Goal: Task Accomplishment & Management: Contribute content

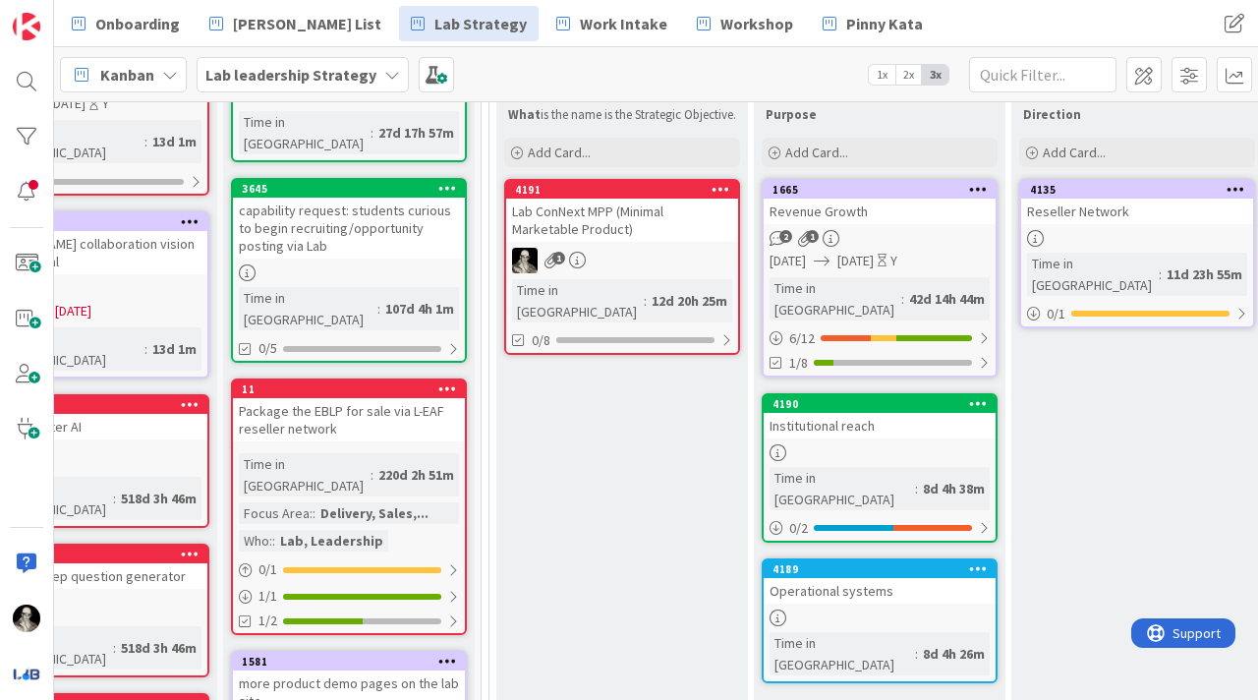
scroll to position [219, 0]
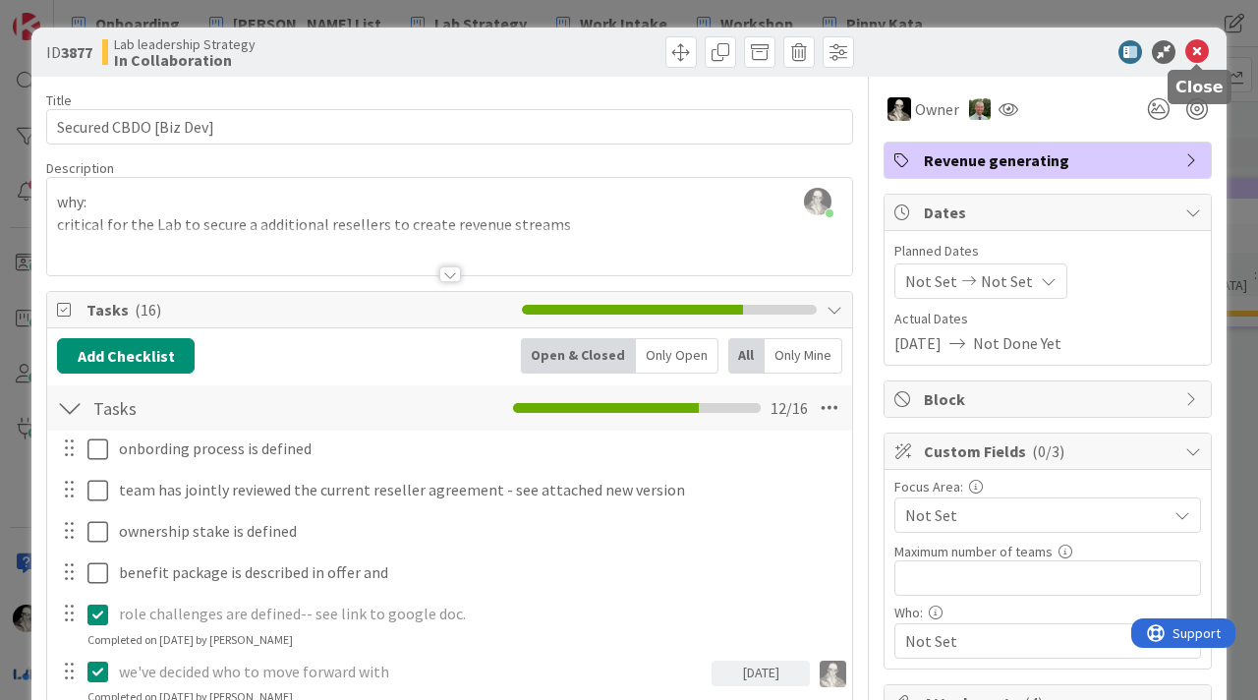
click at [1197, 58] on icon at bounding box center [1197, 52] width 24 height 24
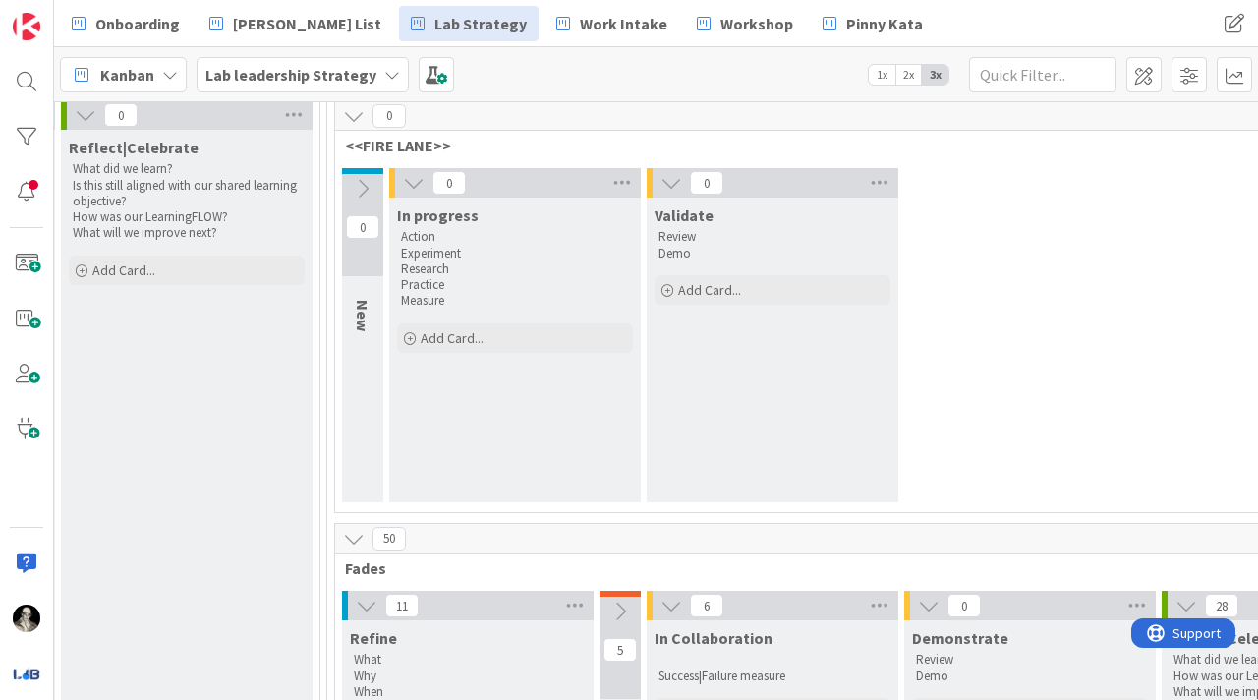
scroll to position [149, 2748]
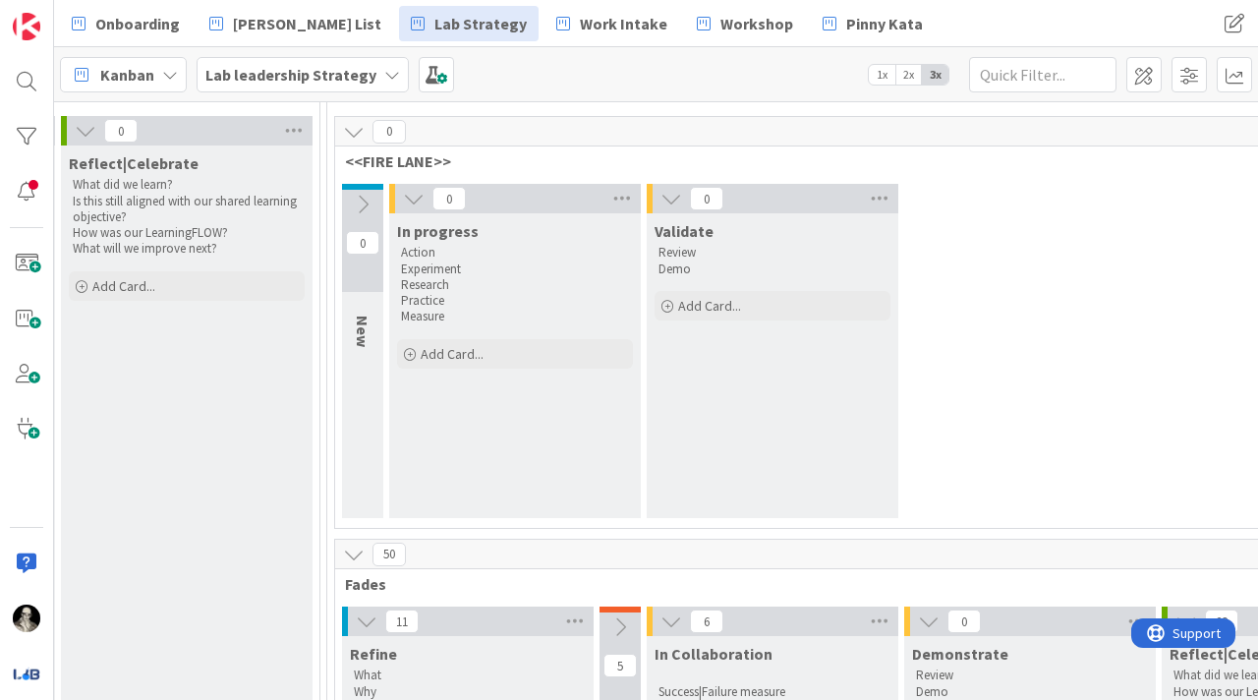
click at [357, 123] on icon at bounding box center [354, 132] width 22 height 22
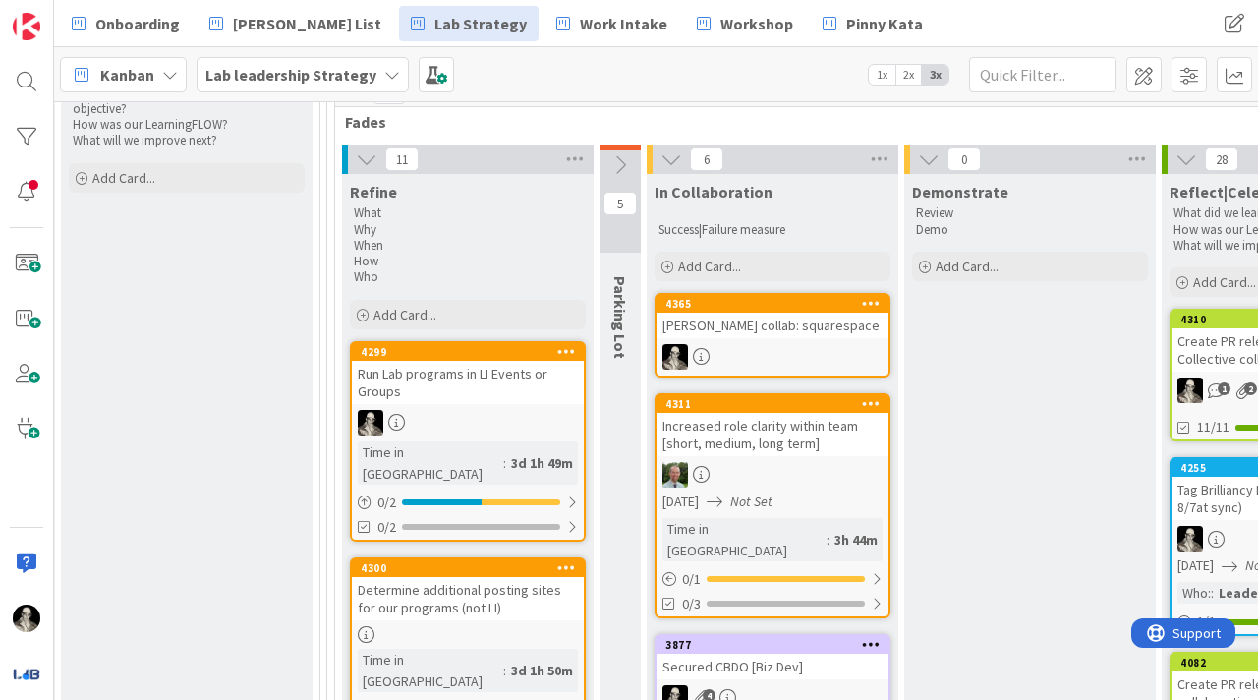
scroll to position [268, 2748]
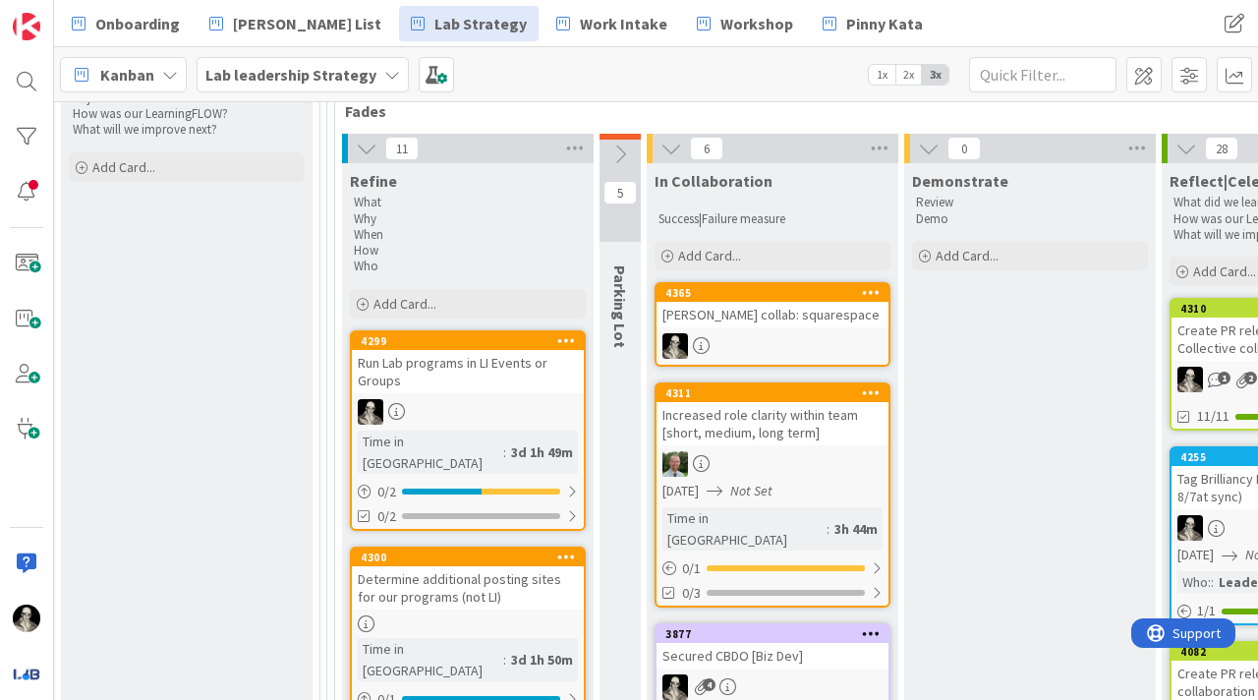
click at [772, 413] on div "Increased role clarity within team [short, medium, long term]" at bounding box center [772, 423] width 232 height 43
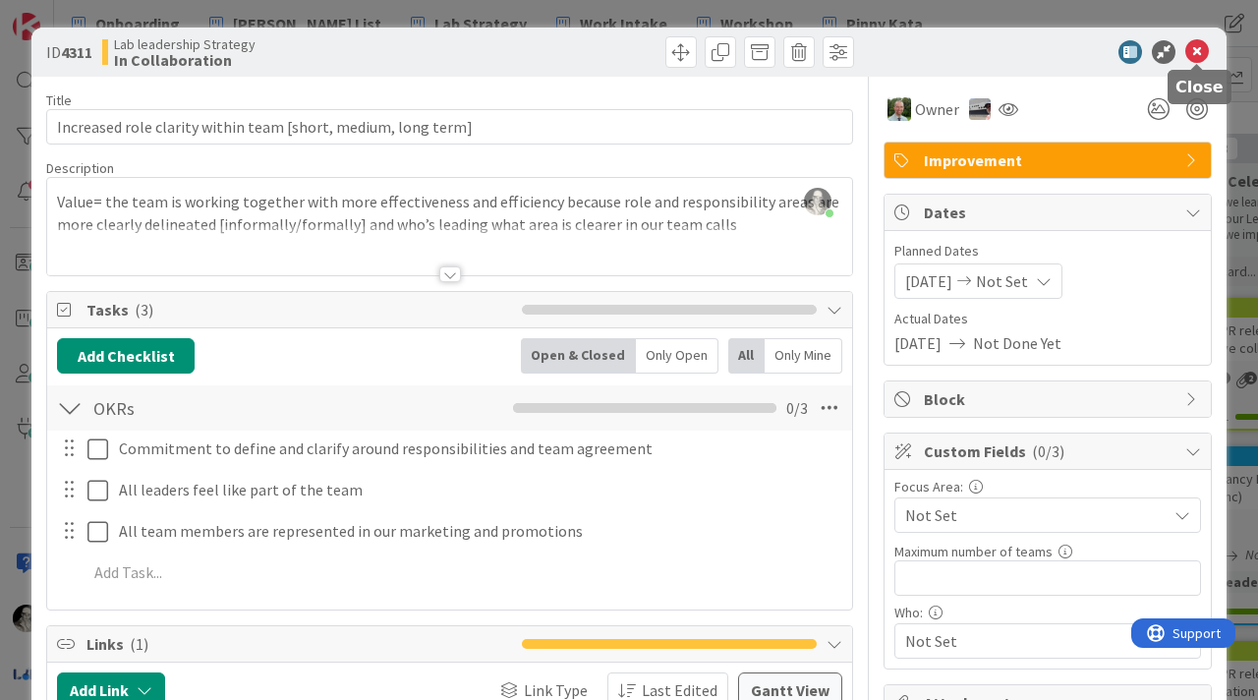
click at [1202, 52] on icon at bounding box center [1197, 52] width 24 height 24
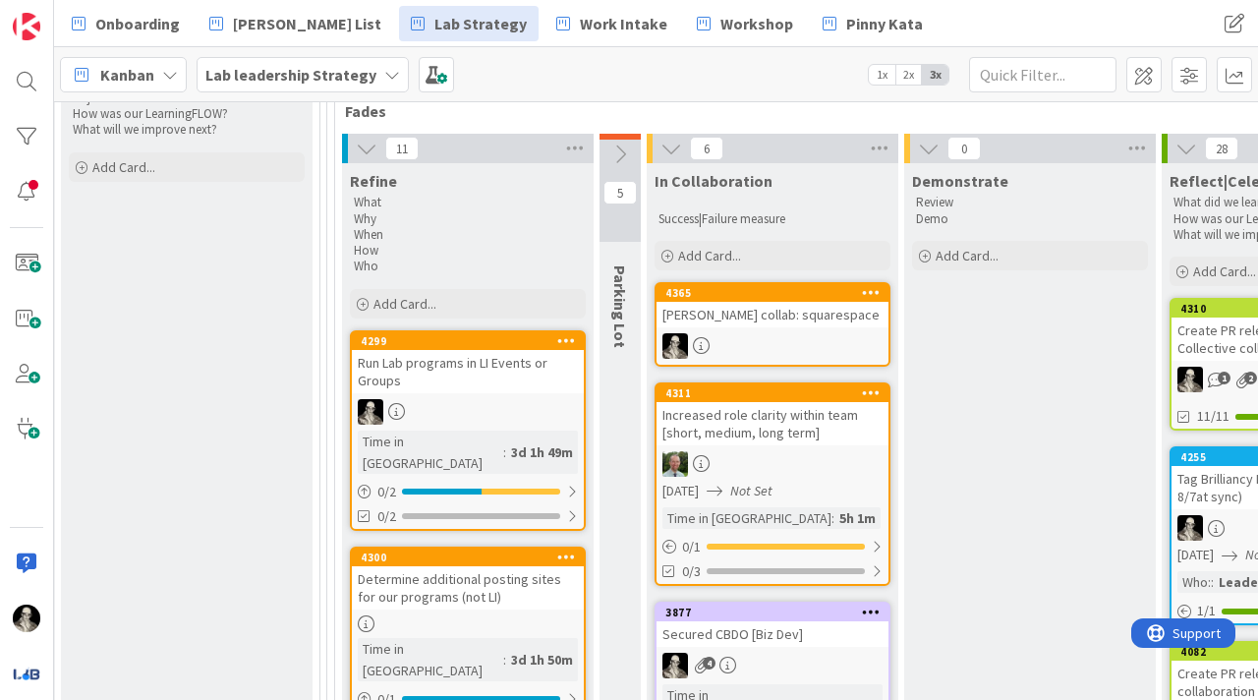
click at [389, 73] on icon at bounding box center [392, 75] width 16 height 16
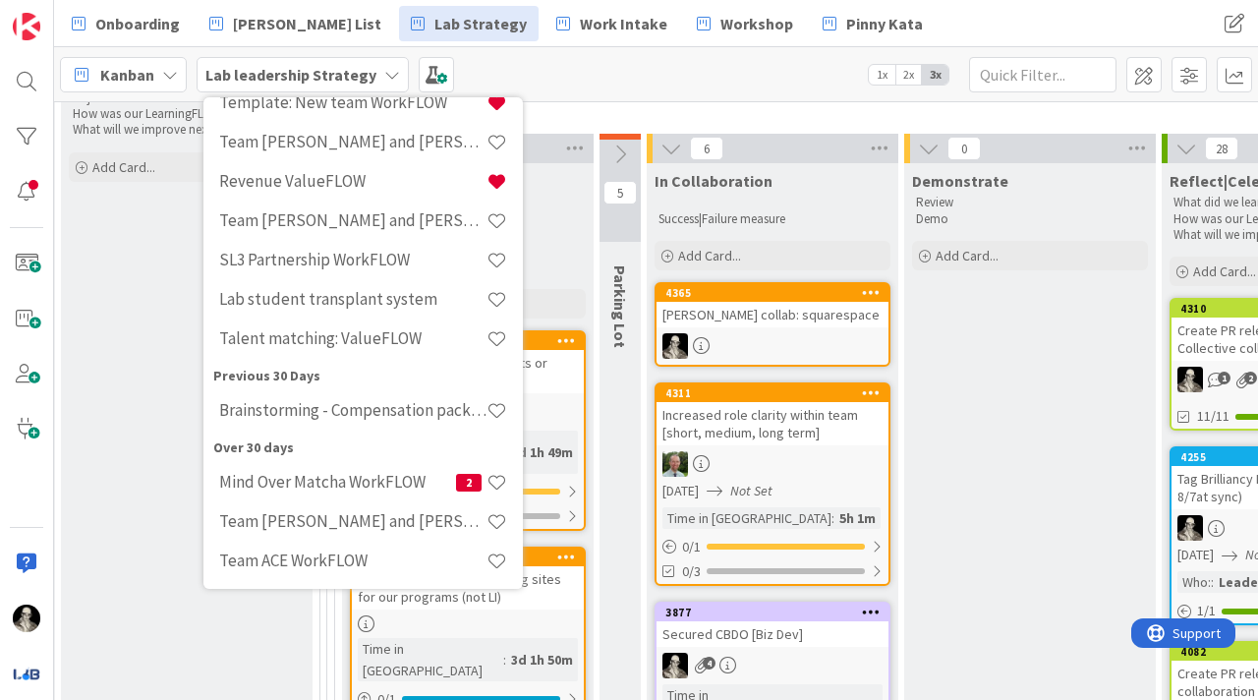
scroll to position [418, 0]
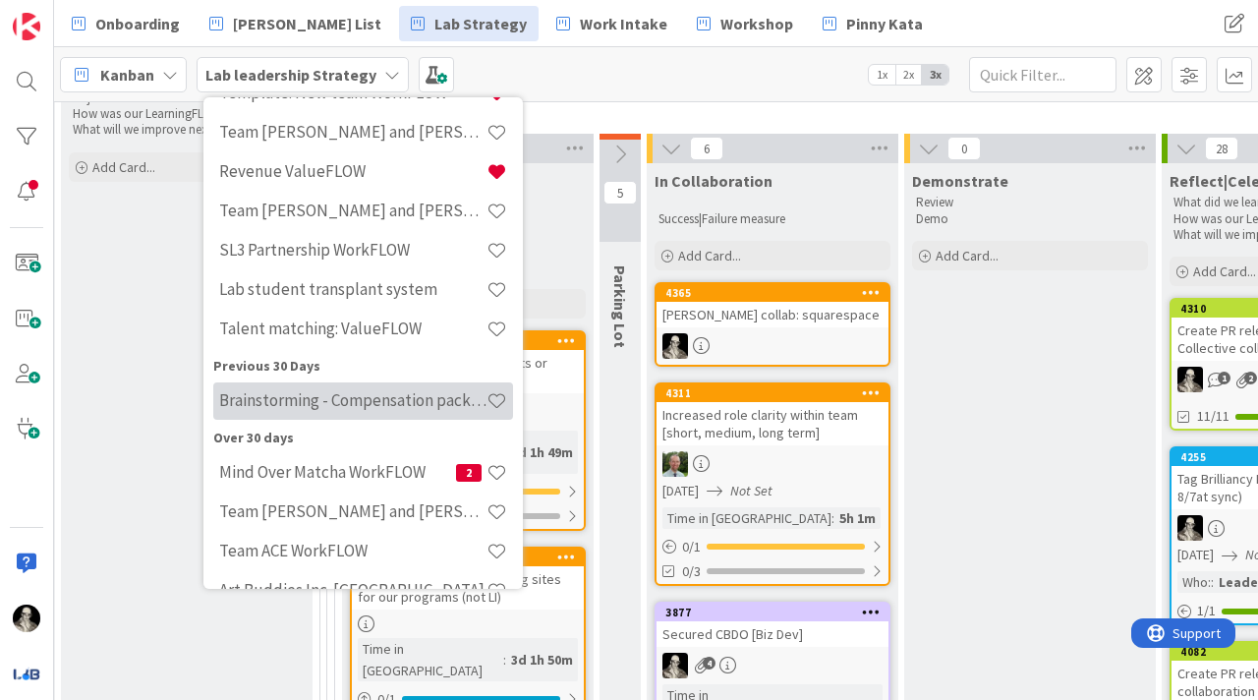
click at [370, 387] on div "Brainstorming - Compensation package for new Lab owners" at bounding box center [363, 400] width 300 height 37
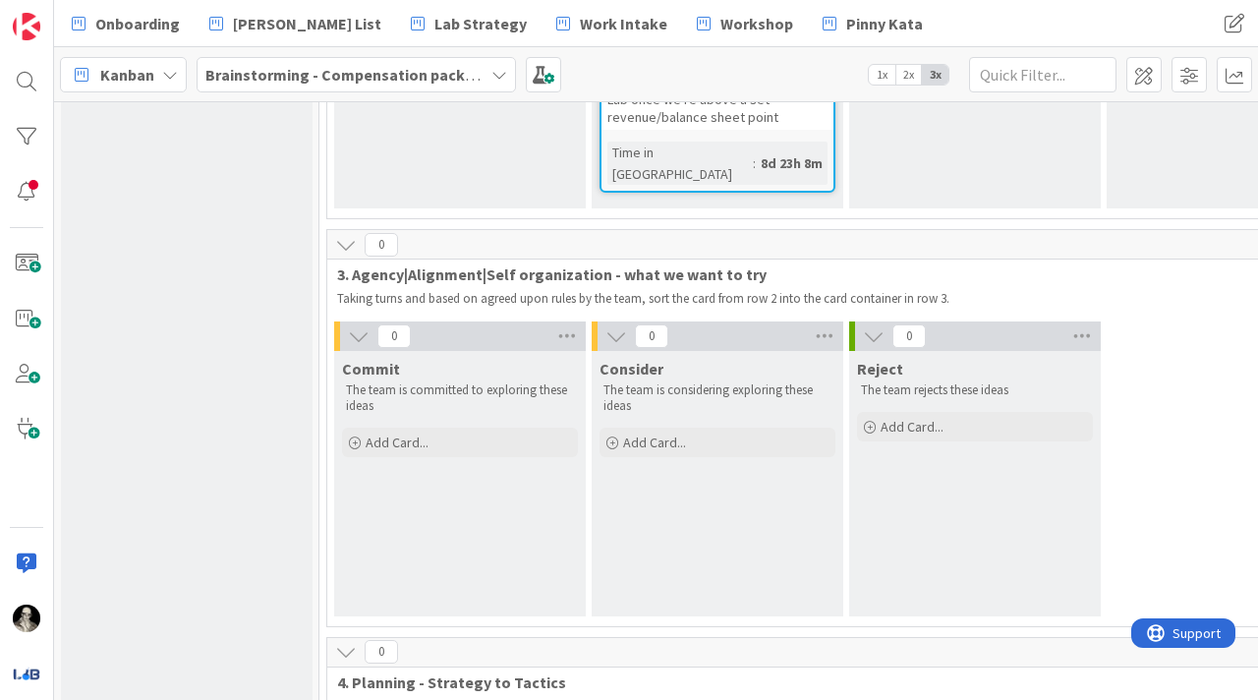
scroll to position [1306, 0]
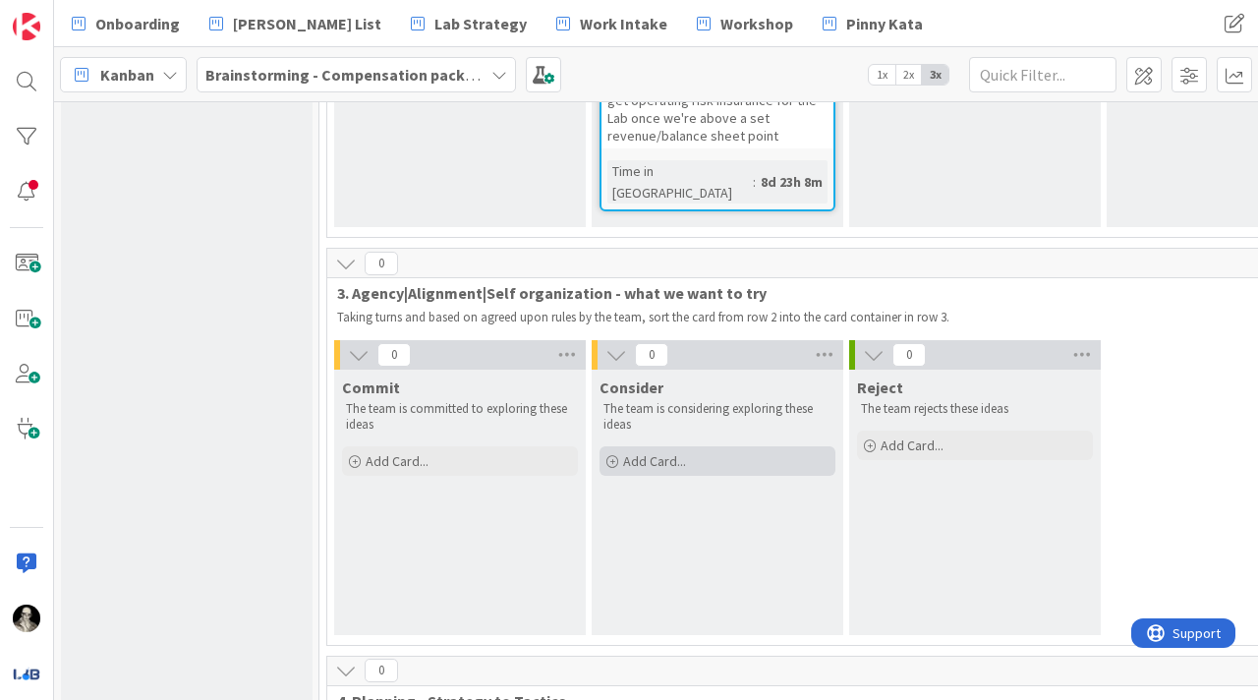
click at [667, 452] on span "Add Card..." at bounding box center [654, 461] width 63 height 18
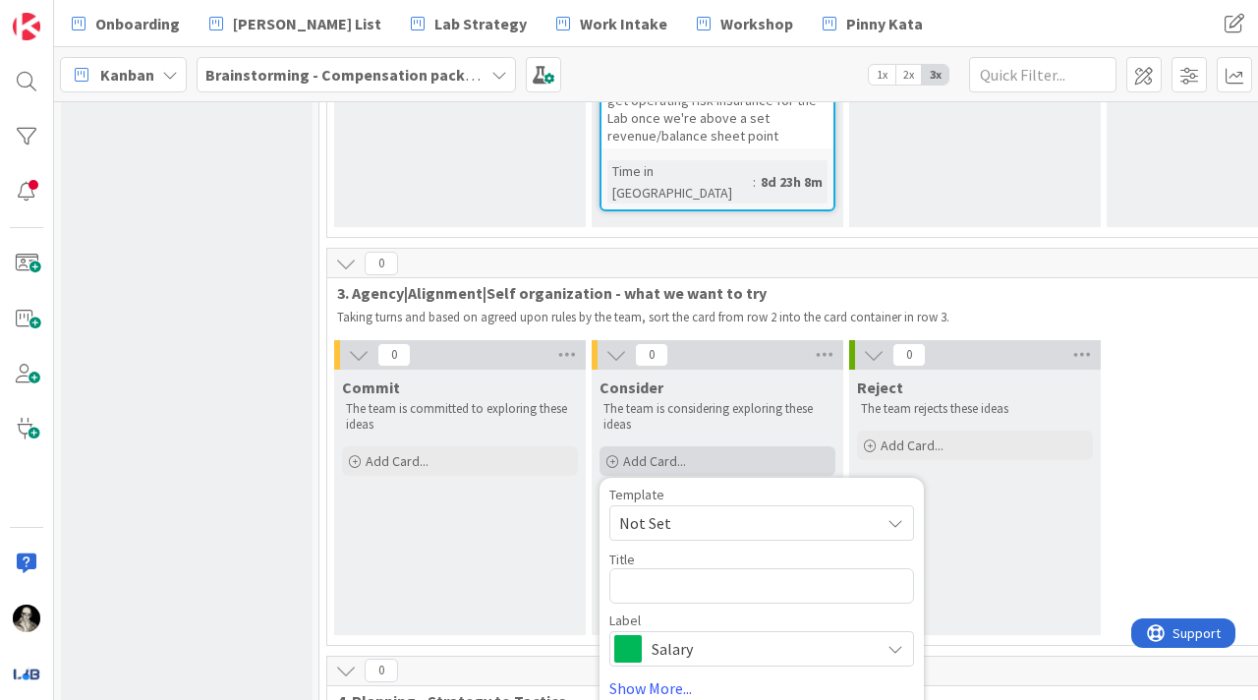
type textarea "x"
type textarea "C"
type textarea "x"
type textarea "Ch"
type textarea "x"
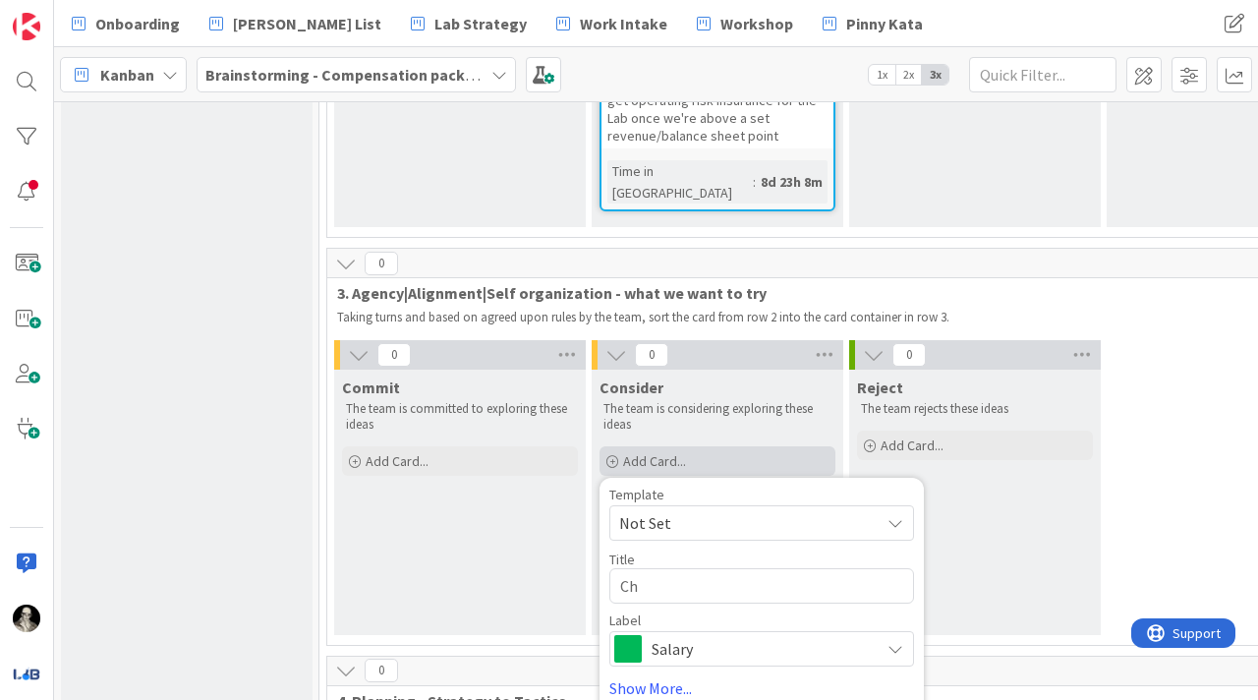
type textarea "Cha"
type textarea "x"
type textarea "Chan"
type textarea "x"
type textarea "Chann"
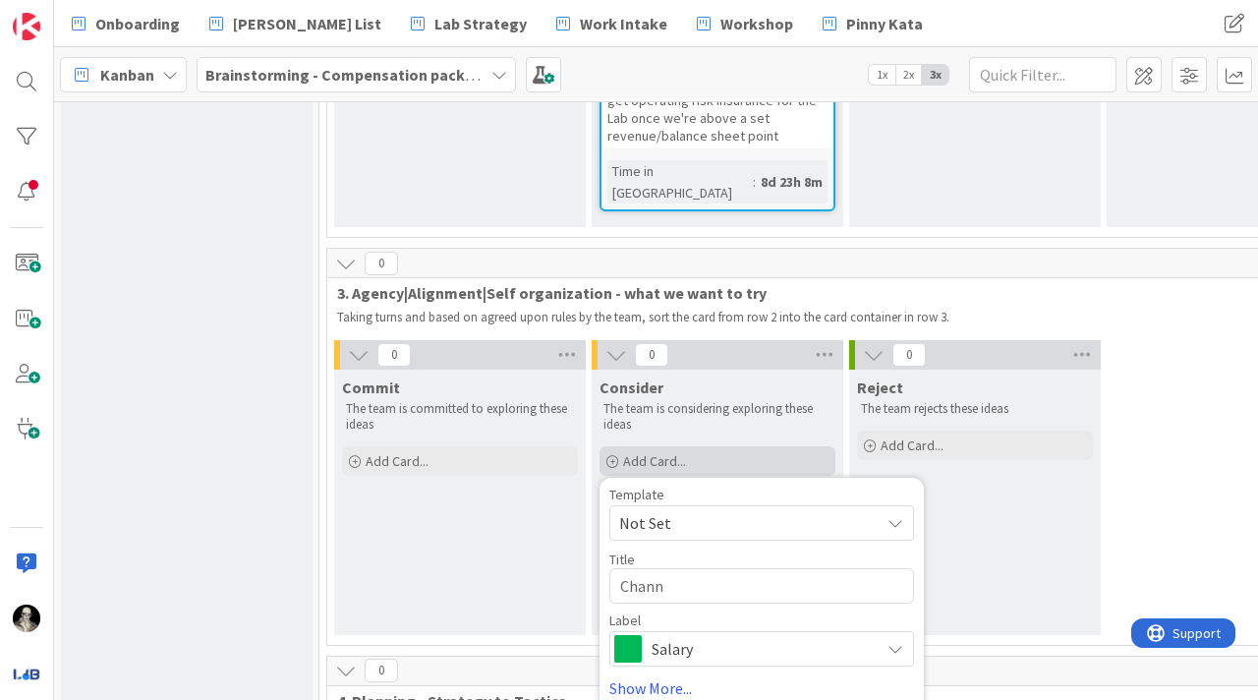
type textarea "x"
type textarea "Channe"
type textarea "x"
type textarea "Channel"
type textarea "x"
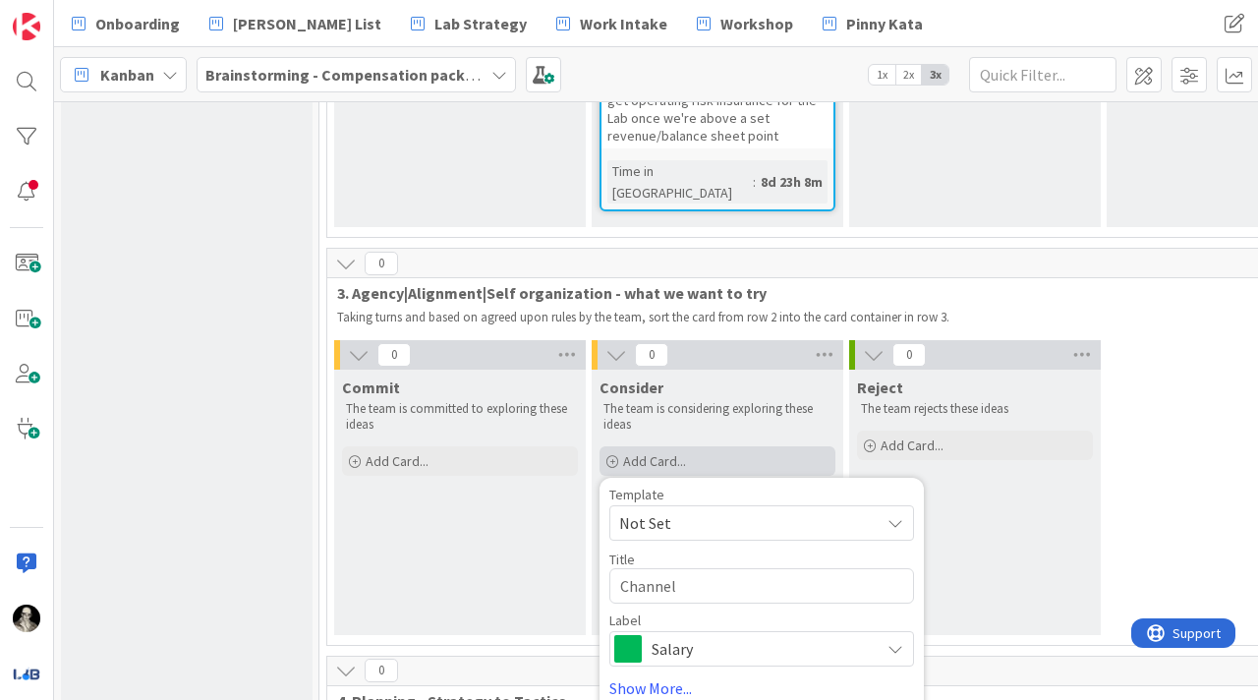
type textarea "Channel"
type textarea "x"
type textarea "Channel H"
type textarea "x"
type textarea "Channel He"
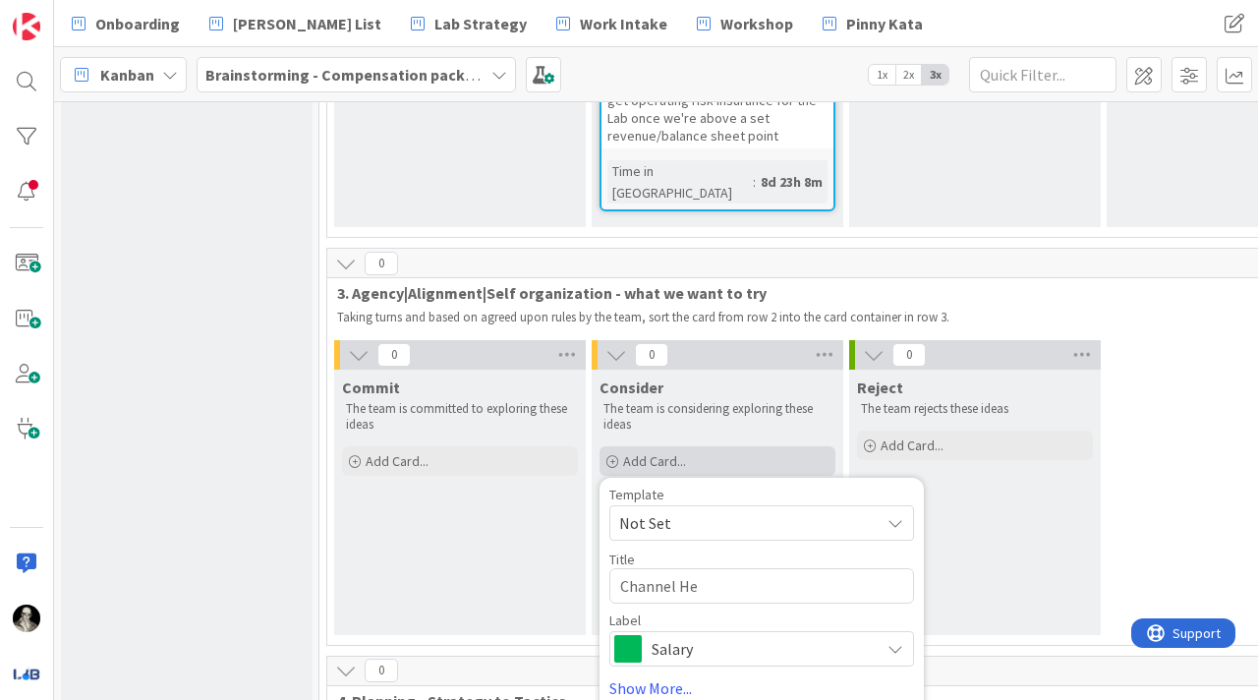
type textarea "x"
type textarea "Channel Hea"
type textarea "x"
type textarea "Channel Head"
type textarea "x"
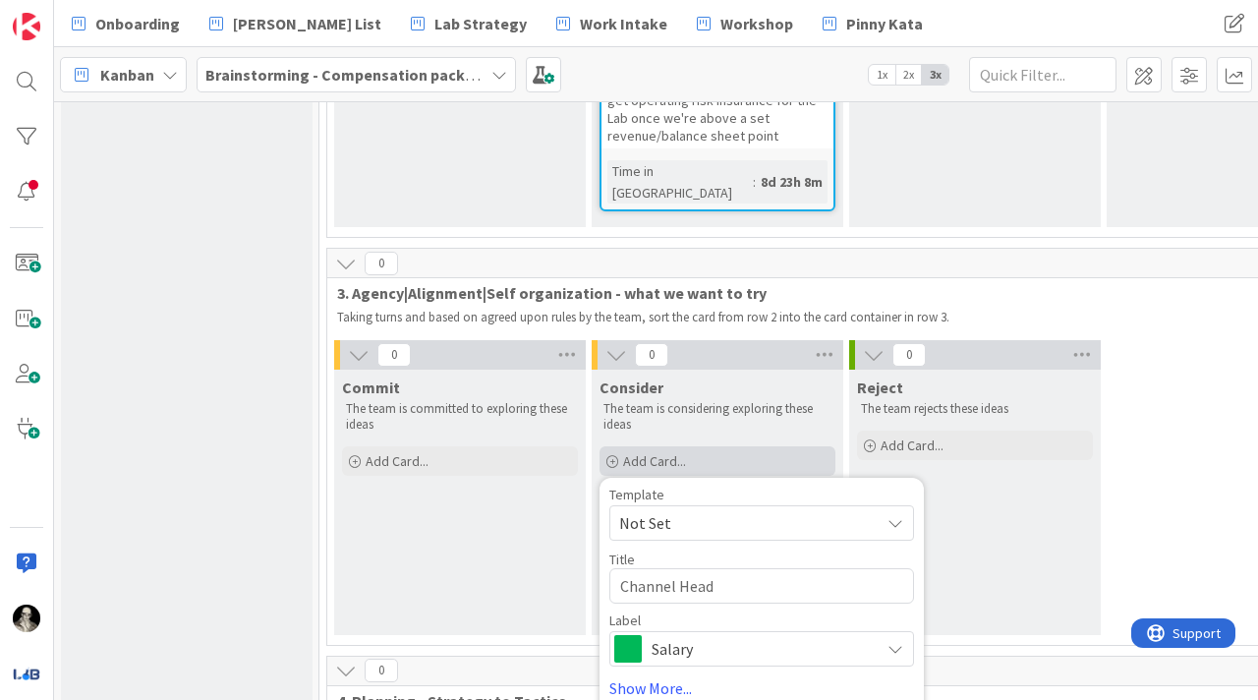
type textarea "Channel Head"
type textarea "x"
type textarea "Channel Head S"
type textarea "x"
type textarea "Channel Head St"
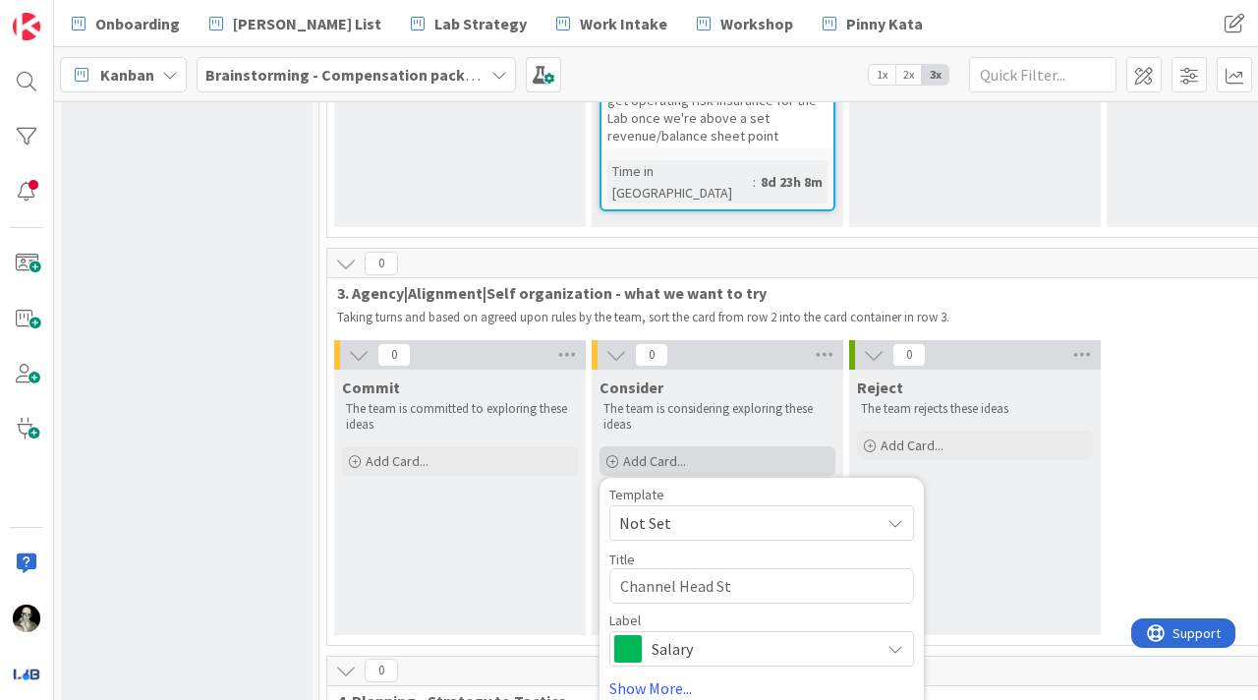
type textarea "x"
type textarea "Channel Head Str"
type textarea "x"
type textarea "Channel Head Stru"
type textarea "x"
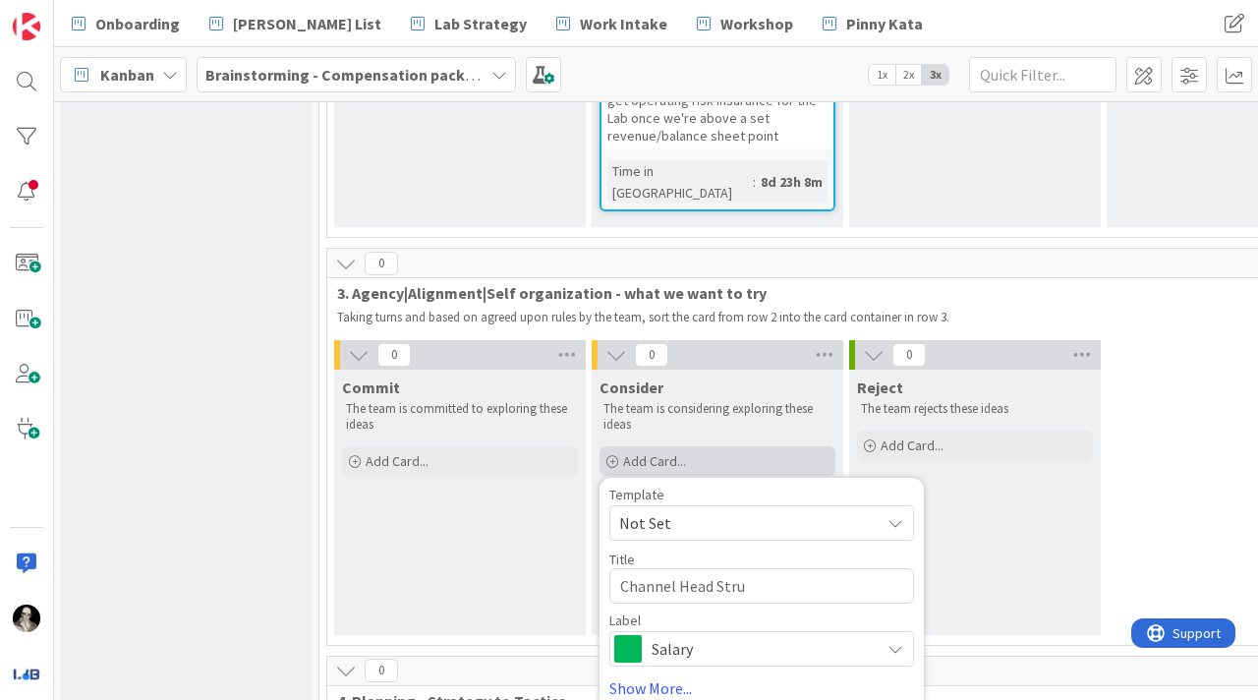
type textarea "Channel Head Struc"
type textarea "x"
type textarea "Channel Head Struct"
type textarea "x"
type textarea "Channel Head Structu"
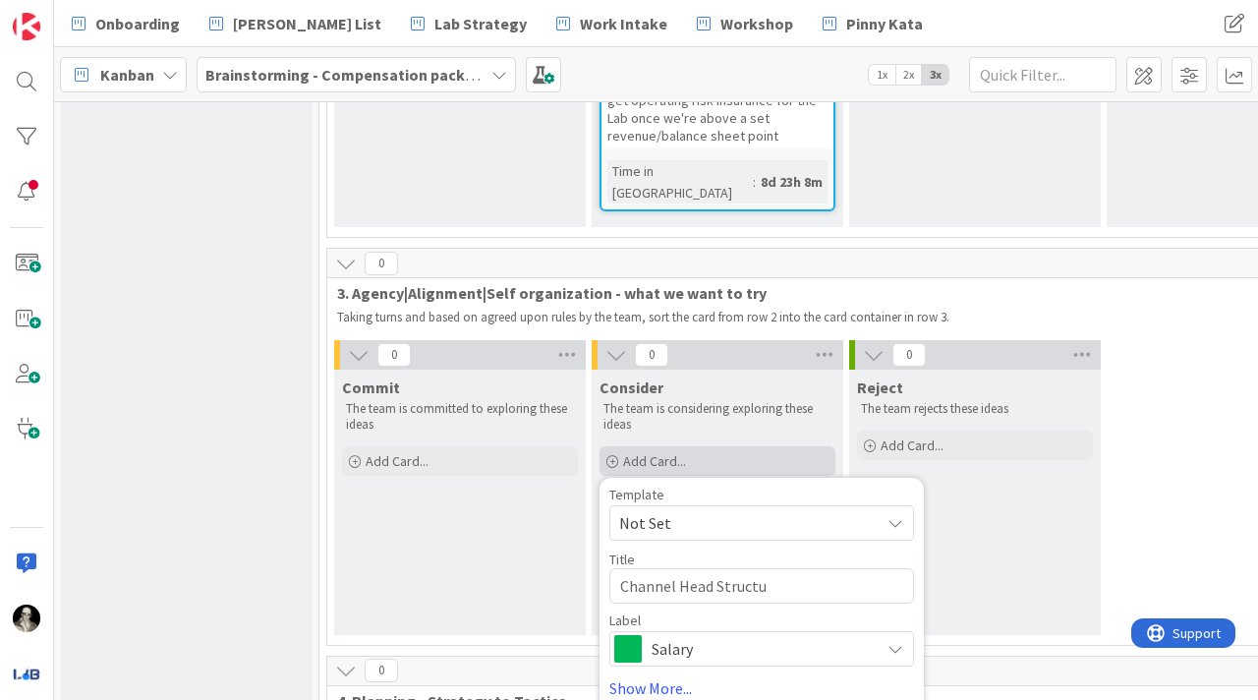
type textarea "x"
type textarea "Channel Head Structur"
type textarea "x"
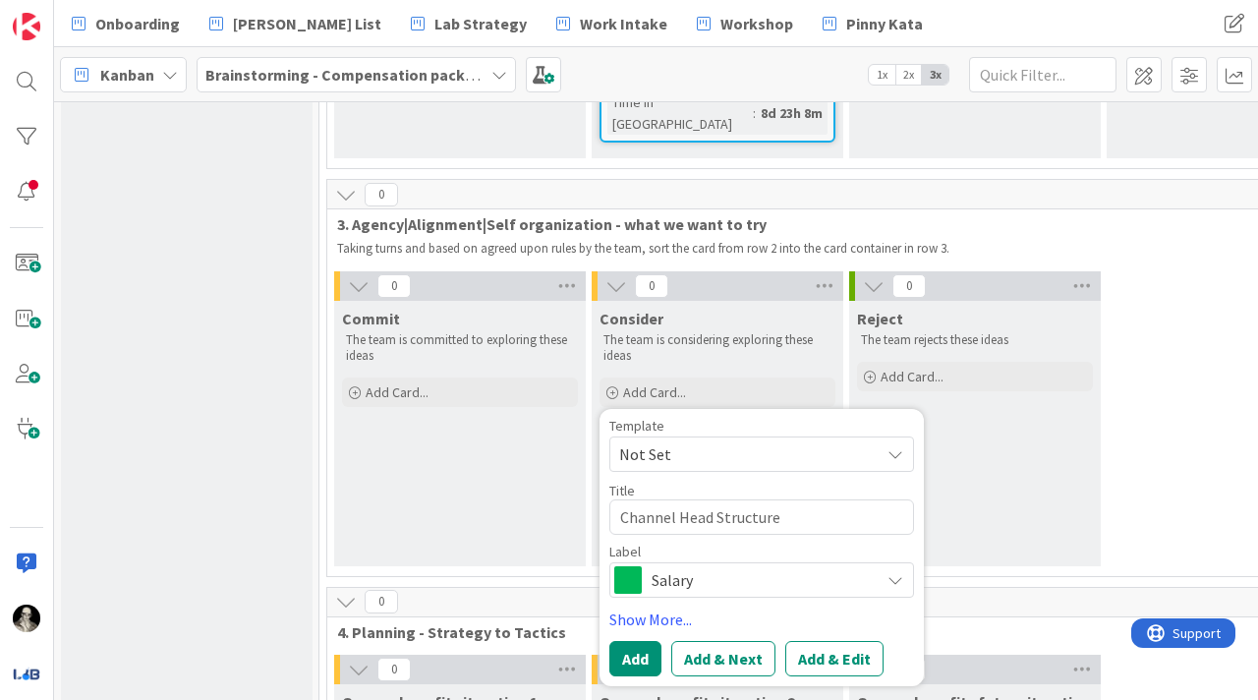
scroll to position [1404, 0]
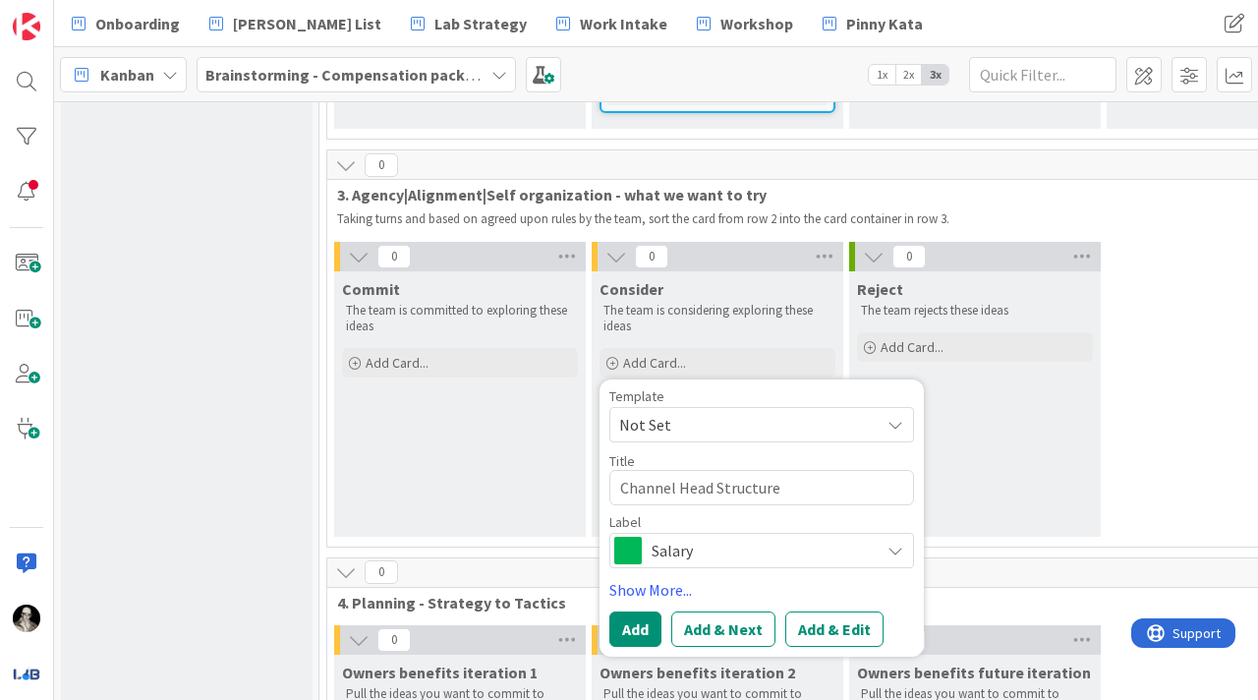
type textarea "Channel Head Structure"
click at [892, 542] on icon at bounding box center [895, 550] width 16 height 16
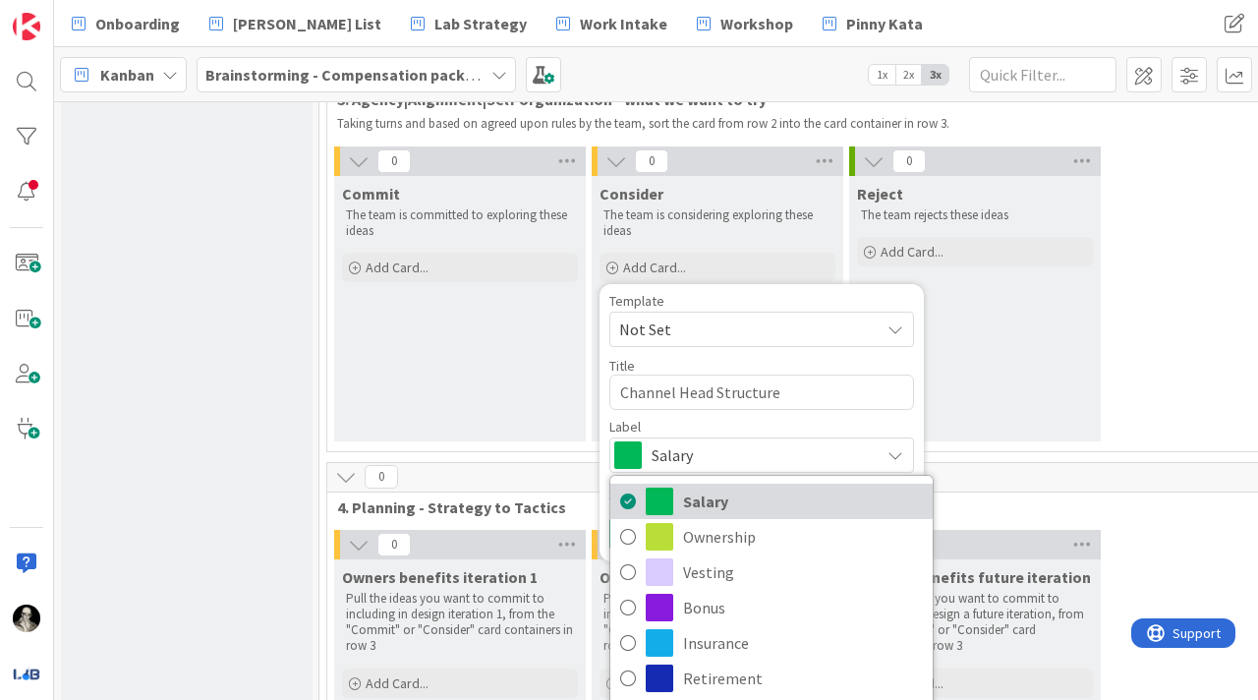
scroll to position [1518, 0]
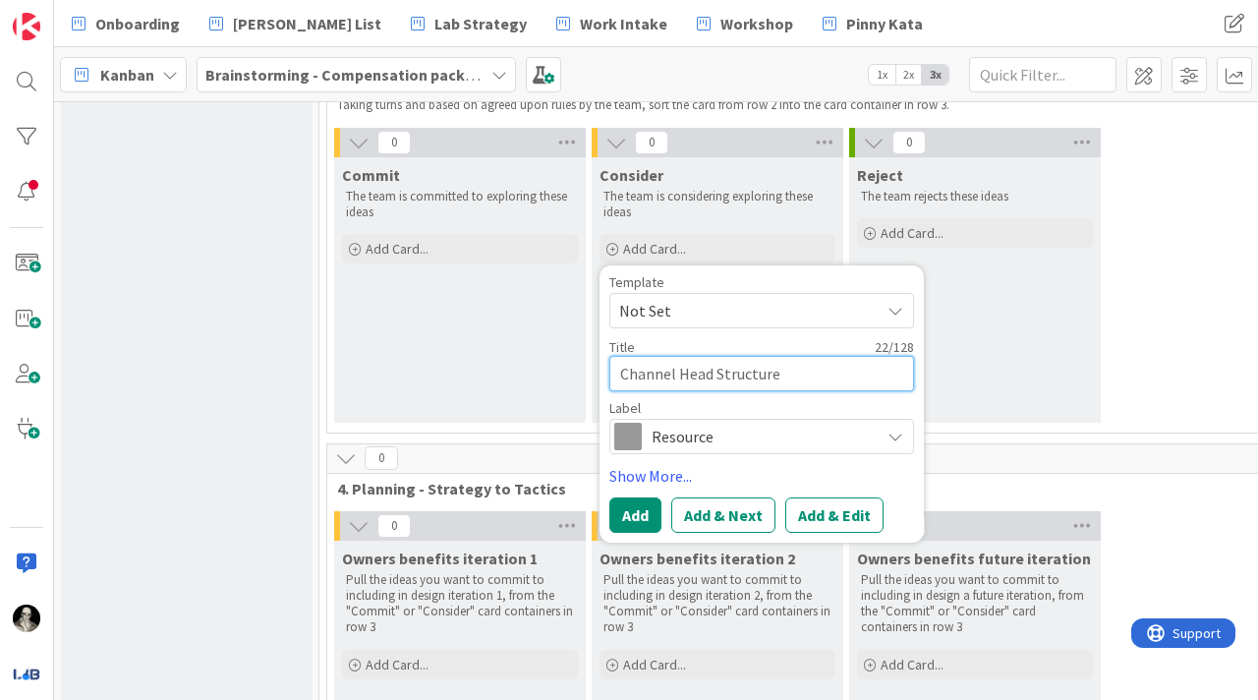
click at [622, 356] on textarea "Channel Head Structure" at bounding box center [761, 373] width 305 height 35
type textarea "x"
type textarea "LChannel Head Structure"
type textarea "x"
type textarea "LaChannel Head Structure"
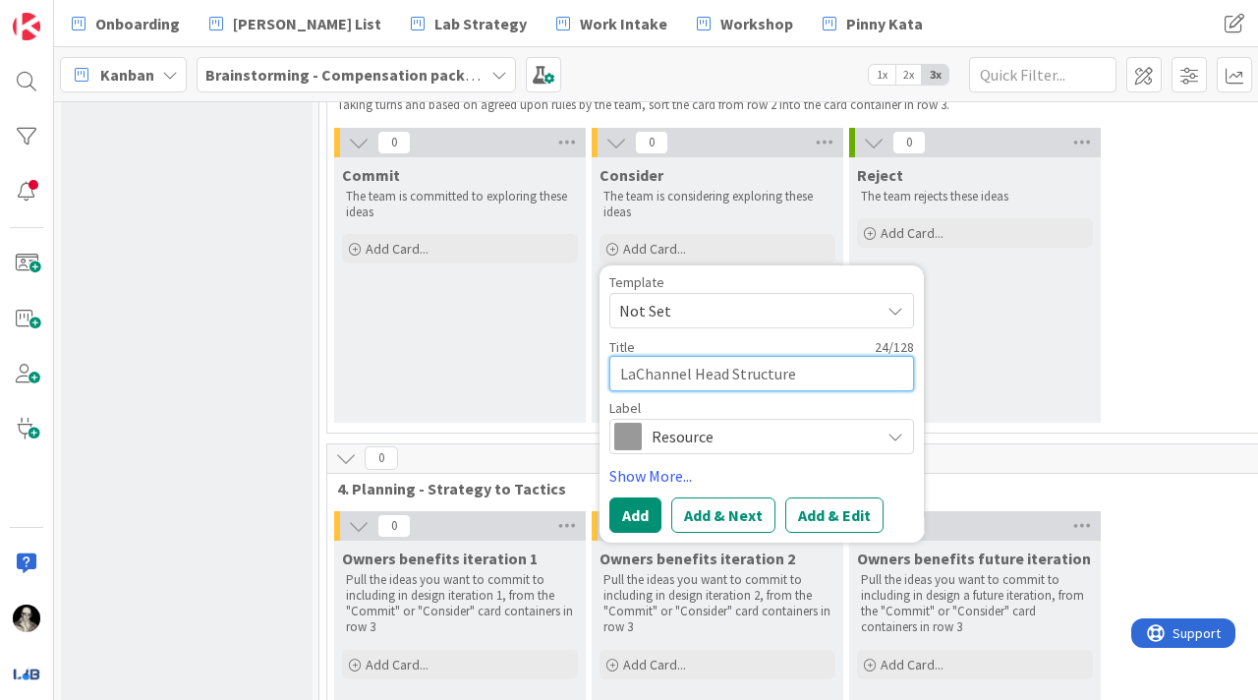
type textarea "x"
type textarea "LabChannel Head Structure"
type textarea "x"
type textarea "Lab Channel Head Structure"
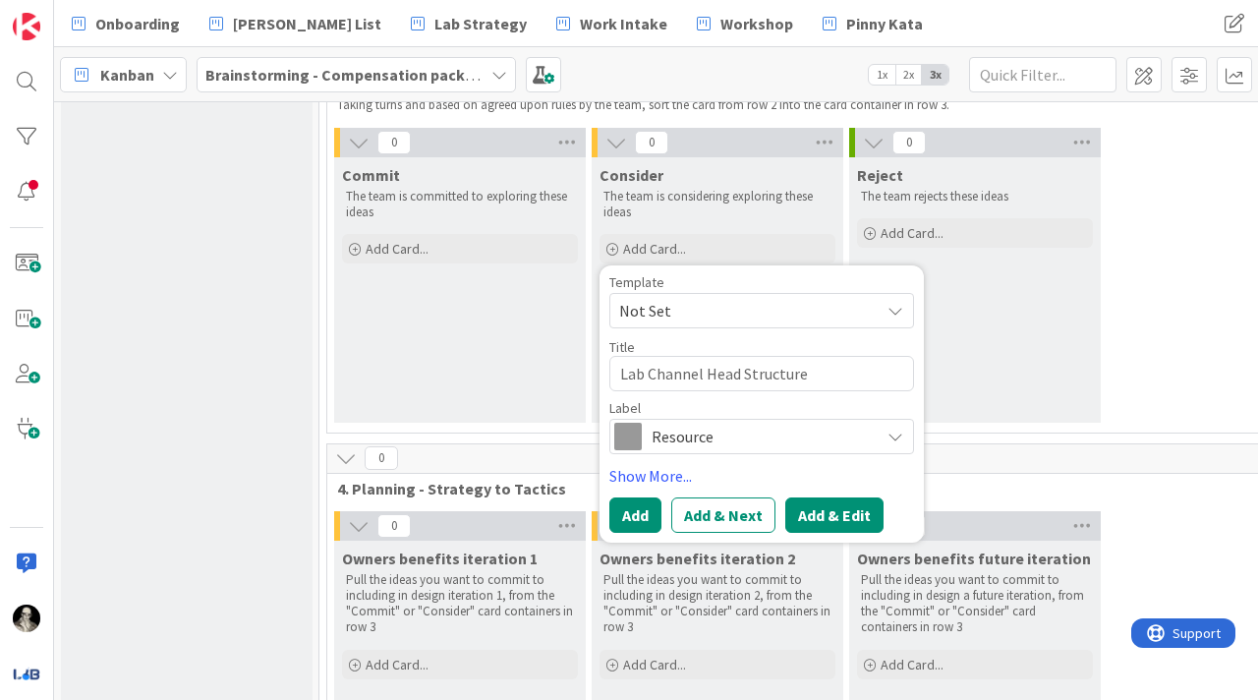
click at [834, 497] on button "Add & Edit" at bounding box center [834, 514] width 98 height 35
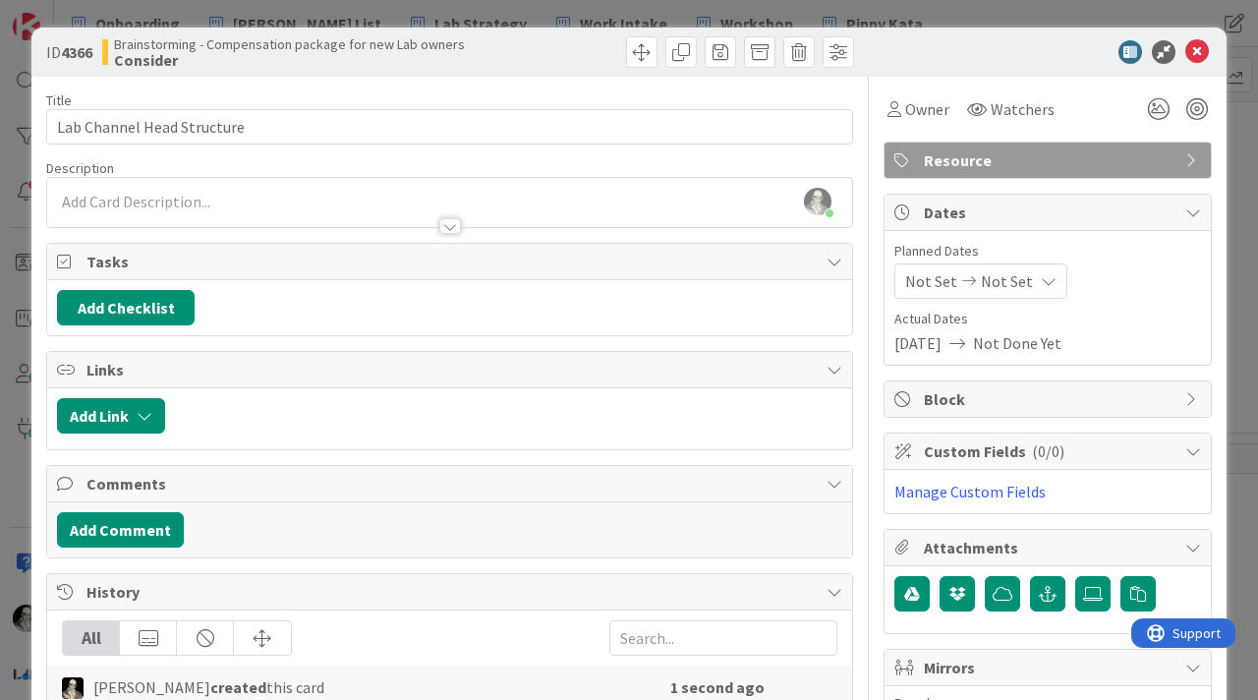
click at [444, 227] on div at bounding box center [450, 226] width 22 height 16
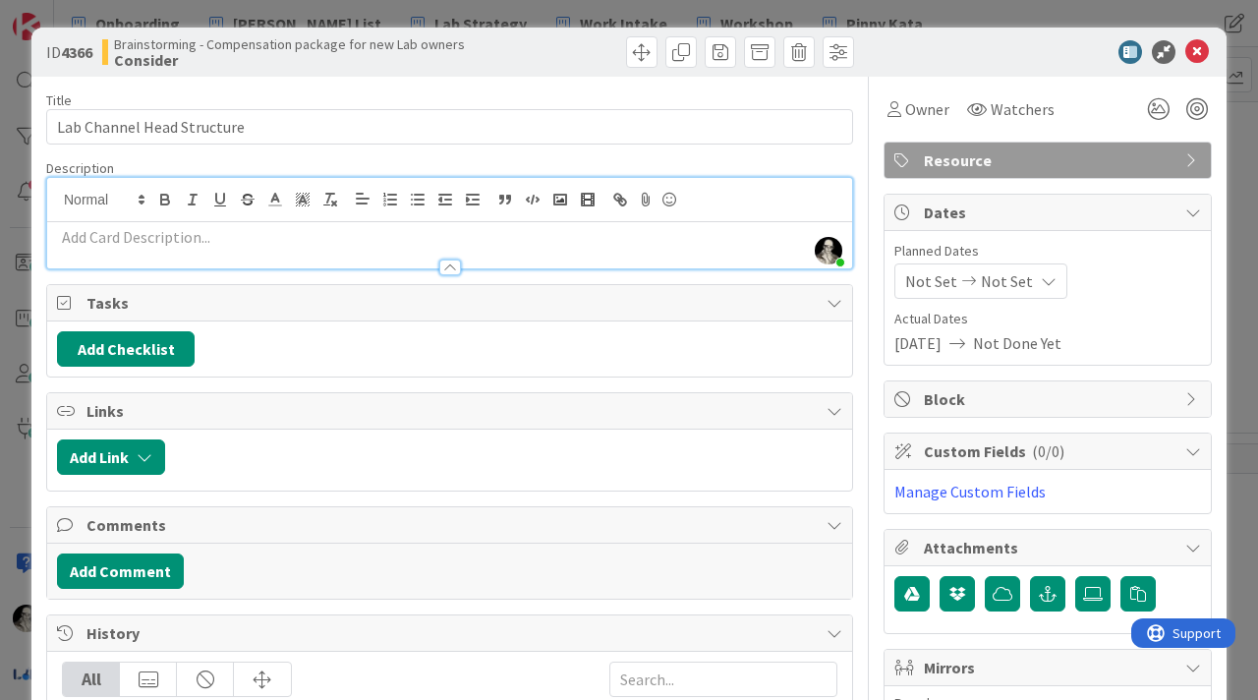
click at [203, 238] on p at bounding box center [449, 237] width 785 height 23
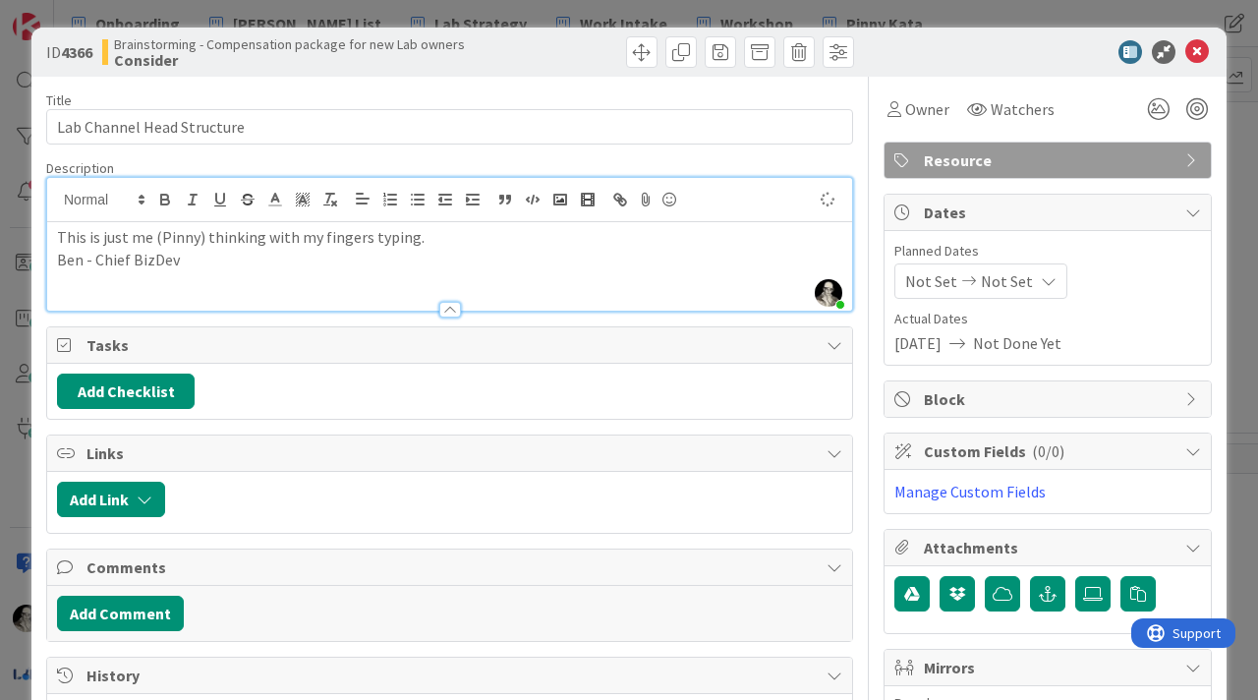
click at [199, 263] on p "Ben - Chief BizDev" at bounding box center [449, 260] width 785 height 23
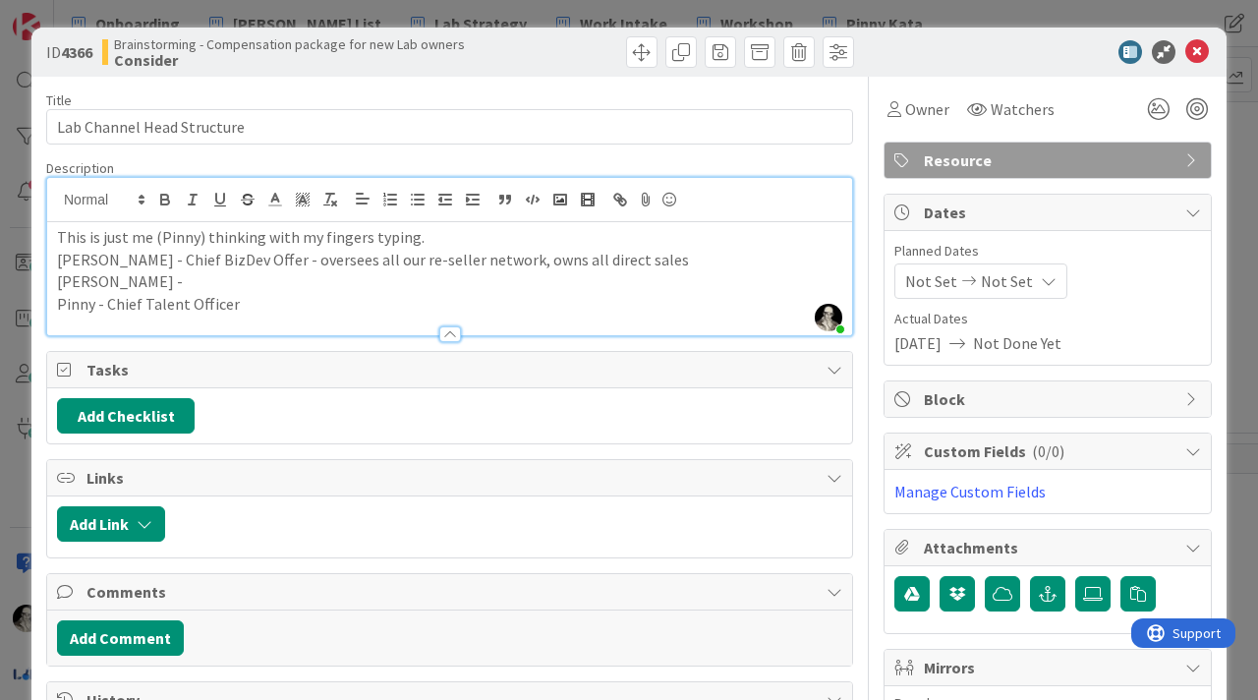
click at [200, 263] on p "Ben - Chief BizDev Offer - oversees all our re-seller network, owns all direct …" at bounding box center [449, 260] width 785 height 23
click at [251, 298] on p "Pinny - Chief Talent Officer" at bounding box center [449, 304] width 785 height 23
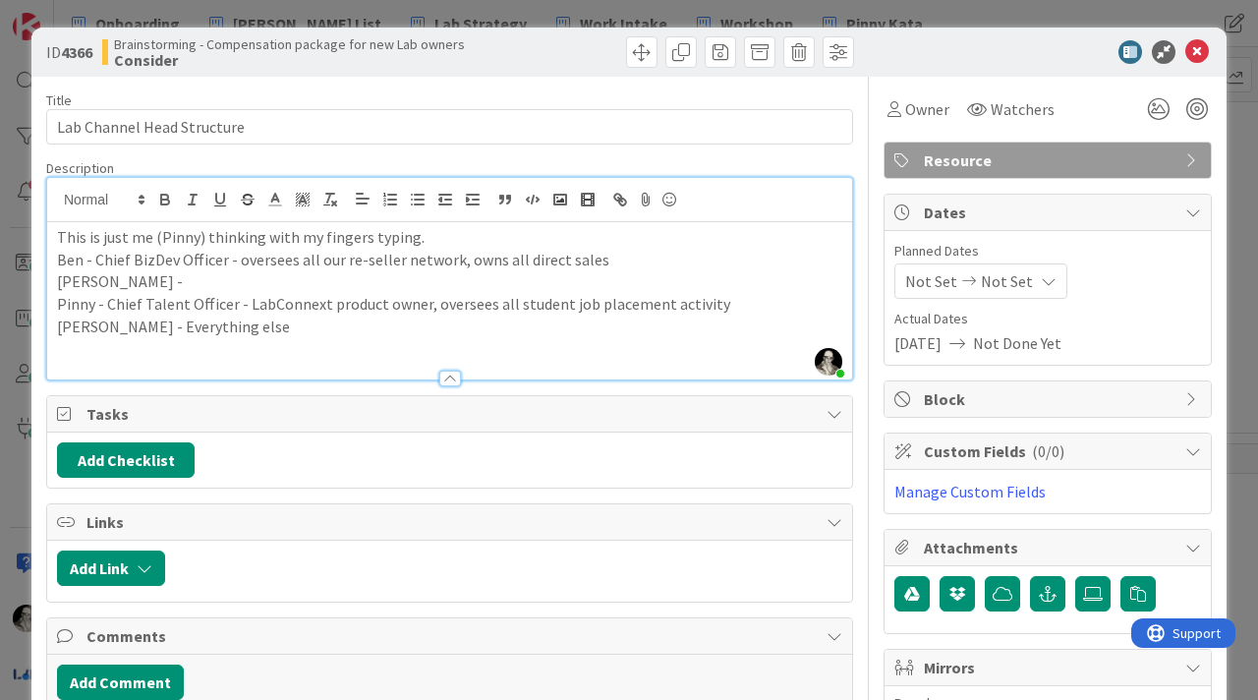
click at [434, 230] on p "This is just me (Pinny) thinking with my fingers typing." at bounding box center [449, 237] width 785 height 23
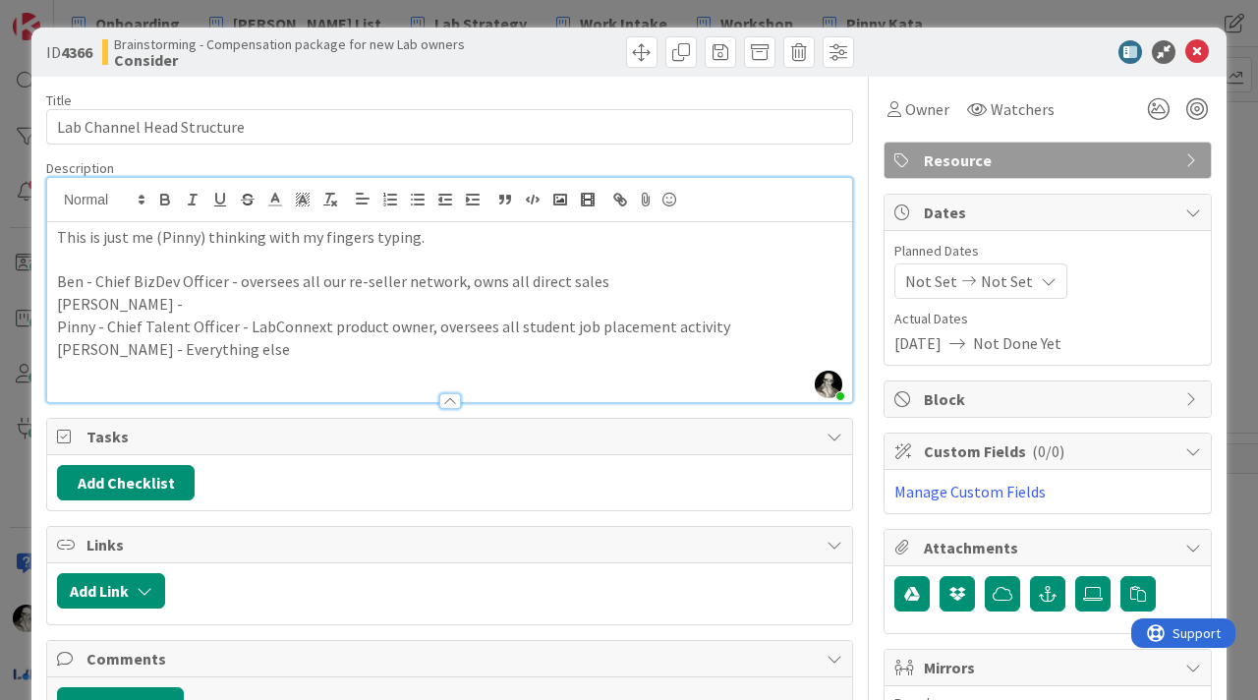
click at [206, 356] on p "Jeff - Everything else" at bounding box center [449, 349] width 785 height 23
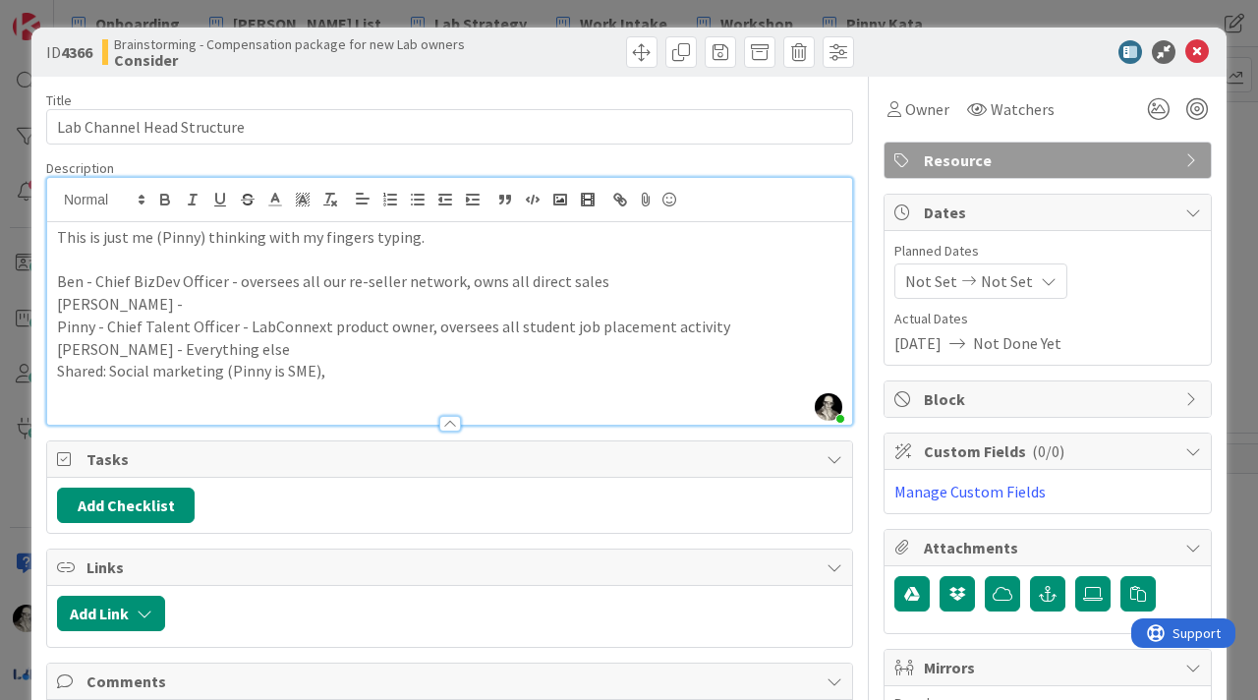
drag, startPoint x: 163, startPoint y: 375, endPoint x: 163, endPoint y: 308, distance: 67.8
click at [163, 372] on p "Shared: Social marketing (Pinny is SME)," at bounding box center [449, 371] width 785 height 23
click at [334, 379] on p "Shared: Social Marketing (Pinny is SME)," at bounding box center [449, 371] width 785 height 23
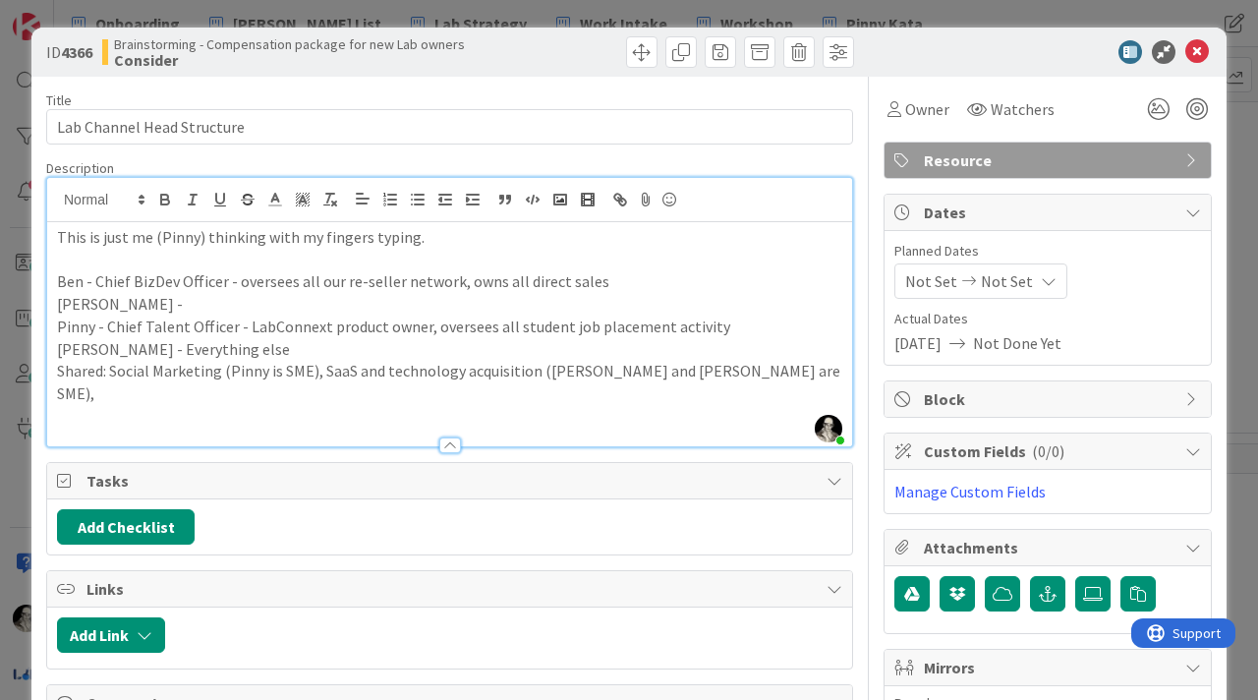
click at [126, 308] on p "Simon -" at bounding box center [449, 304] width 785 height 23
click at [227, 309] on p "Simon - C3PO, Product ownr for school satisfaction" at bounding box center [449, 304] width 785 height 23
click at [273, 307] on p "Simon - C3PO, Product owner for school satisfaction" at bounding box center [449, 304] width 785 height 23
drag, startPoint x: 403, startPoint y: 304, endPoint x: 155, endPoint y: 306, distance: 247.7
click at [155, 306] on p "Simon - C3PO, Product owner for school satisfaction" at bounding box center [449, 304] width 785 height 23
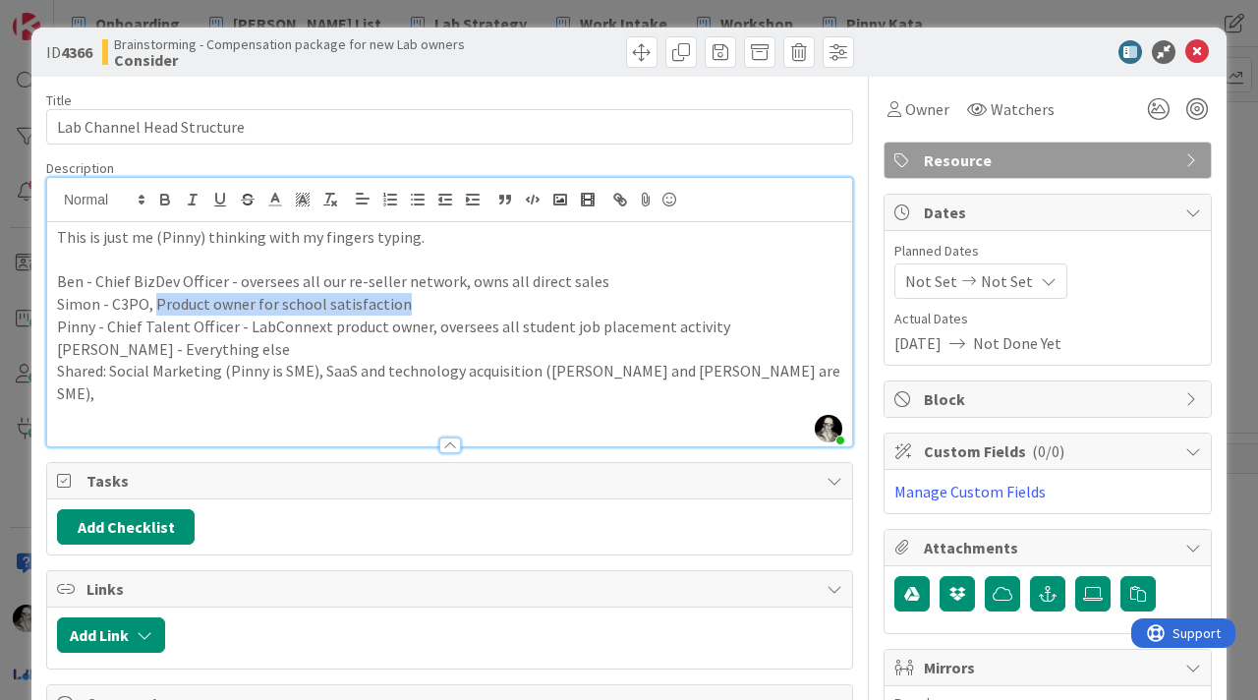
copy p "Product owner for school satisfaction"
click at [429, 310] on p "Simon - C3PO, Product owner for school satisfaction" at bounding box center [449, 304] width 785 height 23
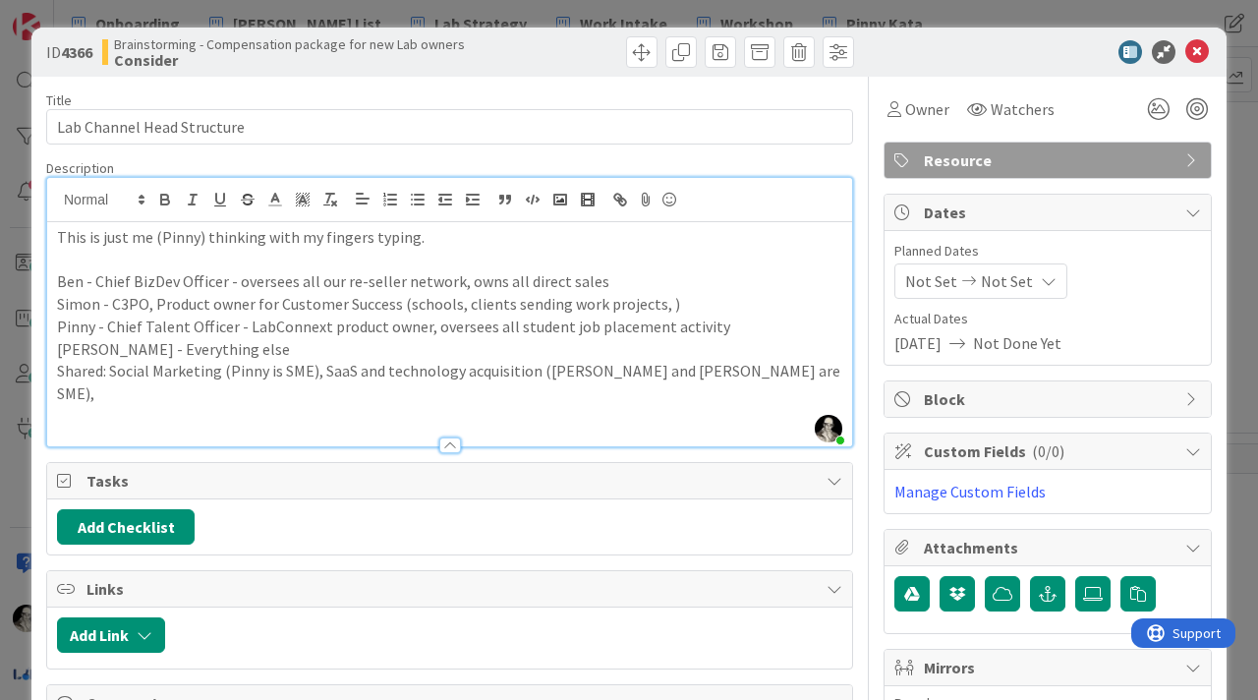
drag, startPoint x: 94, startPoint y: 350, endPoint x: 141, endPoint y: 268, distance: 93.7
click at [94, 350] on p "Jeff - Everything else" at bounding box center [449, 349] width 785 height 23
click at [276, 303] on p "Simon - C3PO, Product owner for Customer Success (schools, clients sending work…" at bounding box center [449, 304] width 785 height 23
click at [70, 285] on p "Ben - Chief BizDev Officer - oversees all our re-seller network, owns all direc…" at bounding box center [449, 281] width 785 height 23
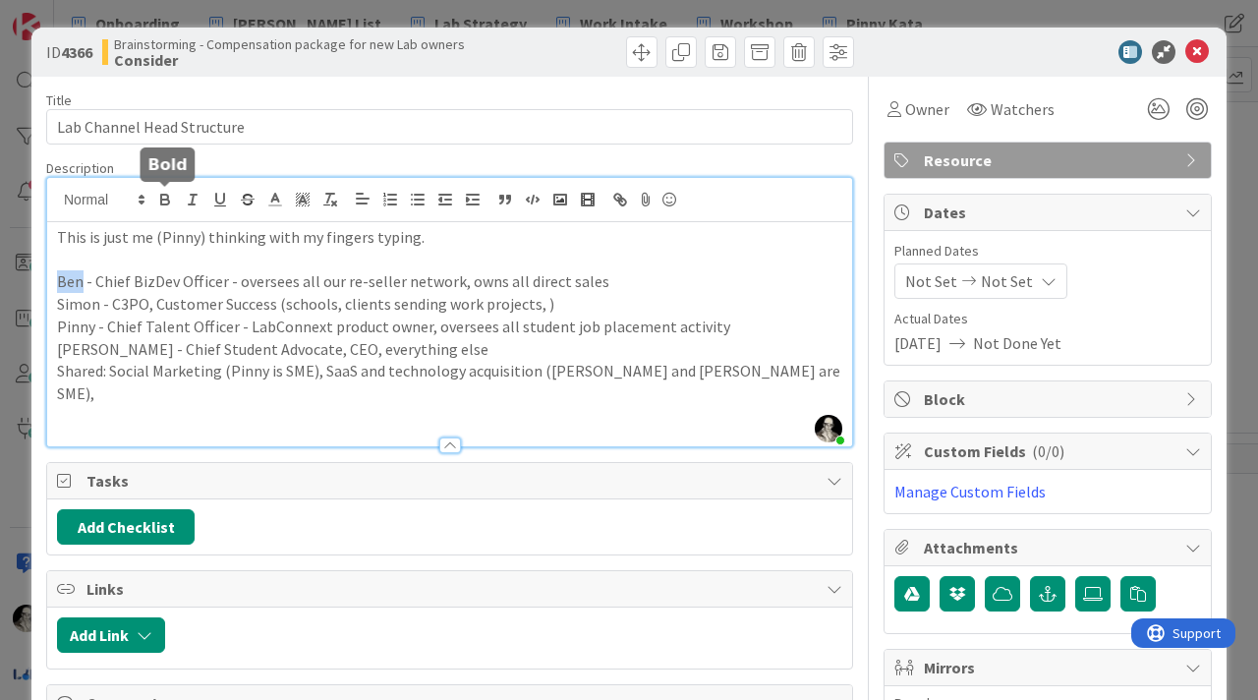
click at [163, 203] on icon "button" at bounding box center [165, 202] width 8 height 5
click at [78, 305] on p "Simon - C3PO, Customer Success (schools, clients sending work projects, )" at bounding box center [449, 304] width 785 height 23
click at [161, 197] on icon "button" at bounding box center [164, 197] width 7 height 5
click at [81, 327] on p "Pinny - Chief Talent Officer - LabConnext product owner, oversees all student j…" at bounding box center [449, 326] width 785 height 23
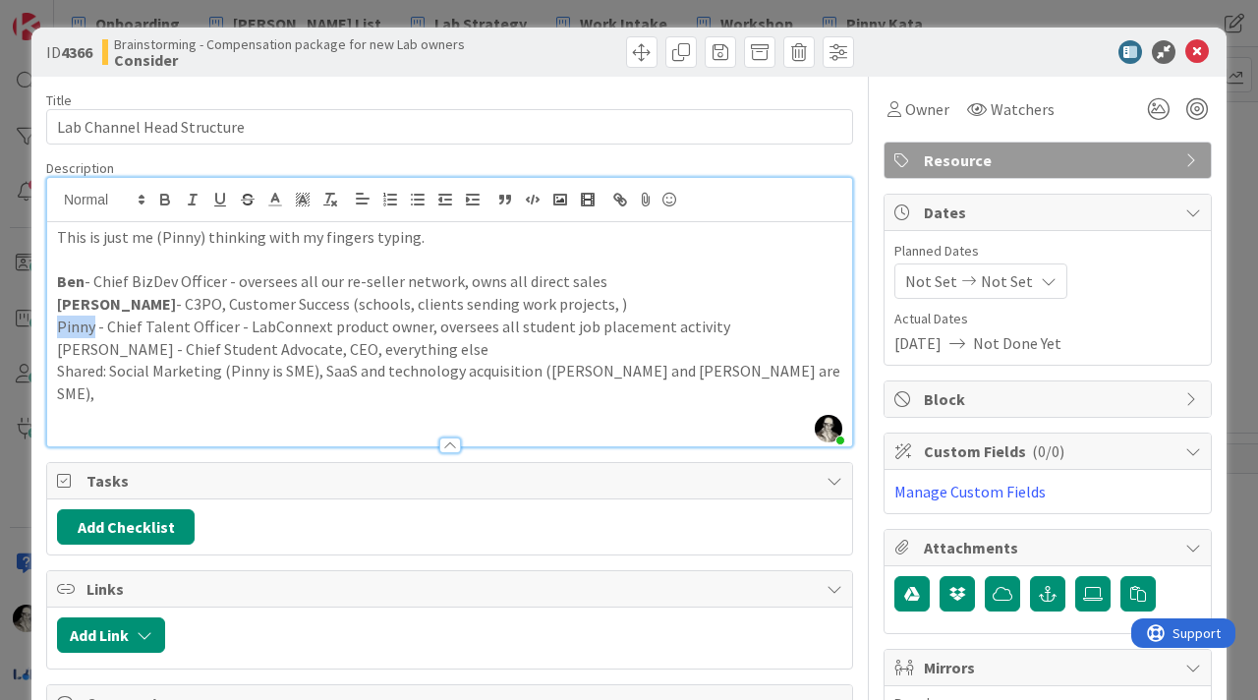
click at [81, 327] on p "Pinny - Chief Talent Officer - LabConnext product owner, oversees all student j…" at bounding box center [449, 326] width 785 height 23
click at [166, 203] on icon "button" at bounding box center [165, 202] width 8 height 5
click at [72, 350] on p "Jeff - Chief Student Advocate, CEO, everything else" at bounding box center [449, 349] width 785 height 23
click at [161, 202] on icon "button" at bounding box center [165, 202] width 8 height 5
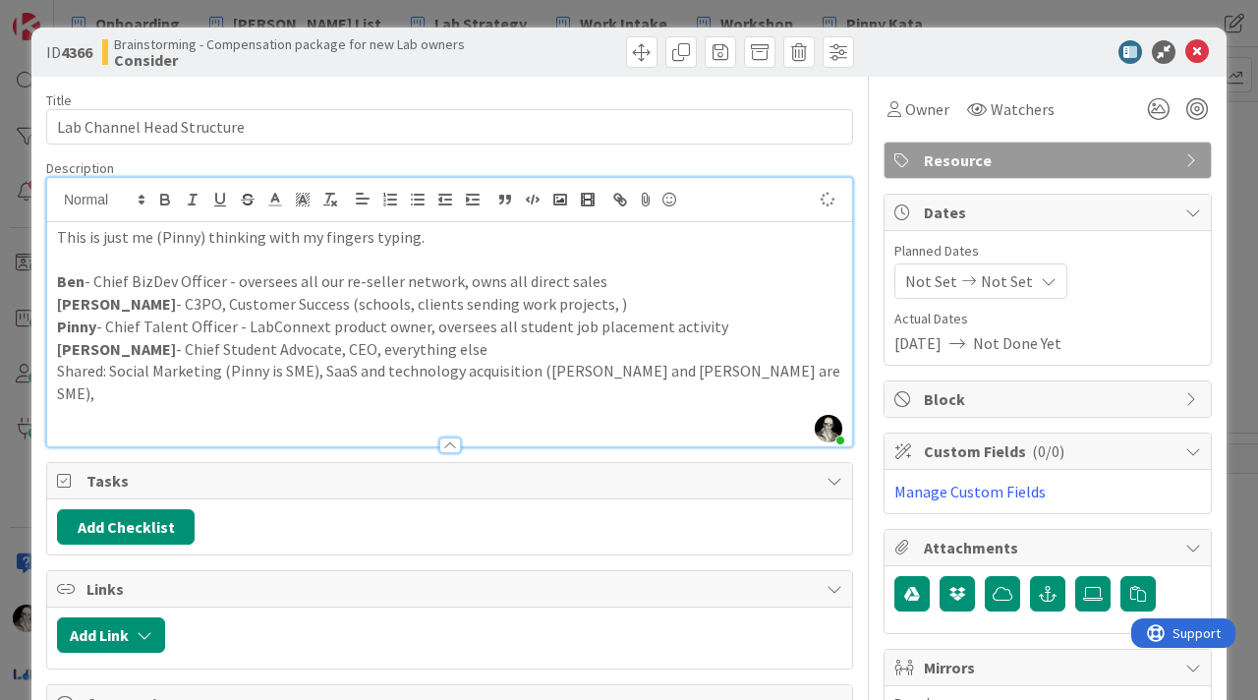
click at [85, 371] on p "Shared: Social Marketing (Pinny is SME), SaaS and technology acquisition (Jeff …" at bounding box center [449, 382] width 785 height 44
click at [161, 191] on icon "button" at bounding box center [165, 200] width 18 height 18
click at [85, 374] on strong "Shared" at bounding box center [82, 371] width 50 height 20
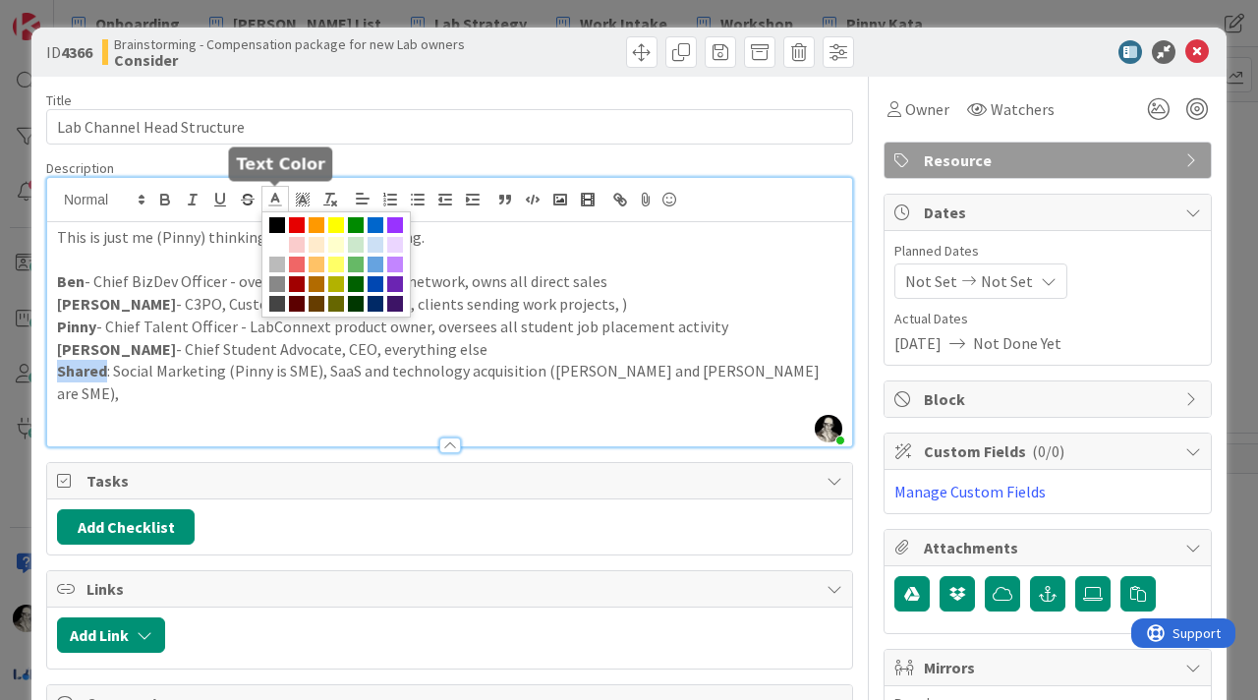
click at [278, 200] on polyline at bounding box center [275, 198] width 7 height 8
click at [297, 217] on span at bounding box center [297, 225] width 16 height 16
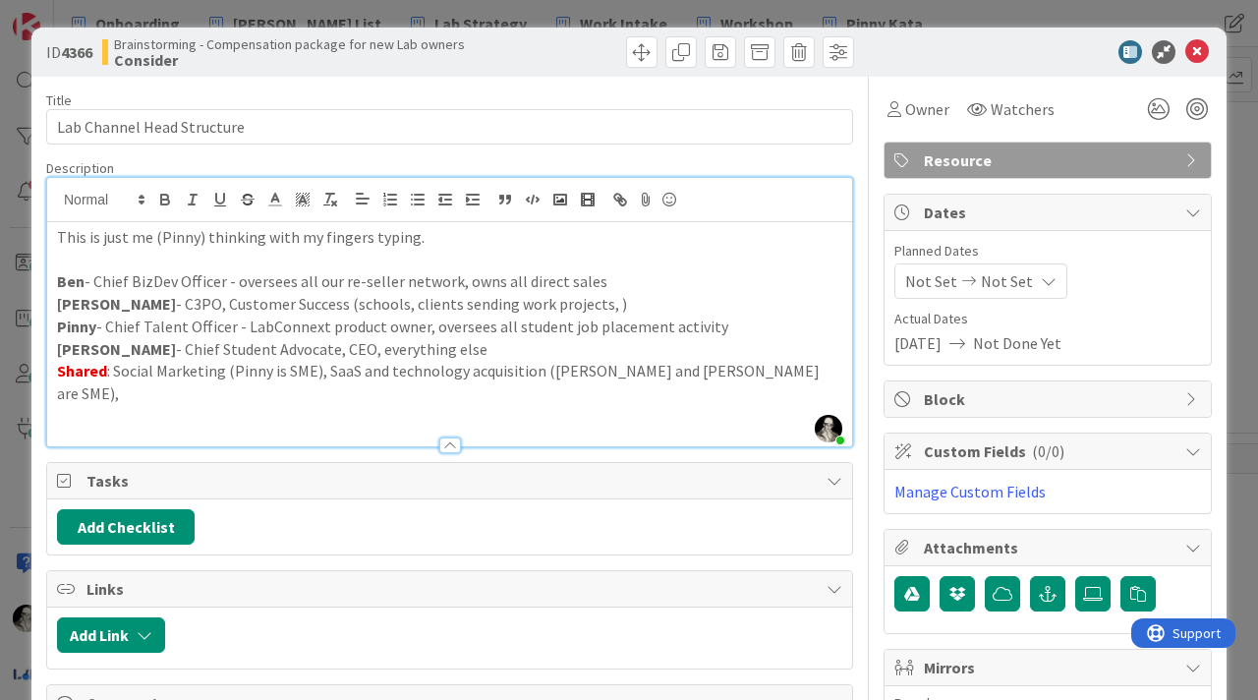
click at [325, 364] on p "Shared : Social Marketing (Pinny is SME), SaaS and technology acquisition (Jeff…" at bounding box center [449, 382] width 785 height 44
click at [88, 371] on strong "Shared" at bounding box center [82, 371] width 50 height 20
click at [274, 200] on line at bounding box center [274, 200] width 5 height 0
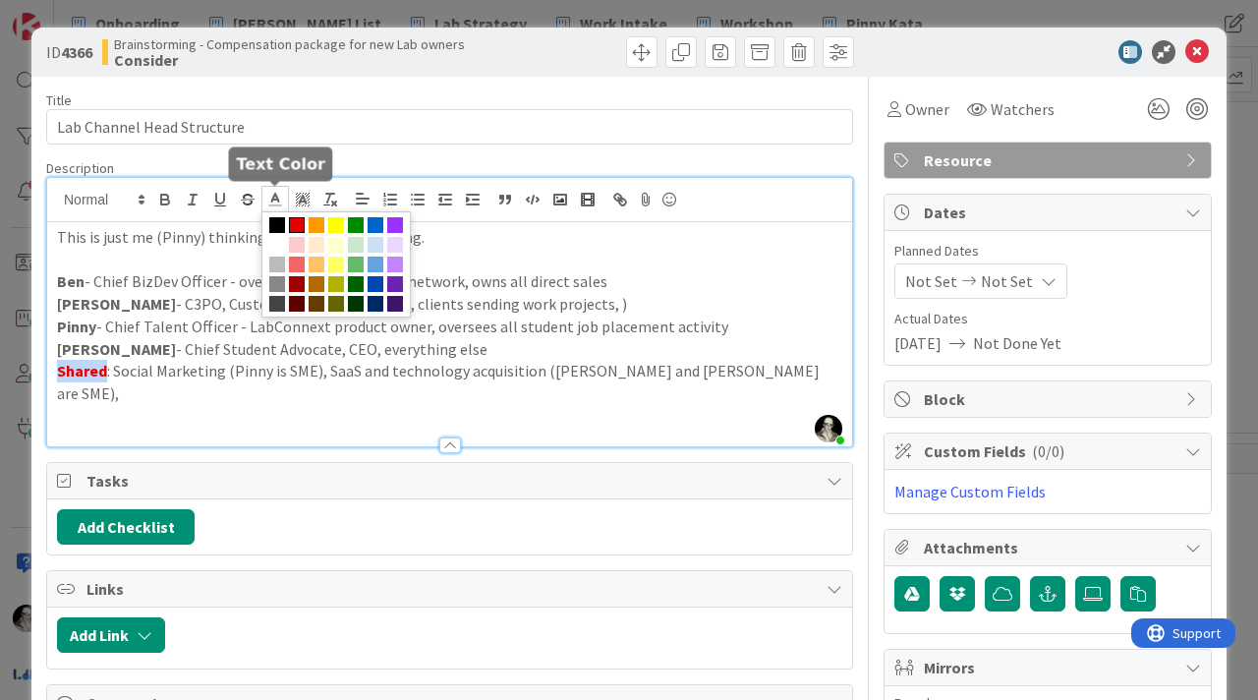
click at [271, 214] on span at bounding box center [335, 264] width 149 height 106
click at [275, 220] on span at bounding box center [277, 225] width 16 height 16
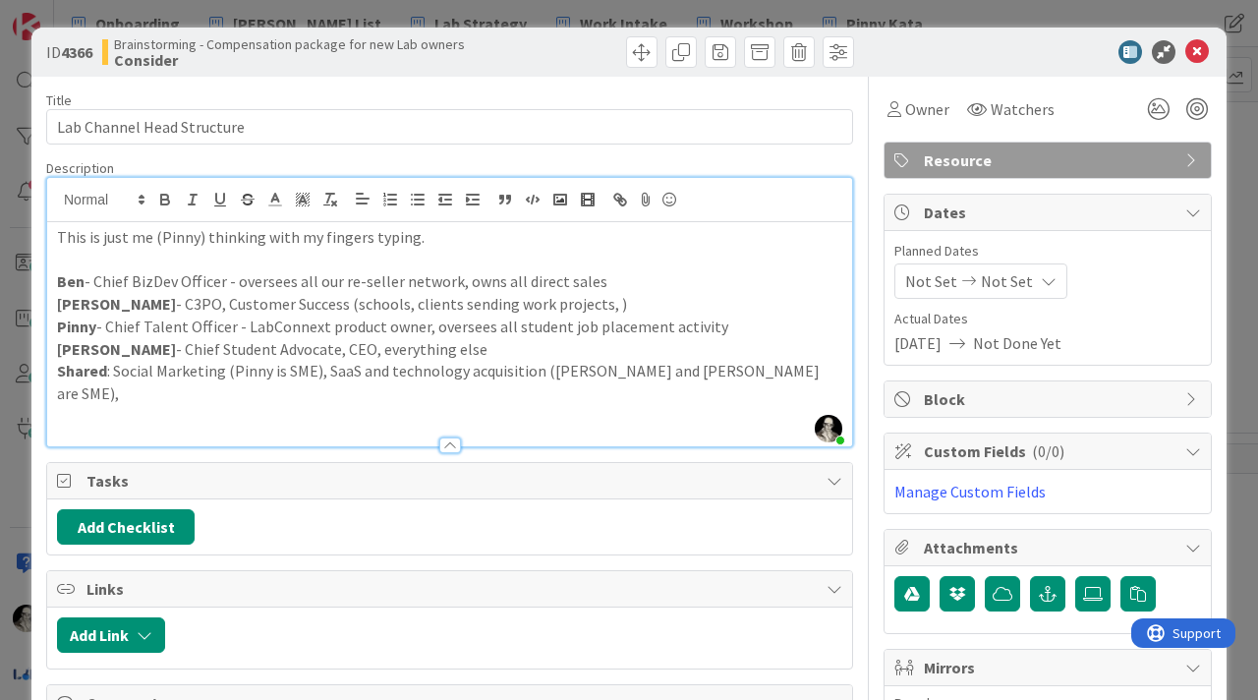
click at [271, 325] on p "Pinny - Chief Talent Officer - LabConnext product owner, oversees all student j…" at bounding box center [449, 326] width 785 height 23
drag, startPoint x: 177, startPoint y: 286, endPoint x: 177, endPoint y: 228, distance: 58.0
click at [177, 279] on p "Ben - Chief BizDev Officer - oversees all our re-seller network, owns all direc…" at bounding box center [449, 281] width 785 height 23
click at [156, 311] on p "Simon - C3PO, Customer Success (schools, clients sending work projects, )" at bounding box center [449, 304] width 785 height 23
click at [314, 304] on p "Simon - C3PO, Chief Customer Success (schools, clients sending work projects, )" at bounding box center [449, 304] width 785 height 23
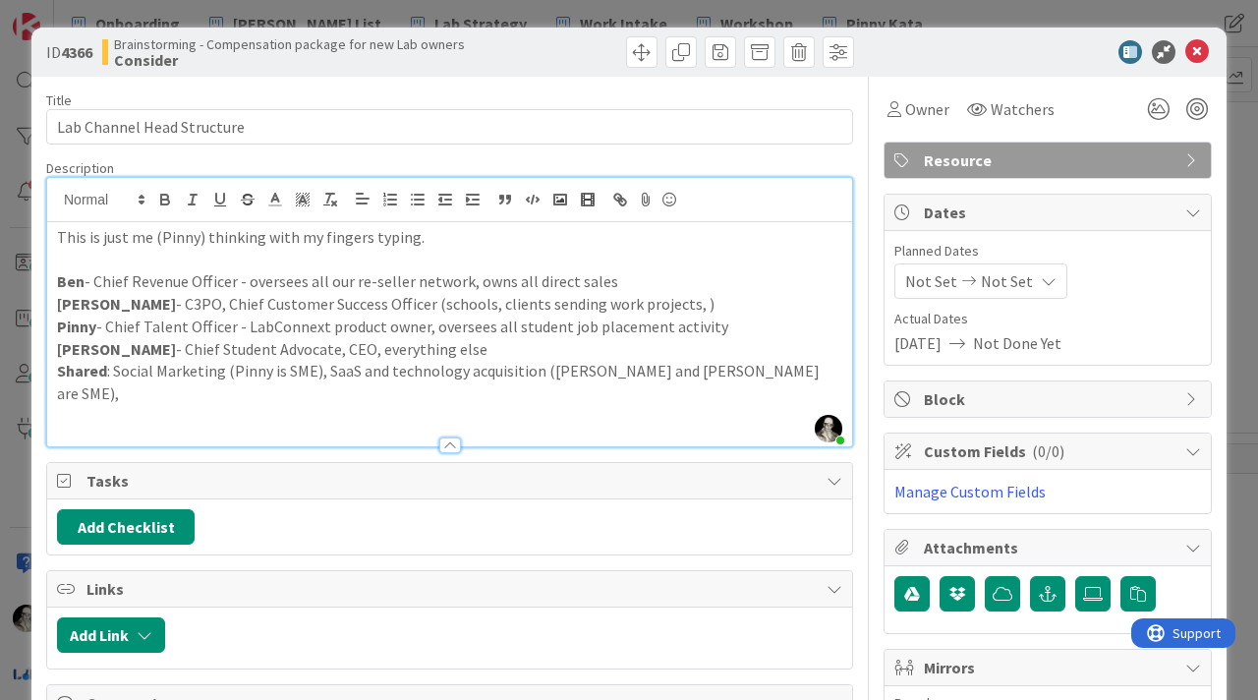
click at [428, 242] on p "This is just me (Pinny) thinking with my fingers typing." at bounding box center [449, 237] width 785 height 23
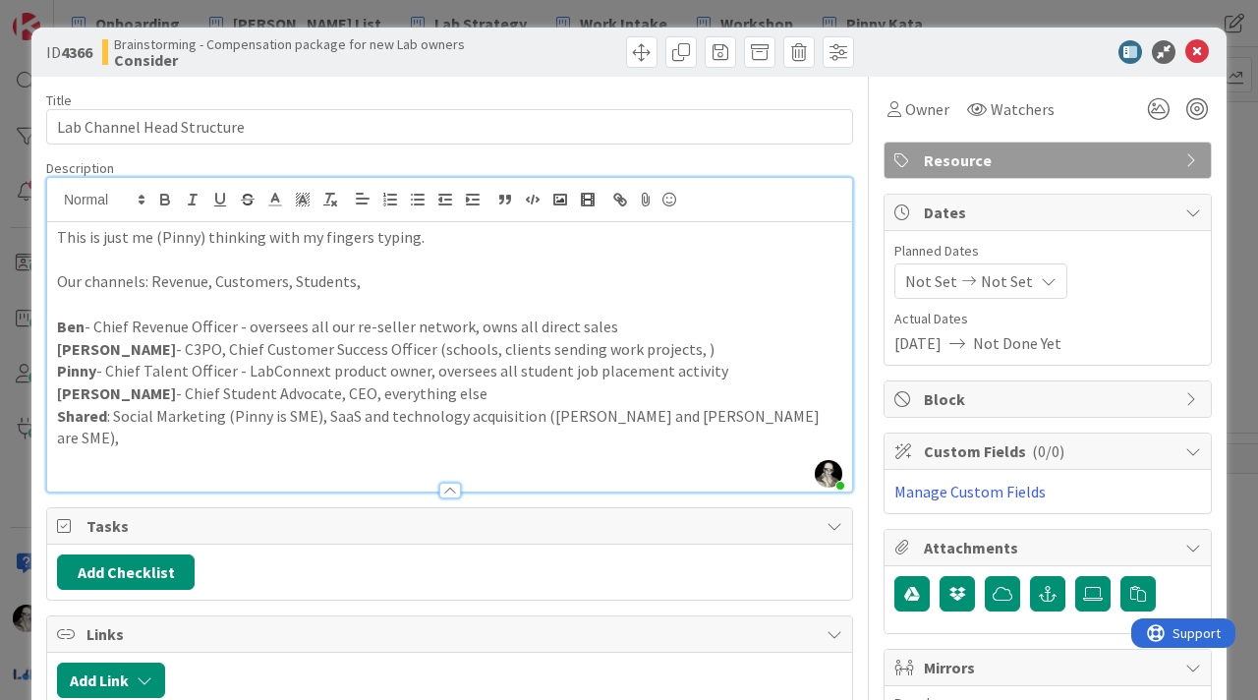
drag, startPoint x: 143, startPoint y: 275, endPoint x: 184, endPoint y: 135, distance: 146.5
click at [143, 265] on div "This is just me (Pinny) thinking with my fingers typing. Our channels: Revenue,…" at bounding box center [449, 356] width 805 height 269
drag, startPoint x: 58, startPoint y: 284, endPoint x: 144, endPoint y: 282, distance: 86.5
click at [144, 282] on p "Our channels: Revenue, Customers, Students," at bounding box center [449, 281] width 785 height 23
click at [164, 204] on icon "button" at bounding box center [165, 202] width 8 height 5
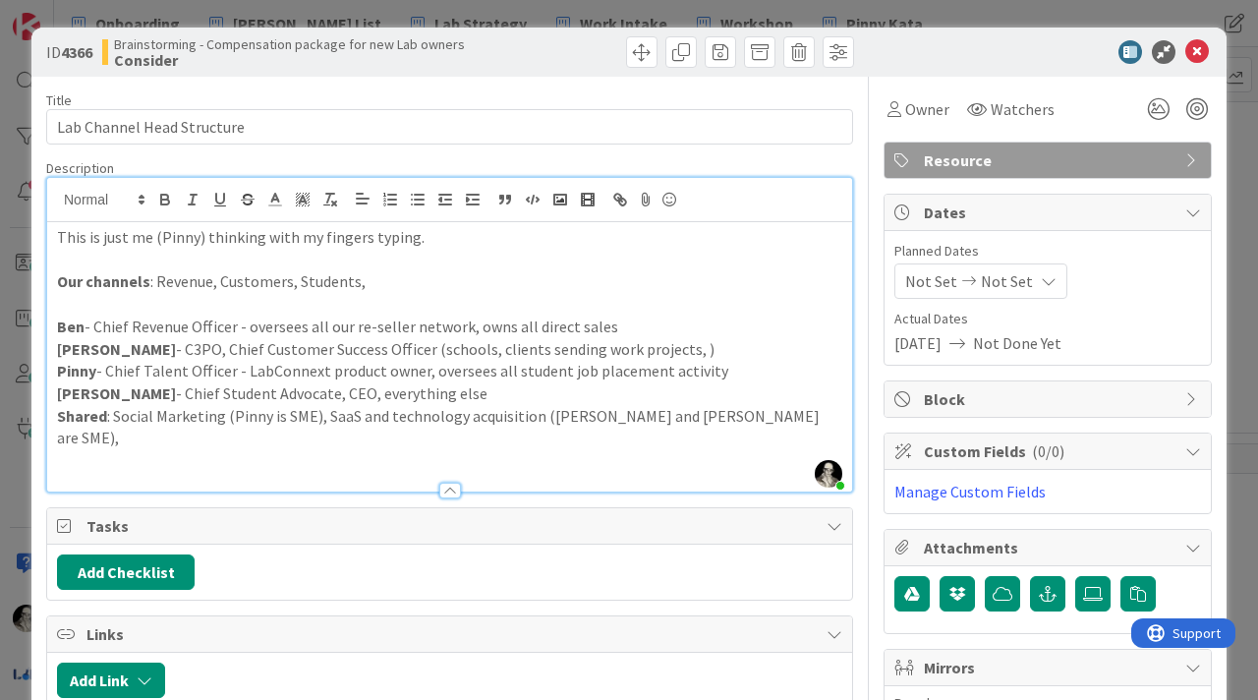
click at [534, 312] on p at bounding box center [449, 304] width 785 height 23
click at [402, 281] on p "Our channels : Revenue, Customers, Students," at bounding box center [449, 281] width 785 height 23
click at [212, 285] on p "Our channels : Revenue, Customers, Students, Placement (Pinny)" at bounding box center [449, 281] width 785 height 23
click at [658, 281] on p "Our channels : Revenue (Ben), Customers (Simon), Students(Geoff), Placement (Pi…" at bounding box center [449, 281] width 785 height 23
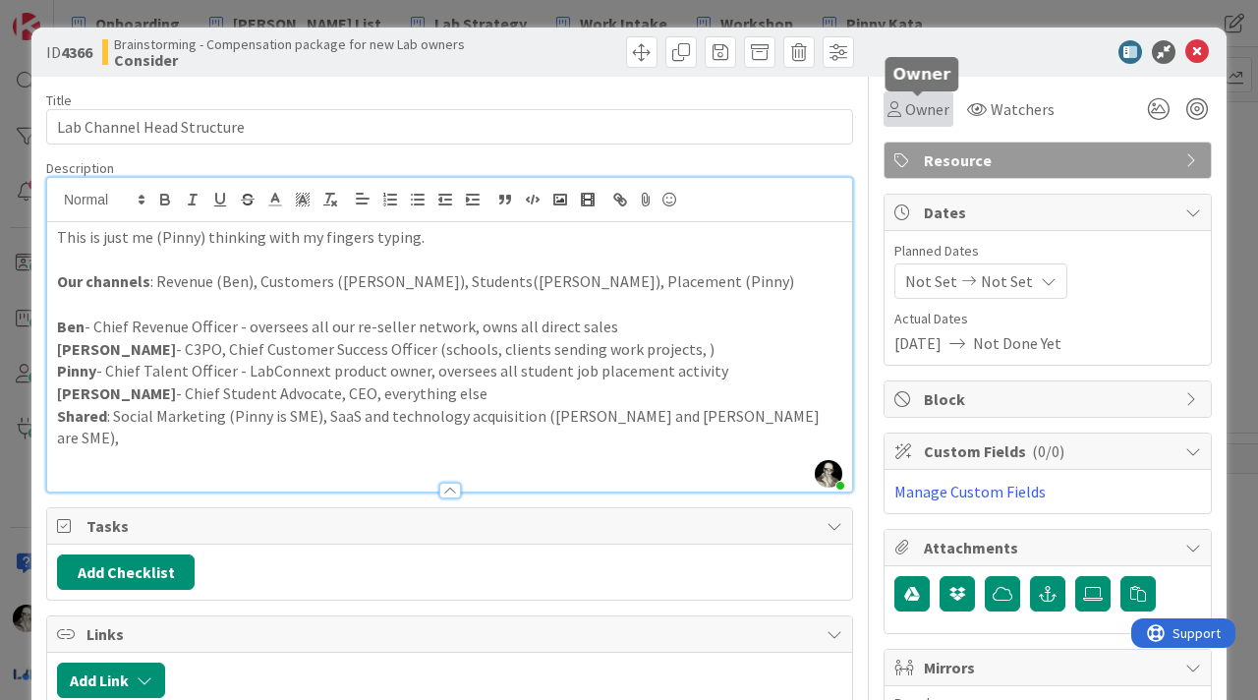
click at [908, 103] on span "Owner" at bounding box center [927, 109] width 44 height 24
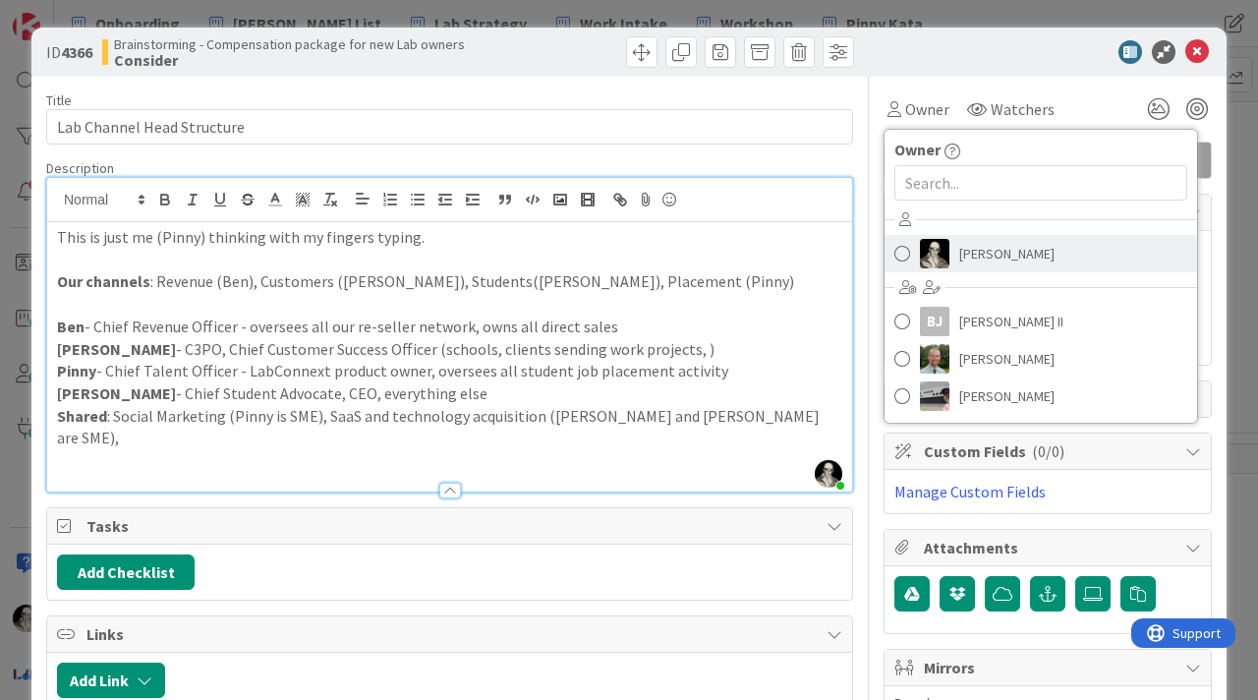
click at [905, 248] on span at bounding box center [902, 253] width 16 height 29
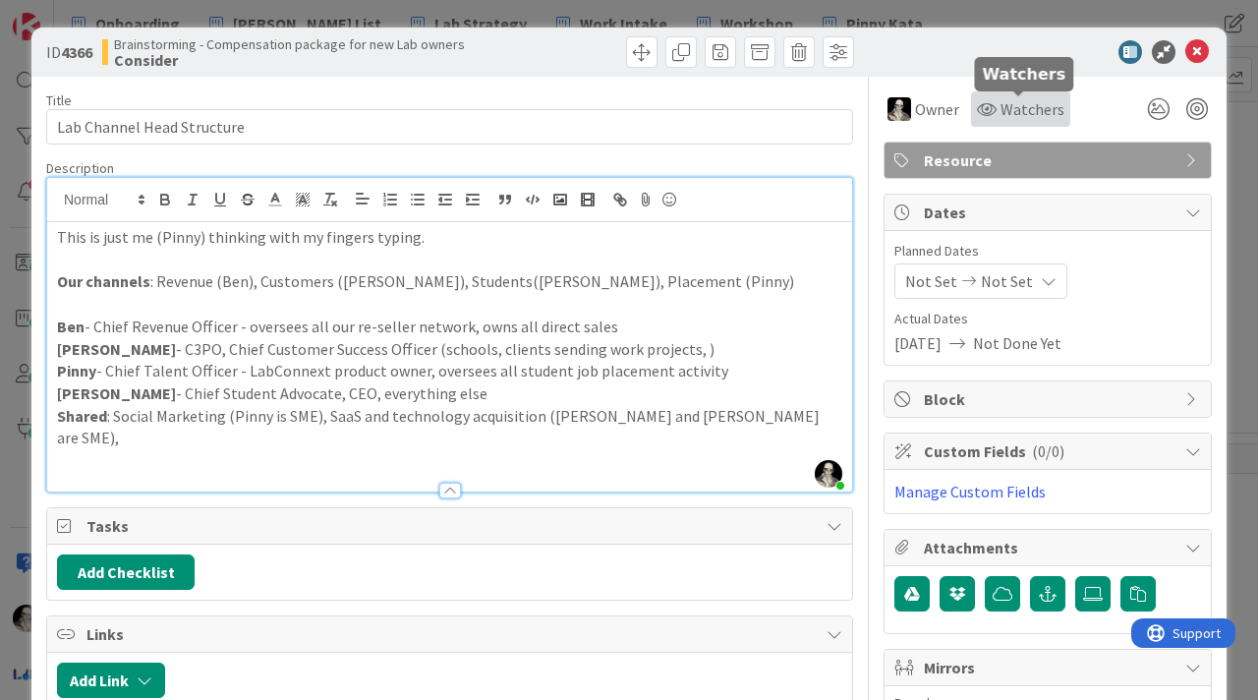
click at [1023, 106] on span "Watchers" at bounding box center [1032, 109] width 64 height 24
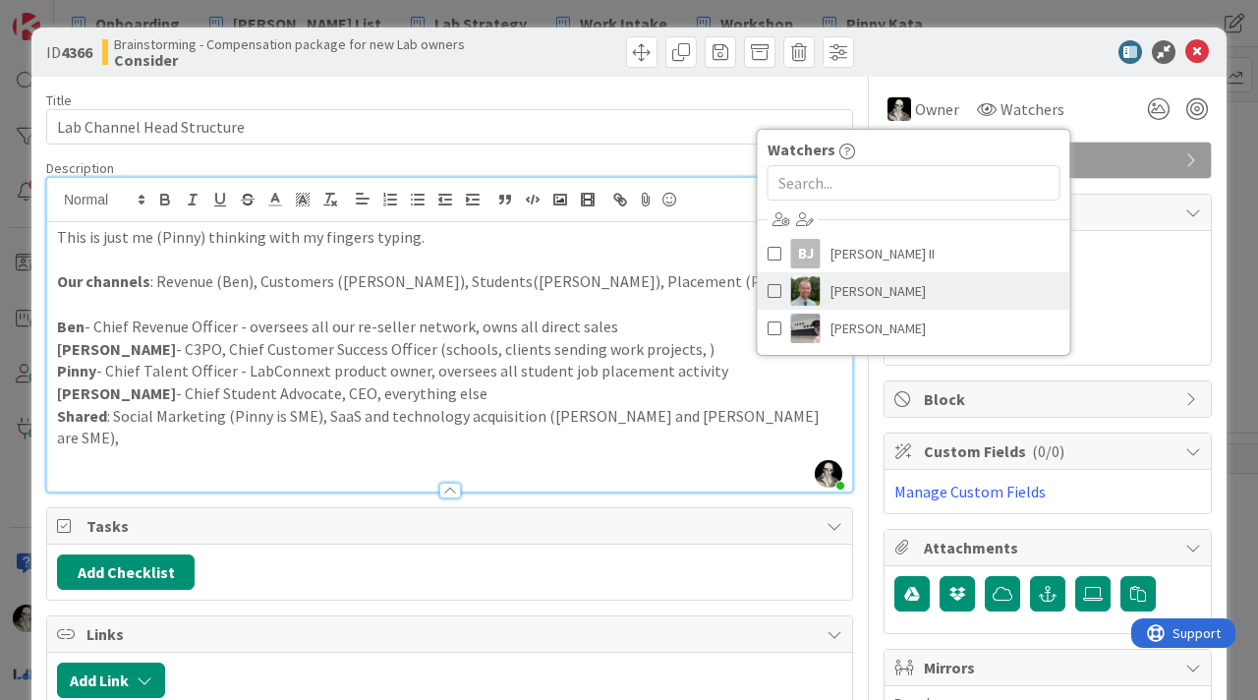
click at [771, 286] on span at bounding box center [775, 290] width 14 height 29
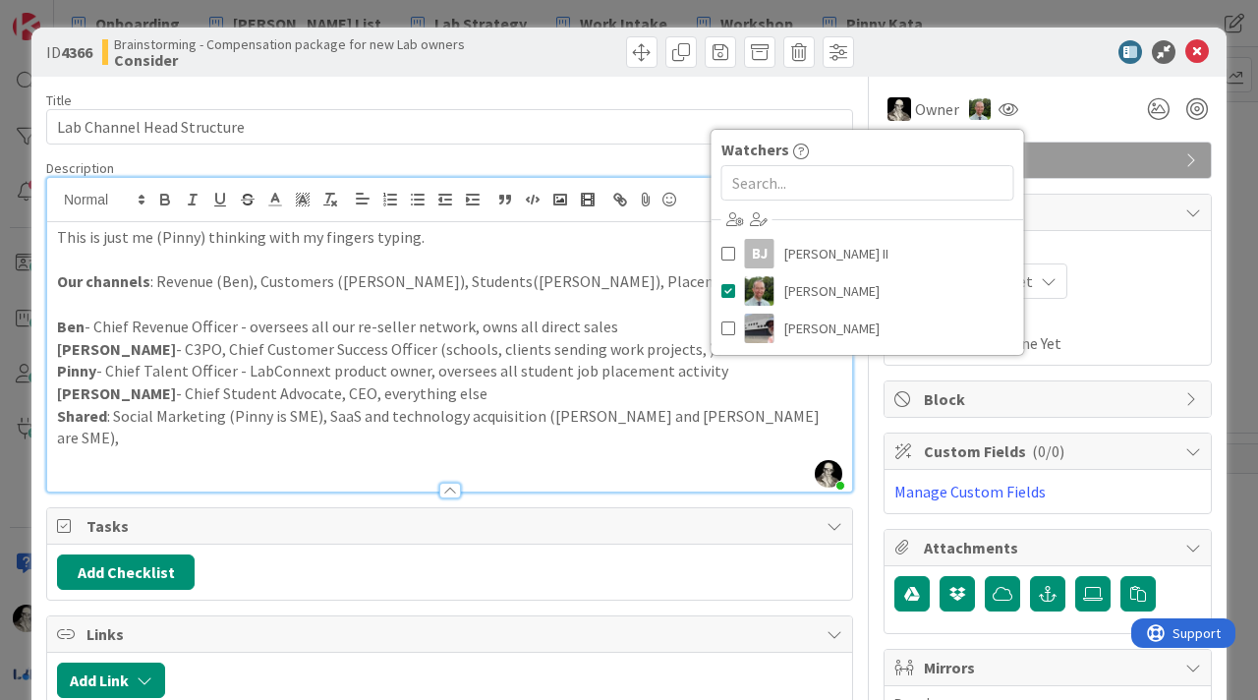
click at [460, 241] on p "This is just me (Pinny) thinking with my fingers typing." at bounding box center [449, 237] width 785 height 23
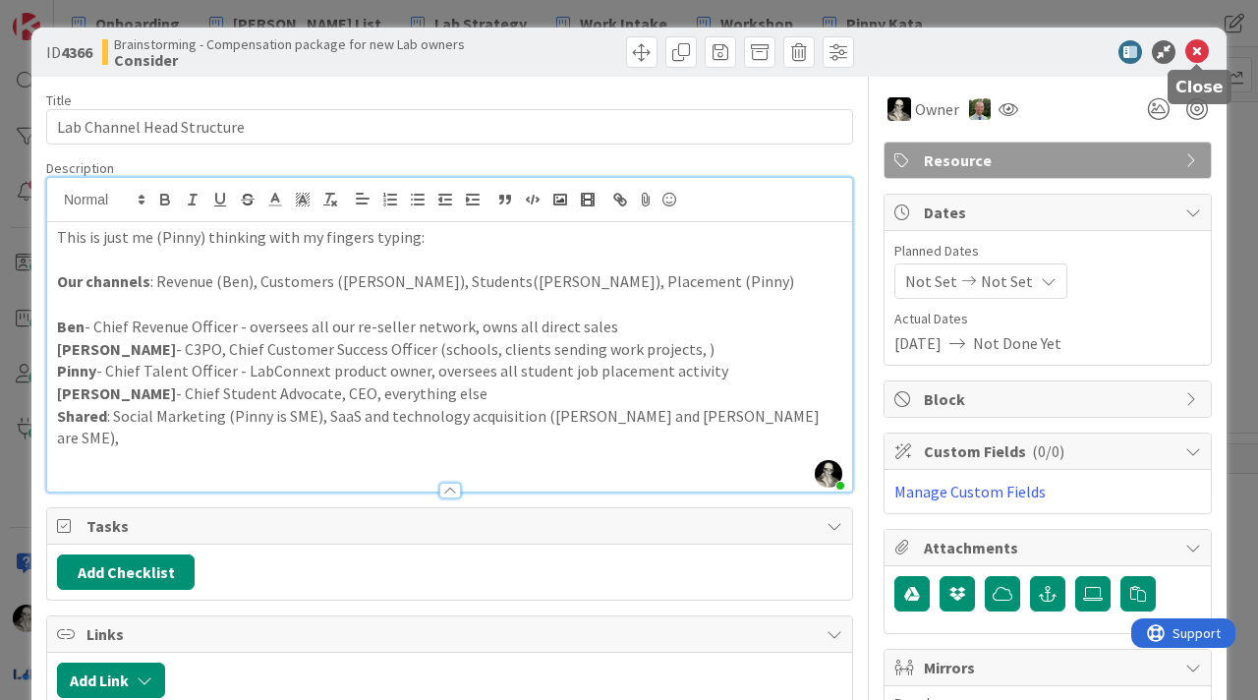
click at [1198, 46] on icon at bounding box center [1197, 52] width 24 height 24
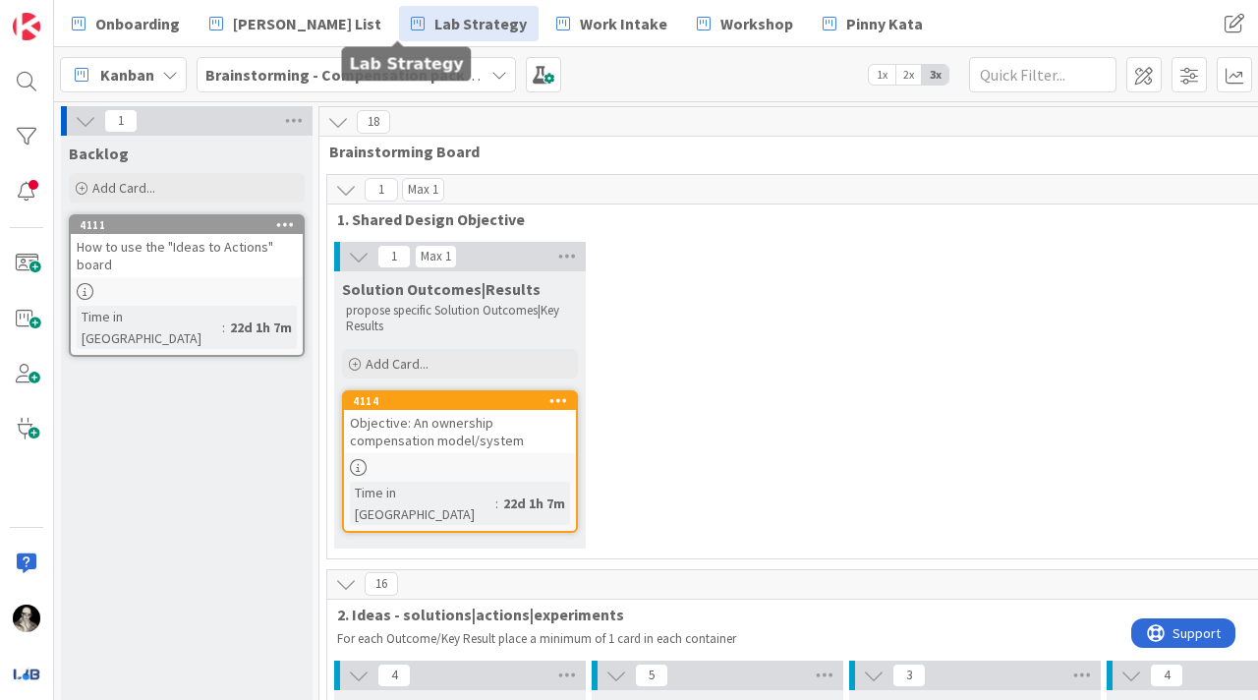
click at [434, 24] on span "Lab Strategy" at bounding box center [480, 24] width 92 height 24
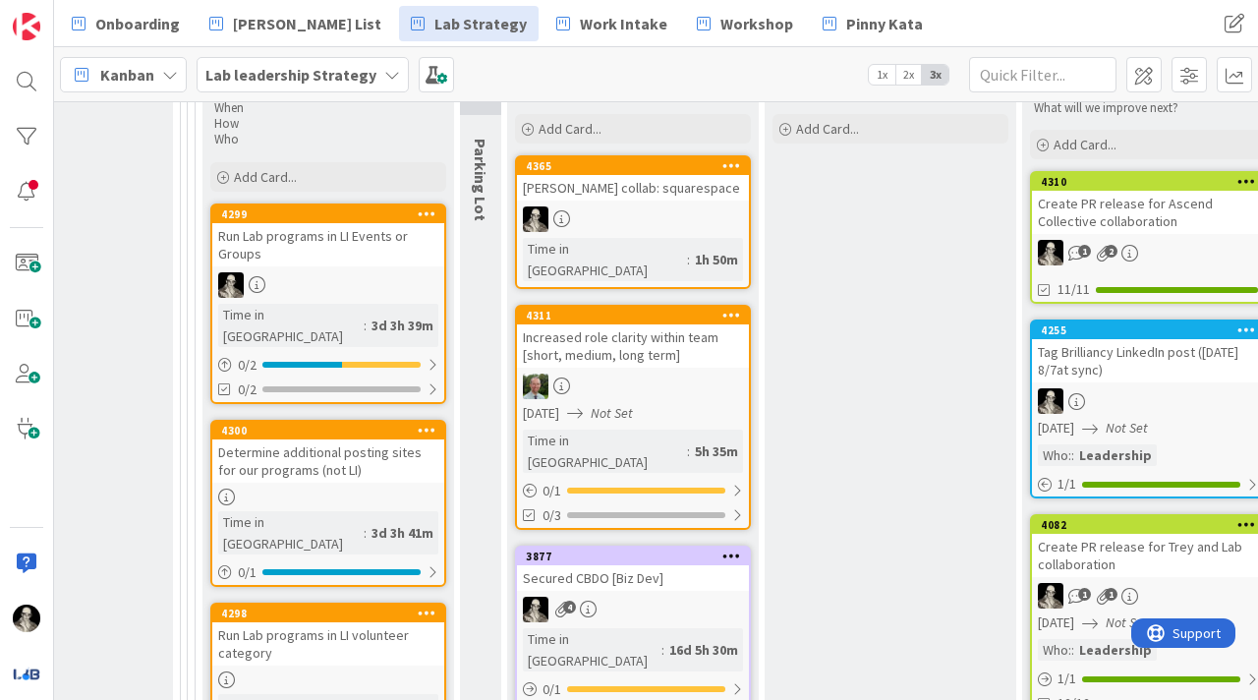
scroll to position [410, 2887]
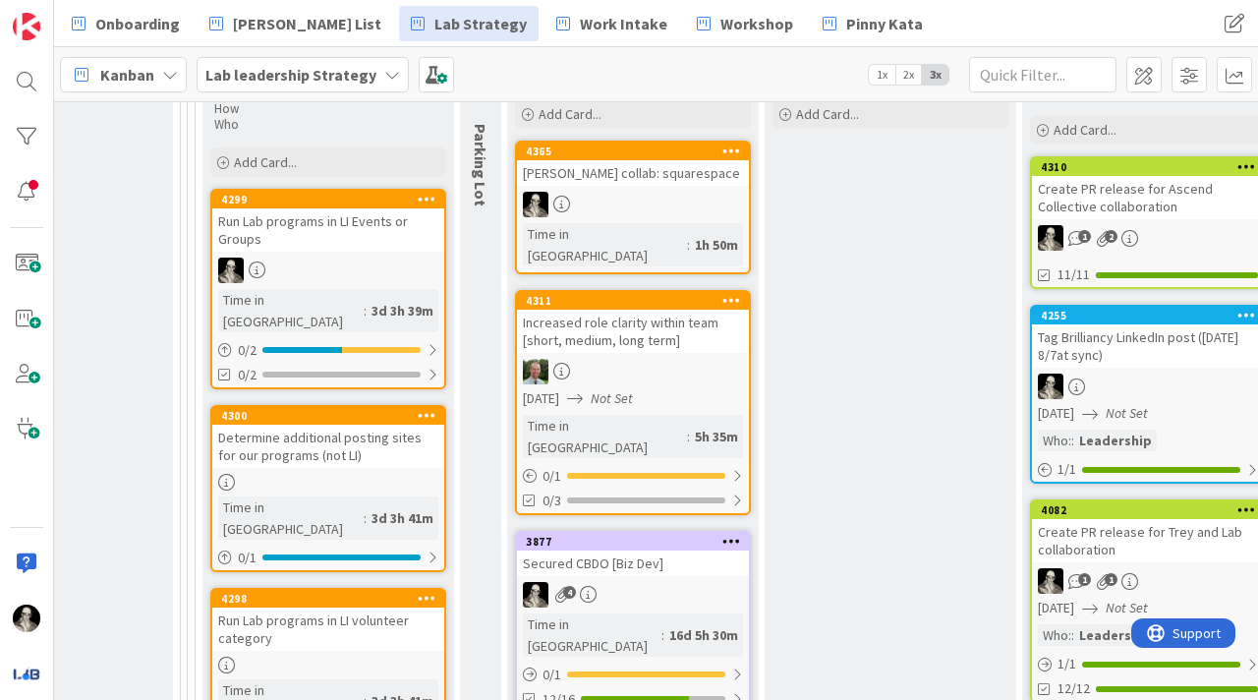
click at [708, 359] on div at bounding box center [633, 372] width 232 height 26
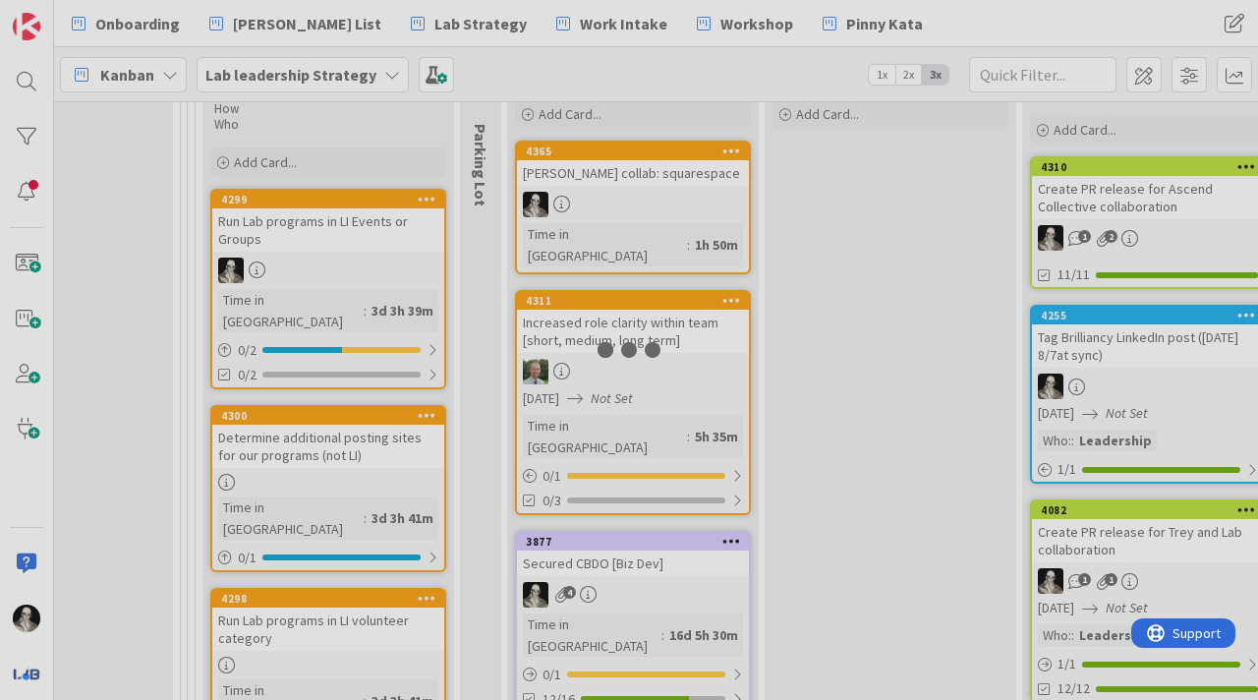
click at [708, 336] on div at bounding box center [629, 350] width 1258 height 700
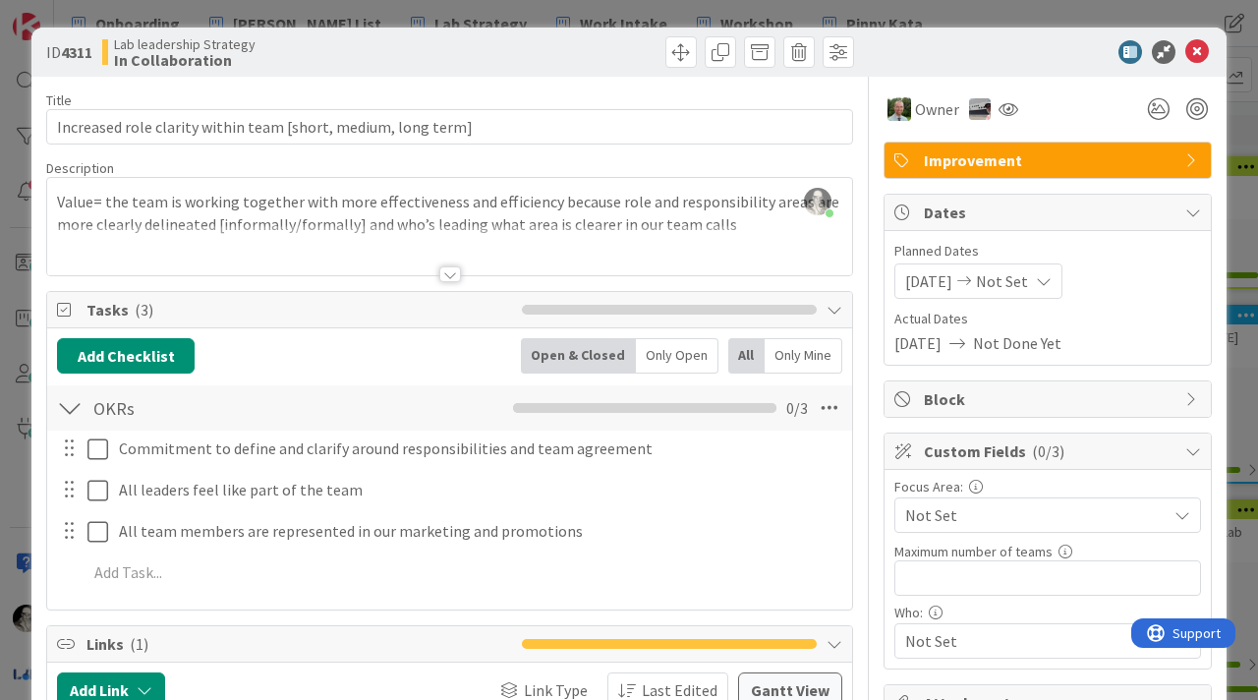
click at [449, 273] on div at bounding box center [450, 274] width 22 height 16
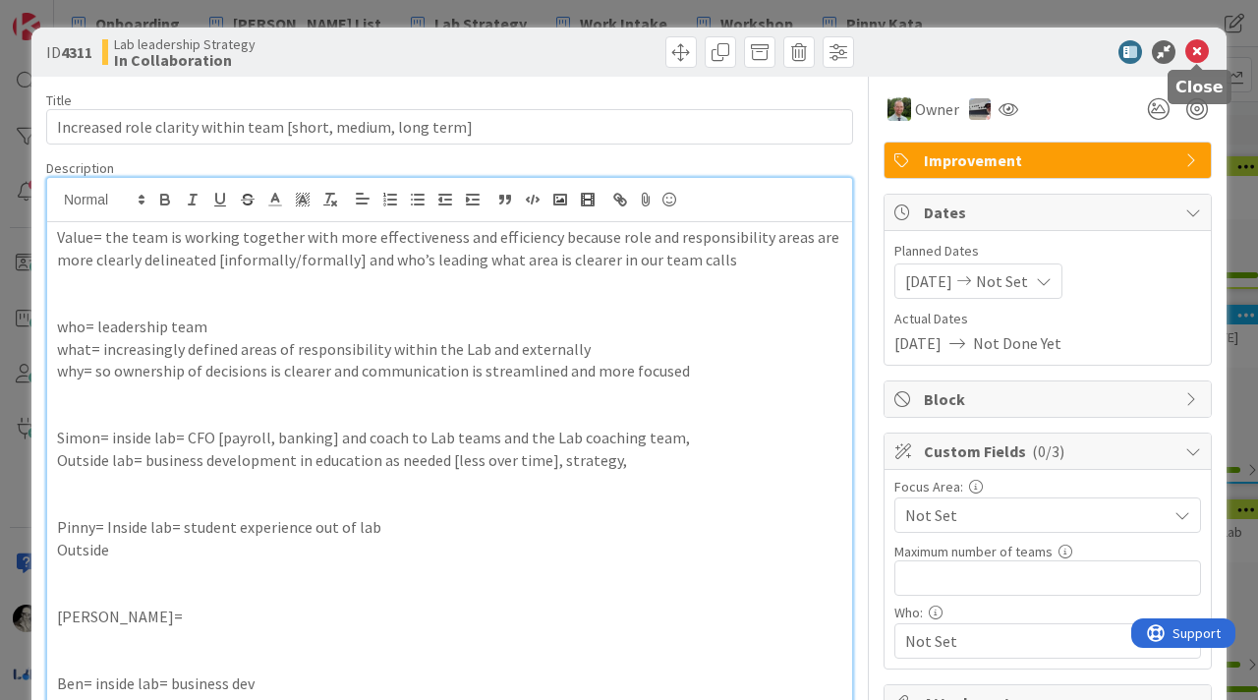
click at [1196, 50] on icon at bounding box center [1197, 52] width 24 height 24
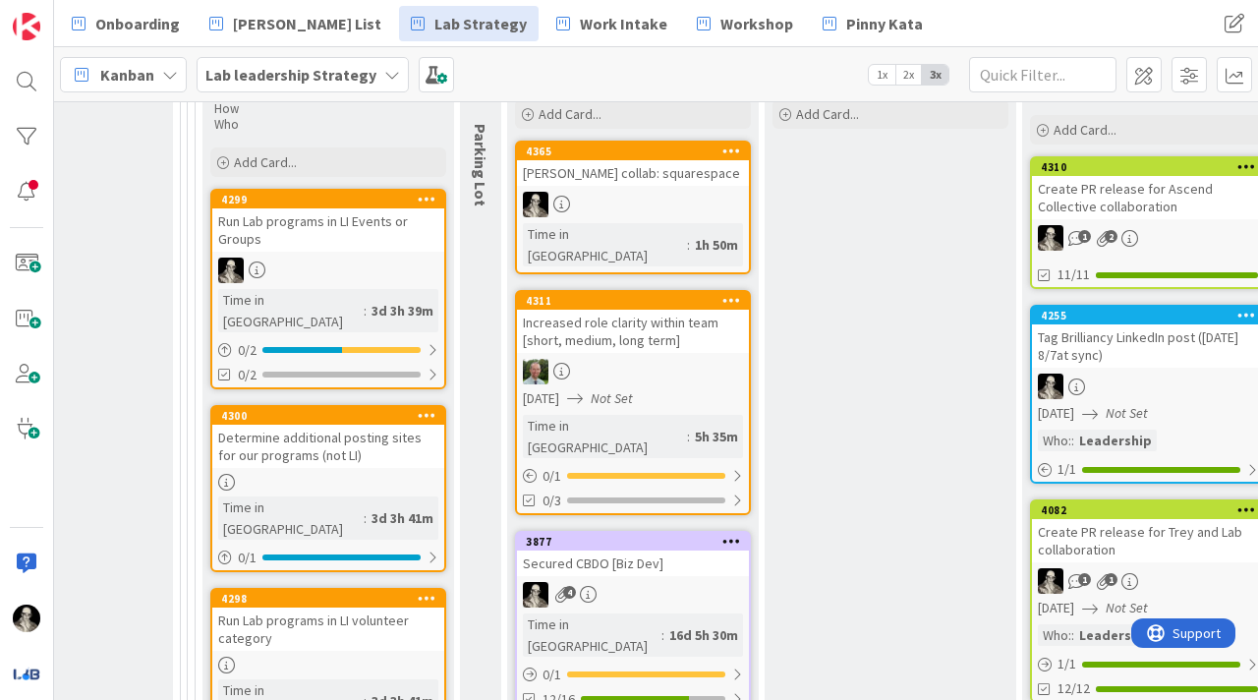
click at [384, 72] on icon at bounding box center [392, 75] width 16 height 16
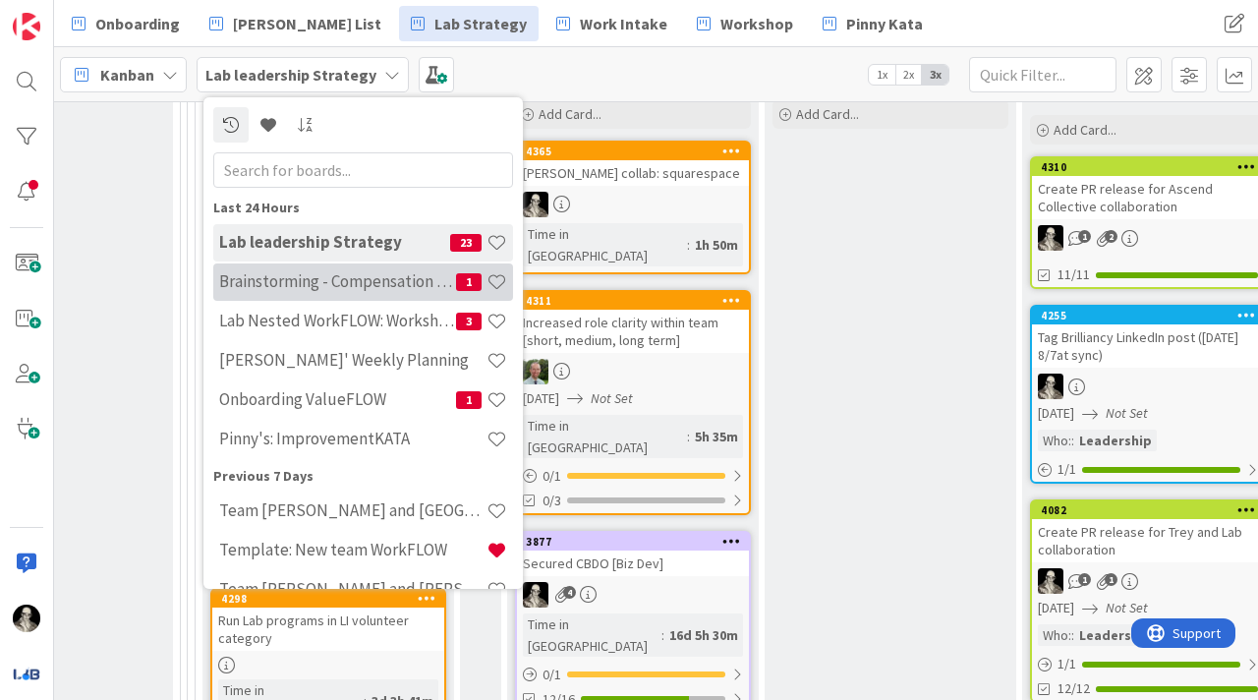
click at [333, 281] on h4 "Brainstorming - Compensation package for new Lab owners" at bounding box center [337, 281] width 237 height 20
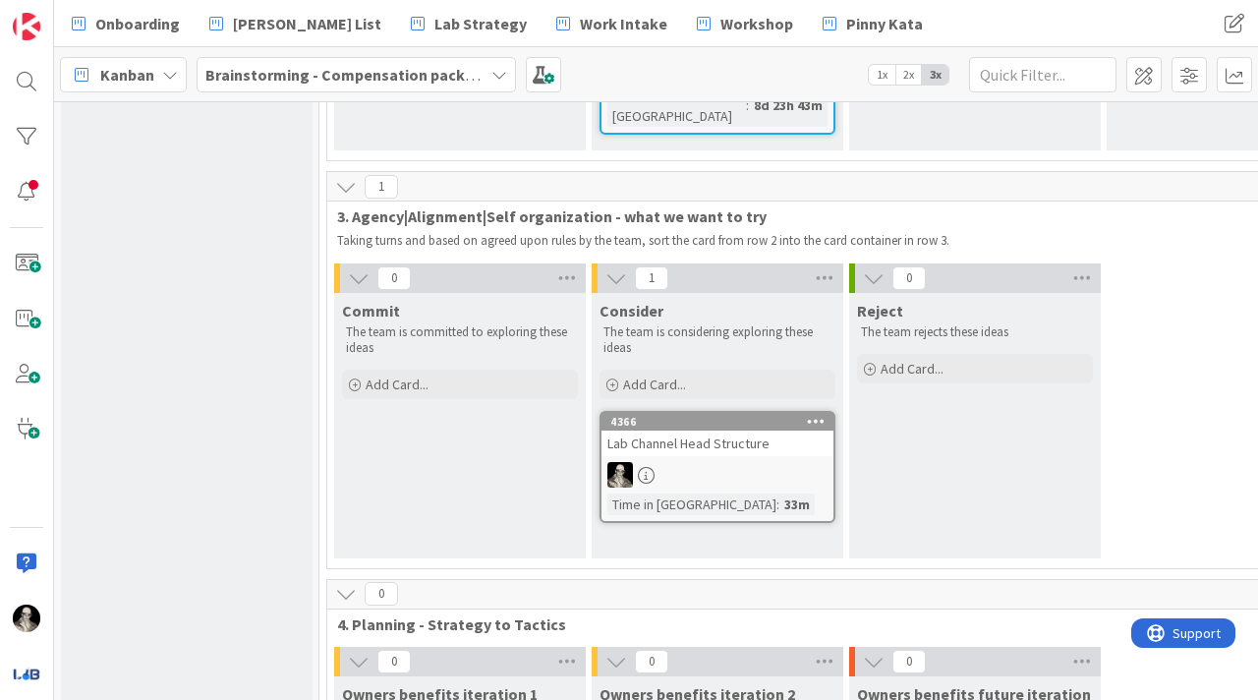
scroll to position [1399, 0]
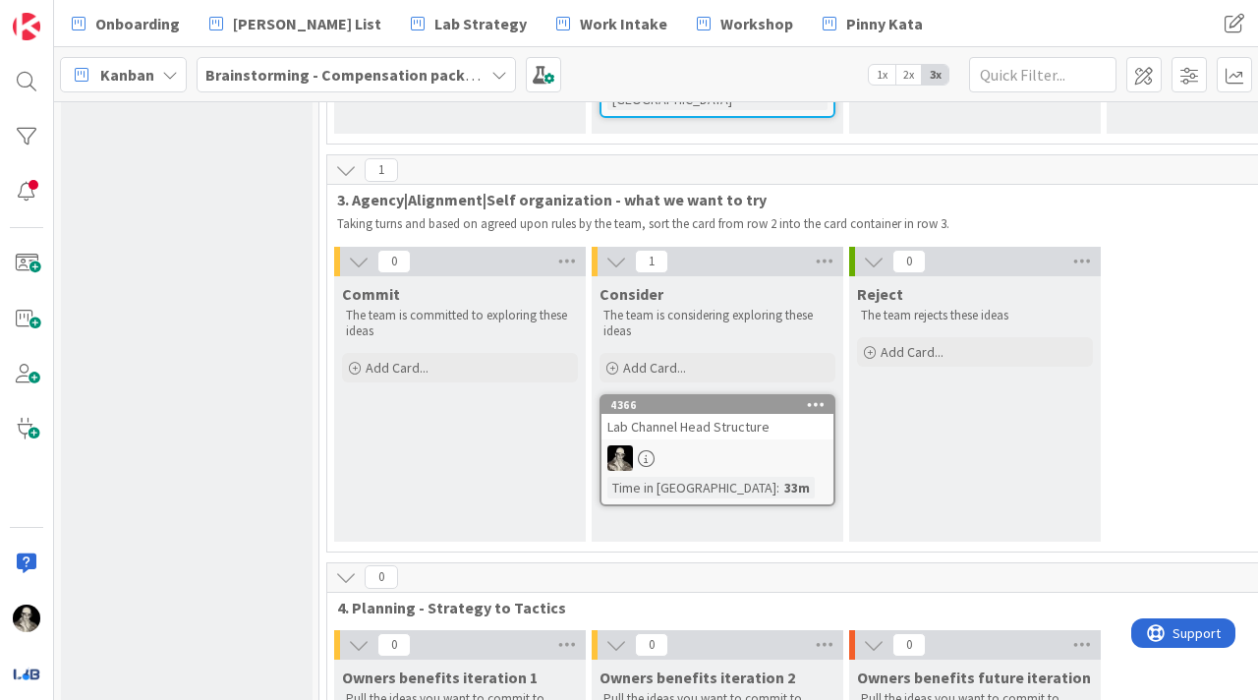
click at [713, 414] on div "Lab Channel Head Structure" at bounding box center [717, 427] width 232 height 26
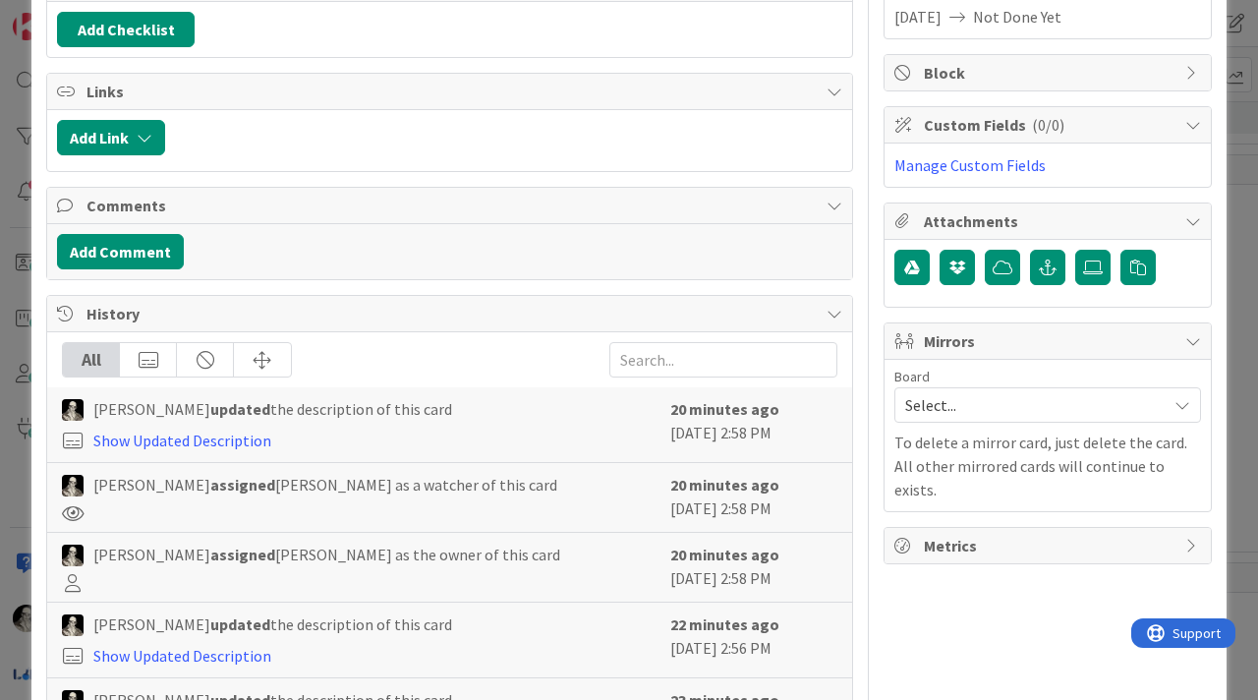
scroll to position [311, 0]
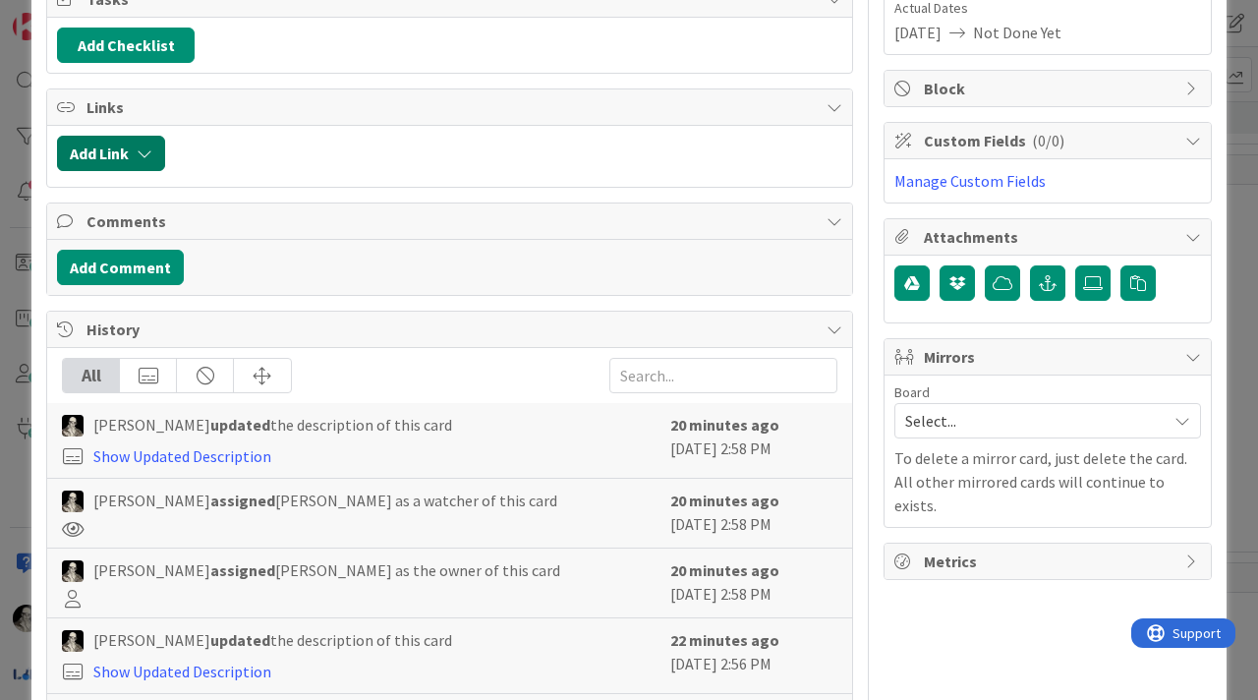
click at [142, 148] on icon "button" at bounding box center [145, 153] width 16 height 16
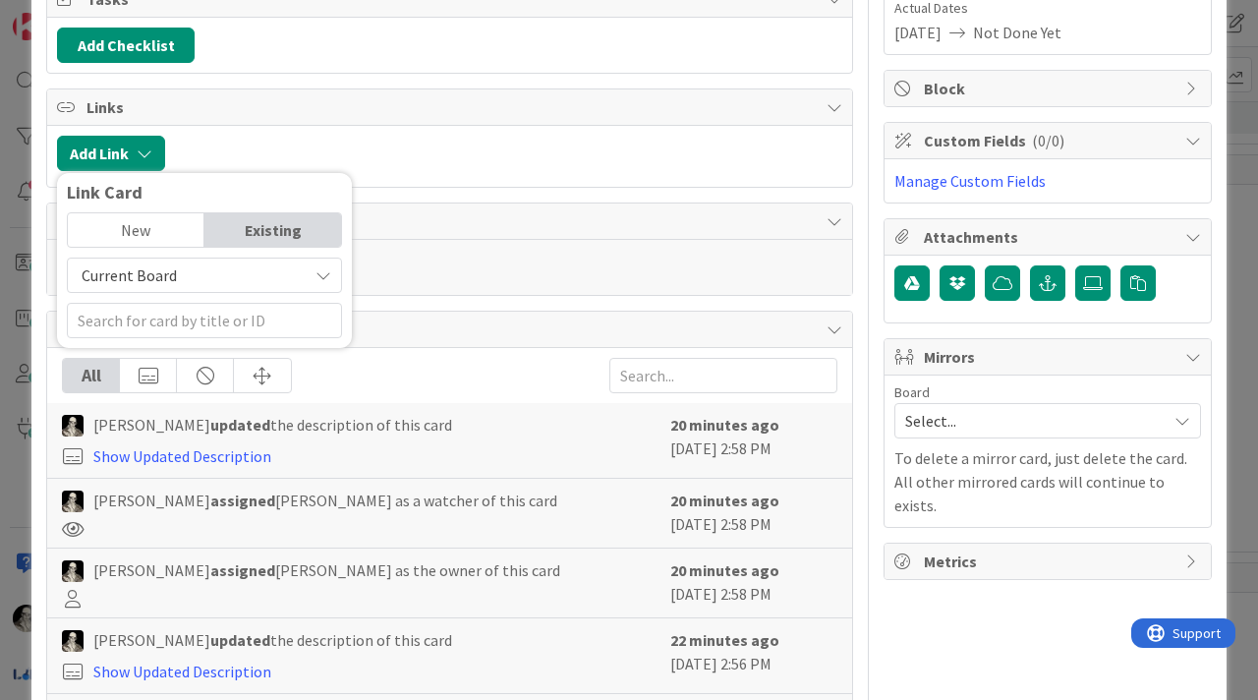
click at [148, 220] on div "New" at bounding box center [136, 229] width 137 height 33
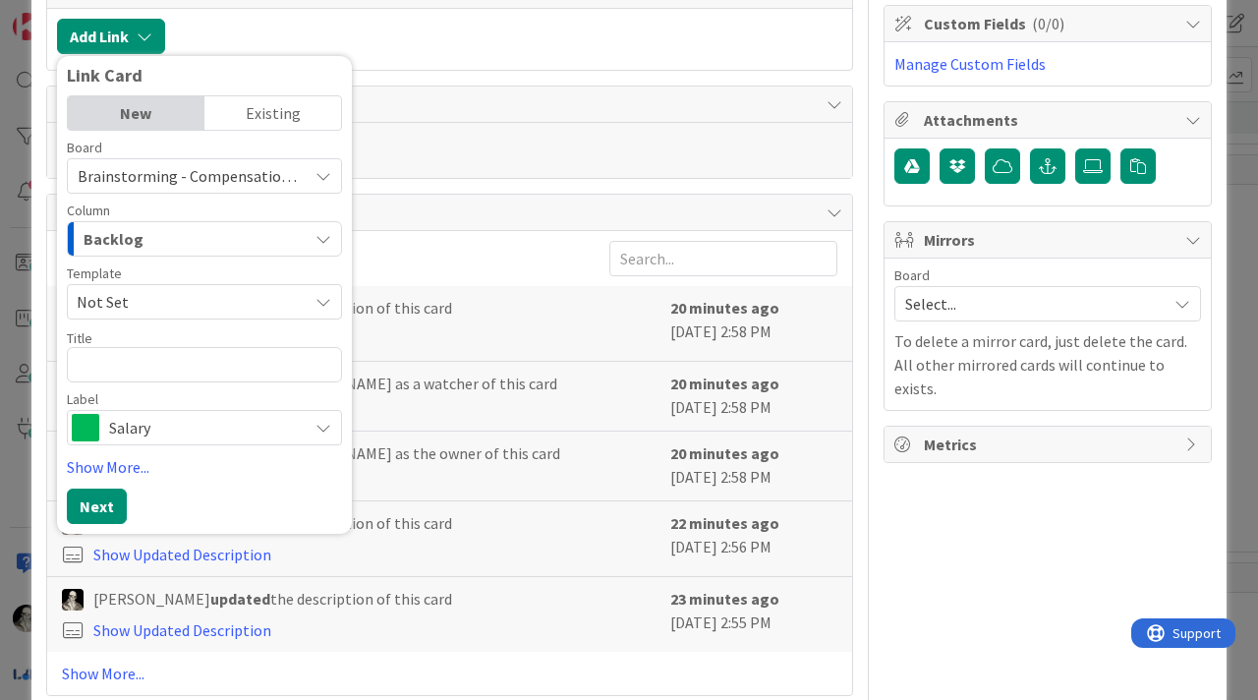
scroll to position [434, 0]
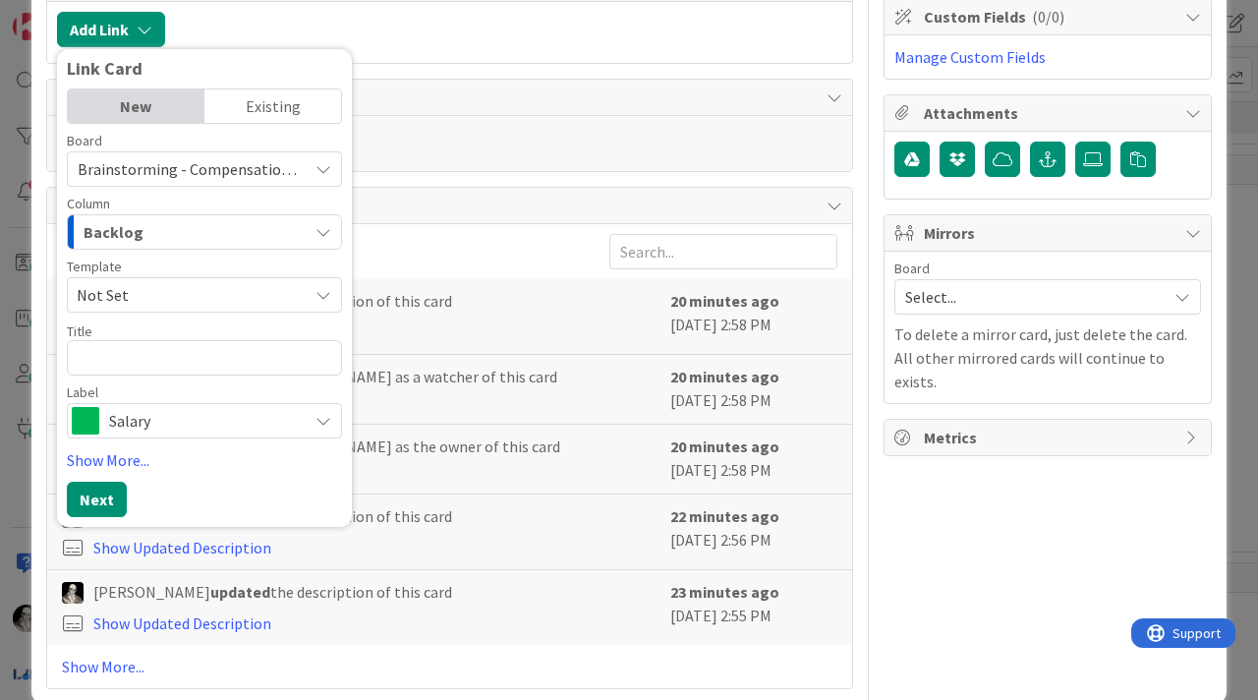
click at [403, 110] on div "Comments" at bounding box center [449, 98] width 805 height 36
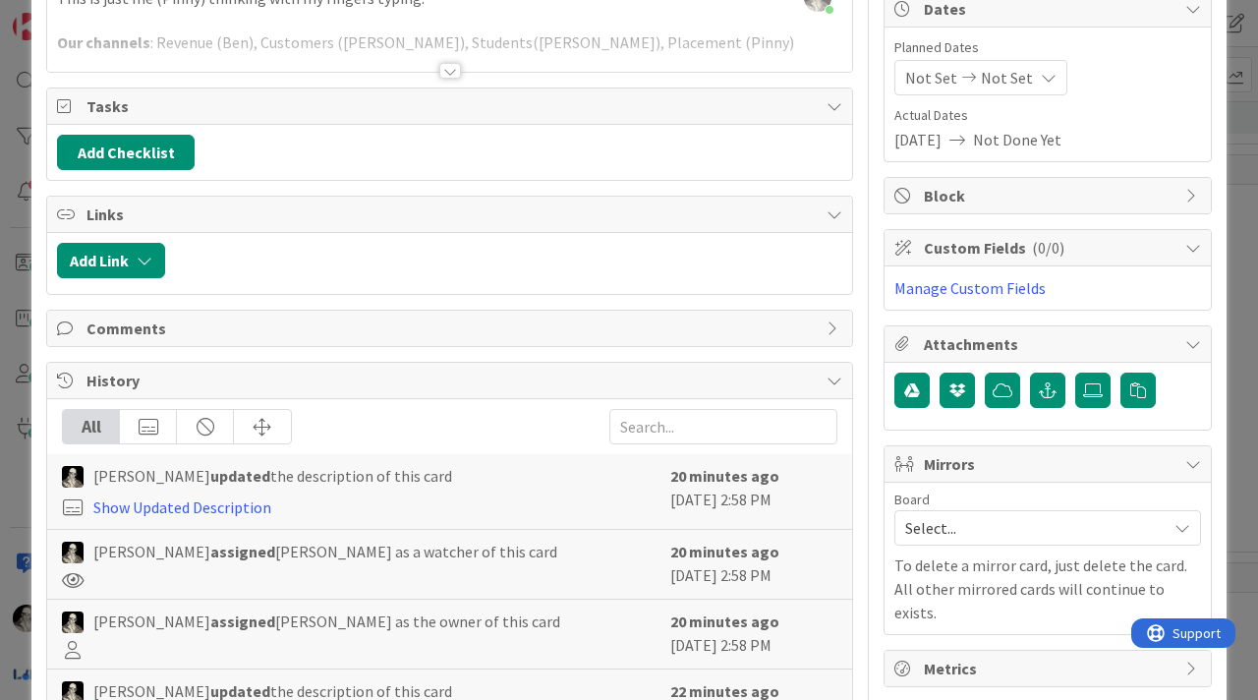
scroll to position [207, 0]
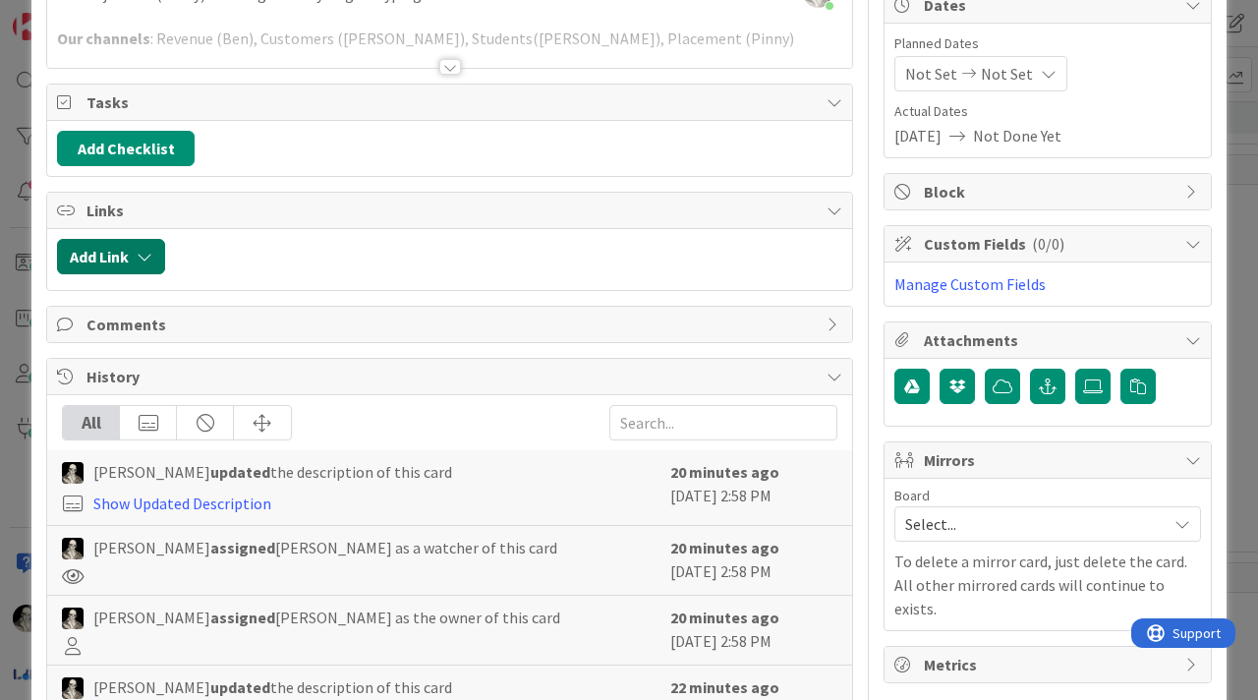
click at [149, 254] on icon "button" at bounding box center [145, 257] width 16 height 16
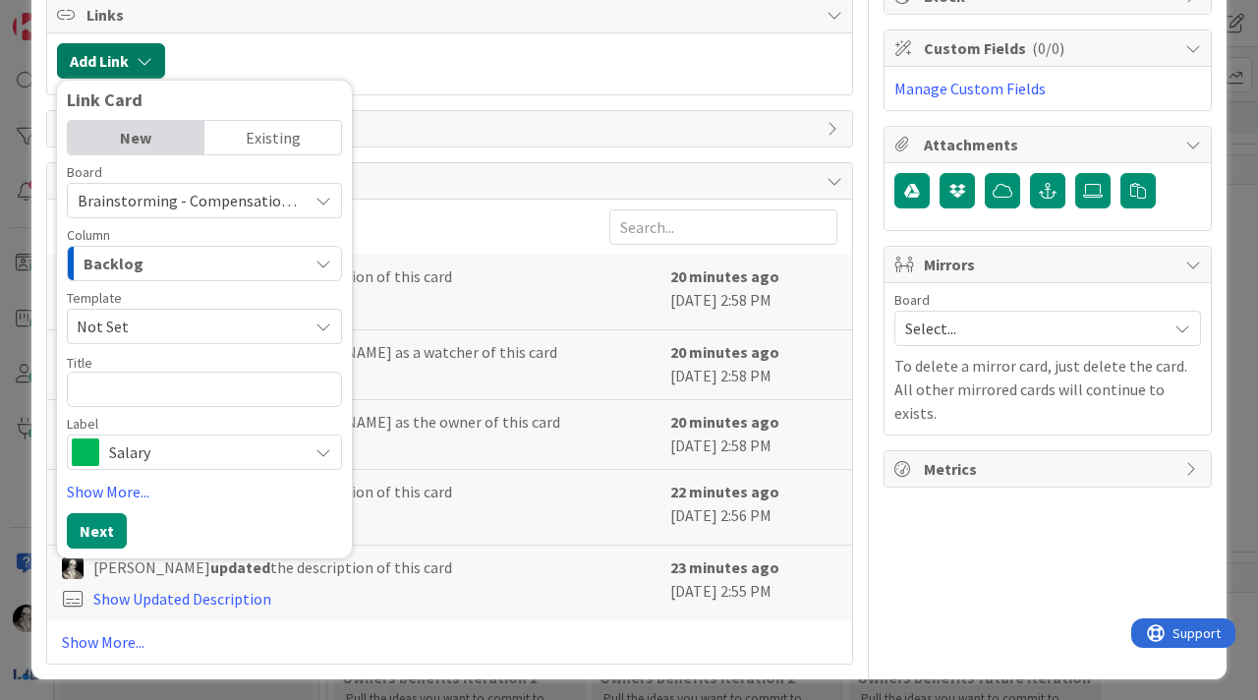
scroll to position [410, 0]
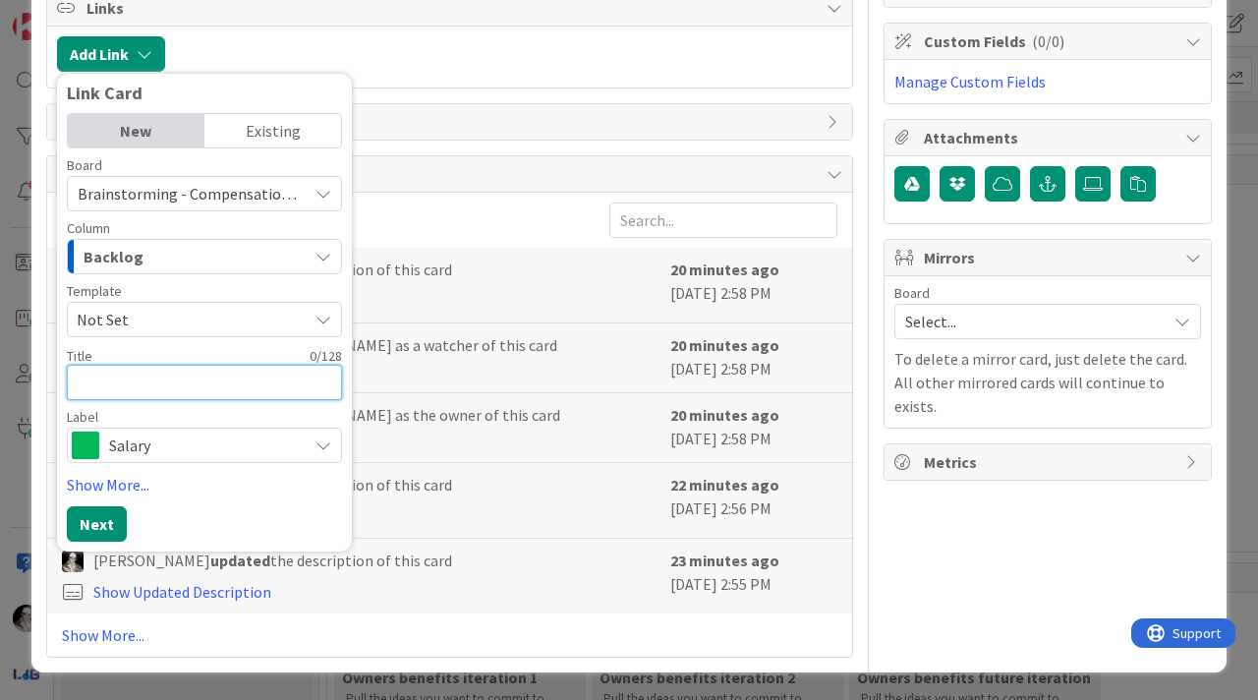
click at [227, 376] on textarea at bounding box center [204, 382] width 275 height 35
type textarea "x"
type textarea "T"
type textarea "x"
type textarea "Te"
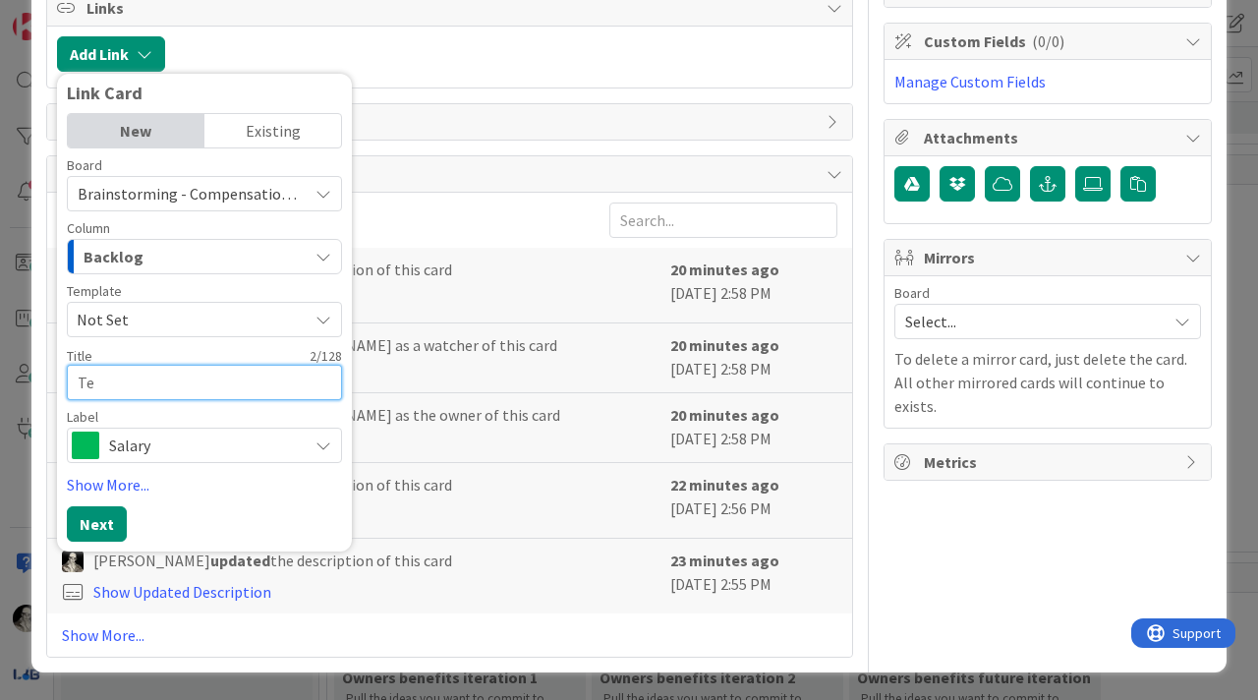
type textarea "x"
type textarea "Tea"
type textarea "x"
type textarea "Team"
type textarea "x"
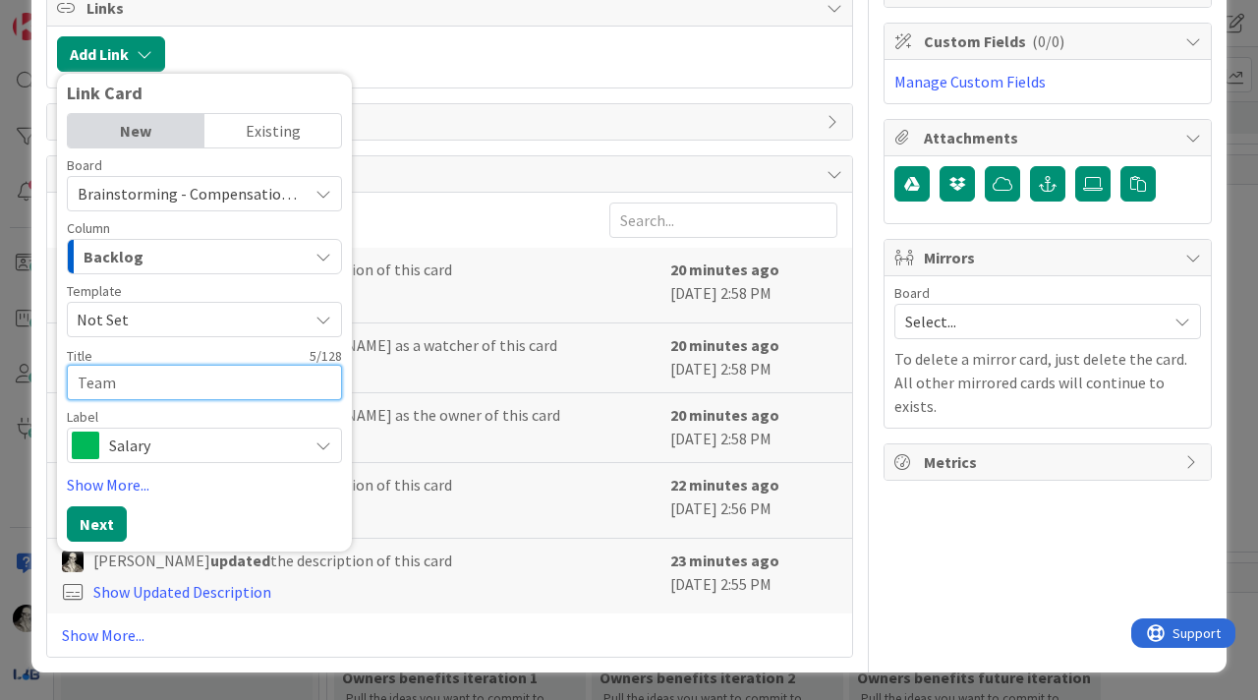
type textarea "Team"
click at [272, 124] on div "Existing" at bounding box center [272, 130] width 137 height 33
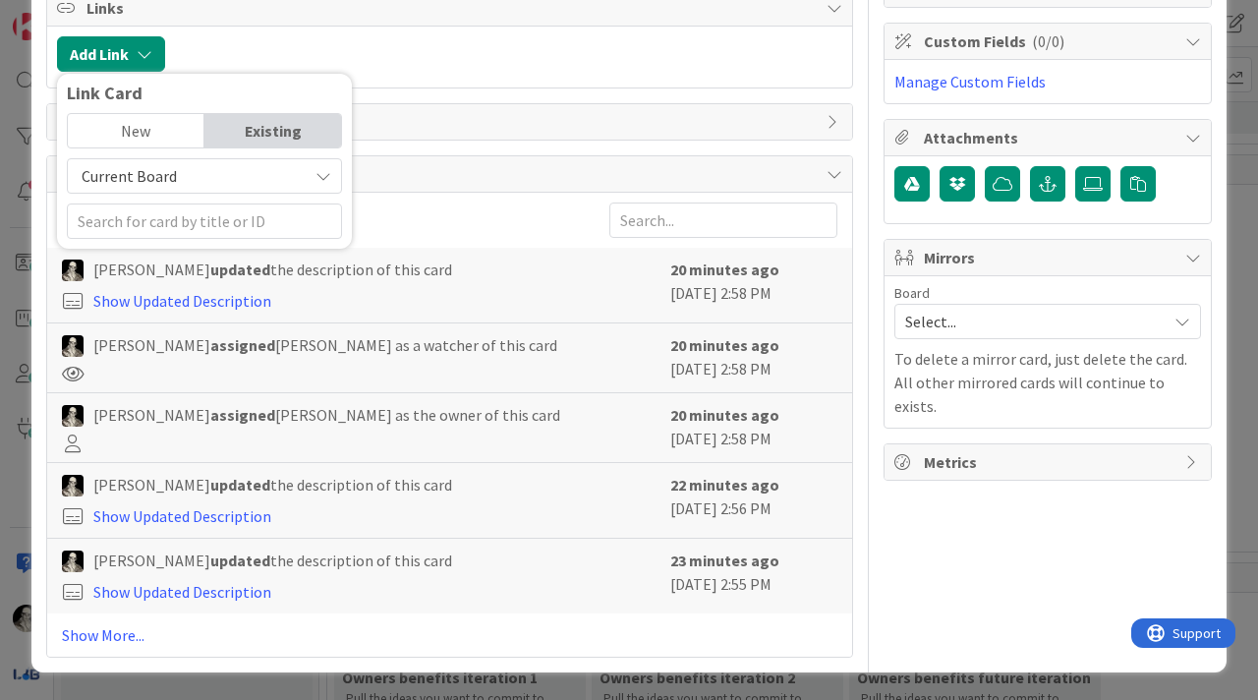
click at [336, 166] on div "Current Board" at bounding box center [204, 175] width 275 height 35
click at [220, 245] on span "All Boards" at bounding box center [214, 257] width 273 height 29
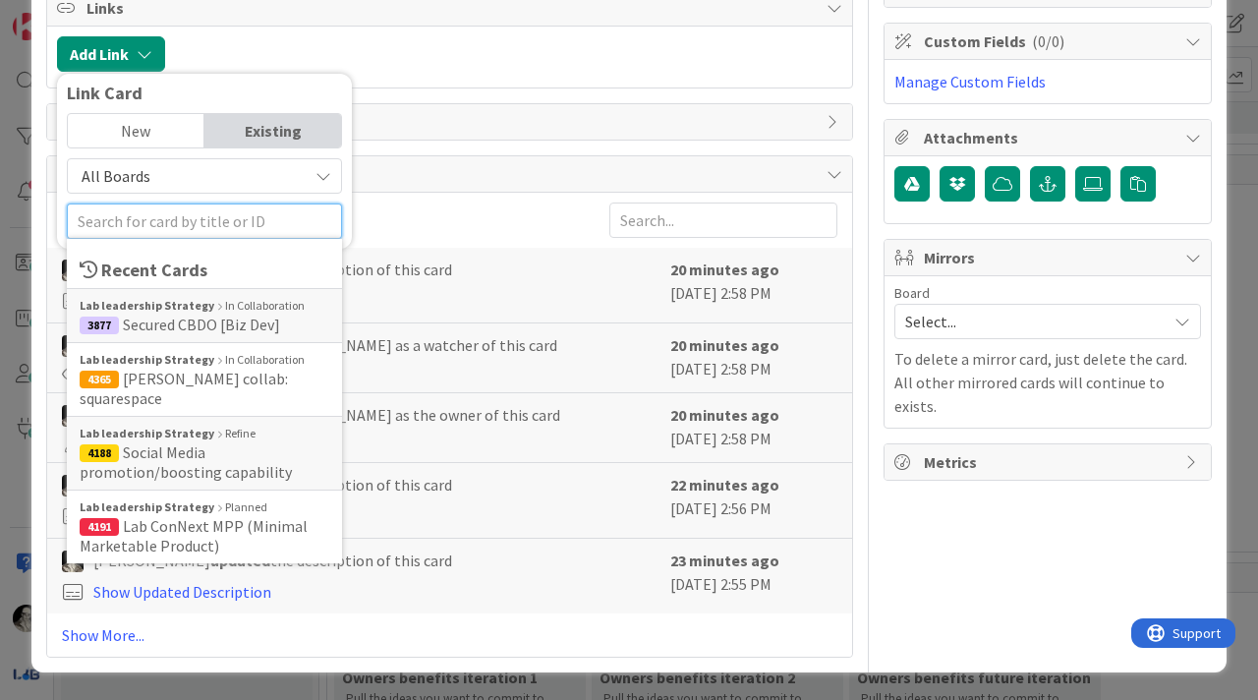
click at [193, 224] on input "text" at bounding box center [204, 220] width 275 height 35
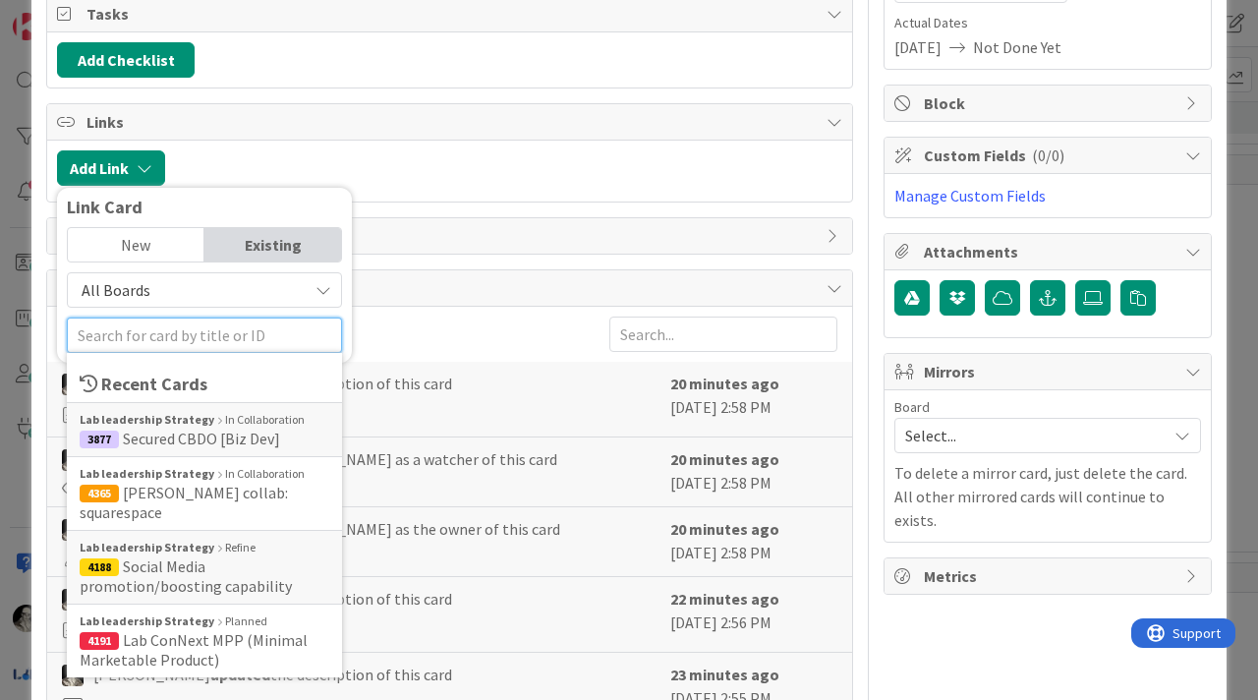
scroll to position [326, 0]
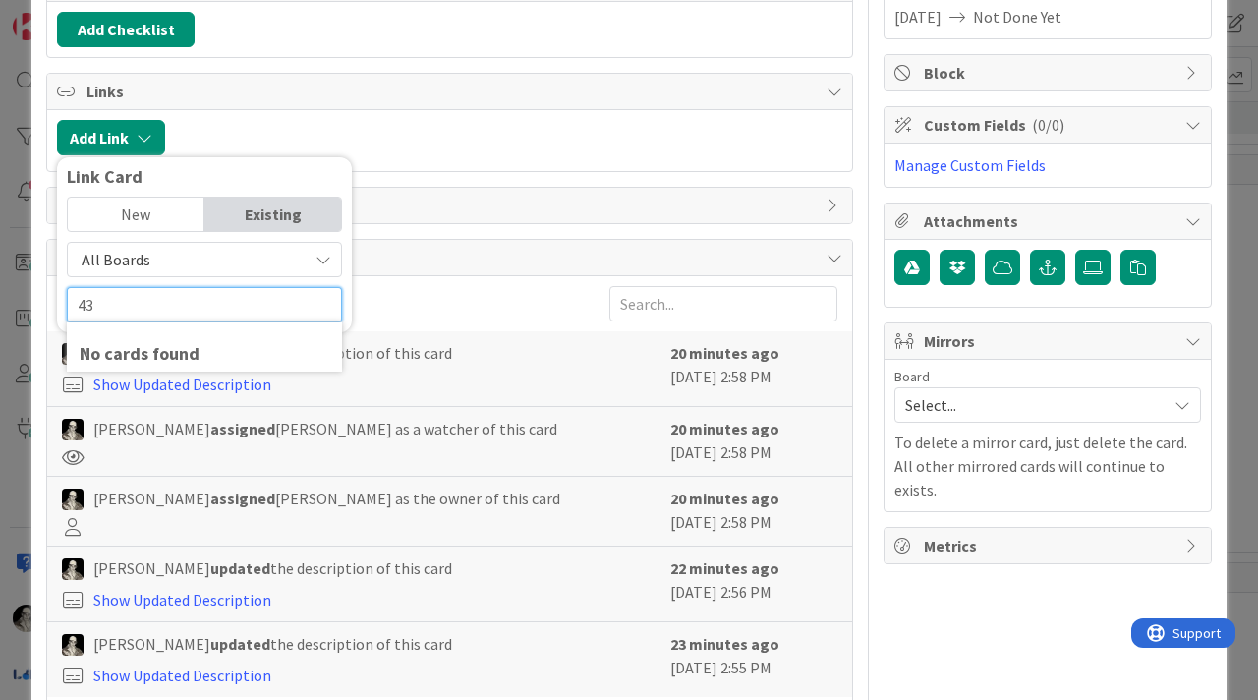
type input "4"
click at [181, 311] on input "text" at bounding box center [204, 304] width 275 height 35
click at [248, 204] on div "Existing" at bounding box center [272, 214] width 137 height 33
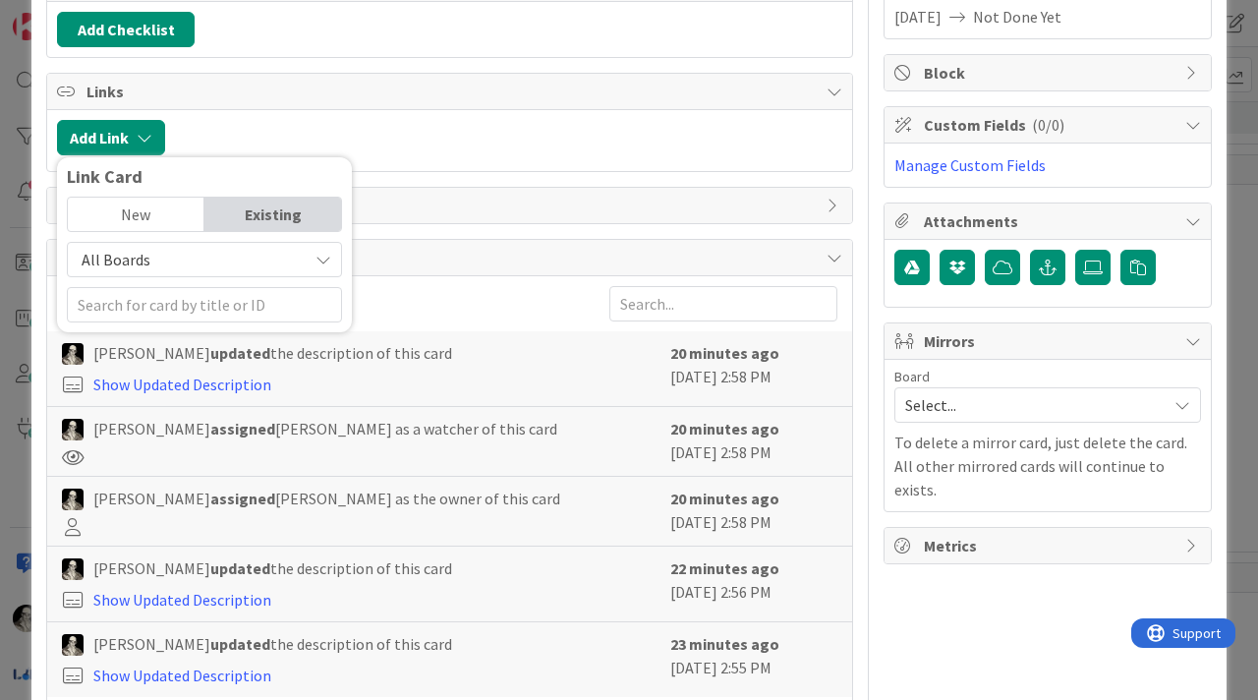
click at [260, 213] on div "Existing" at bounding box center [272, 214] width 137 height 33
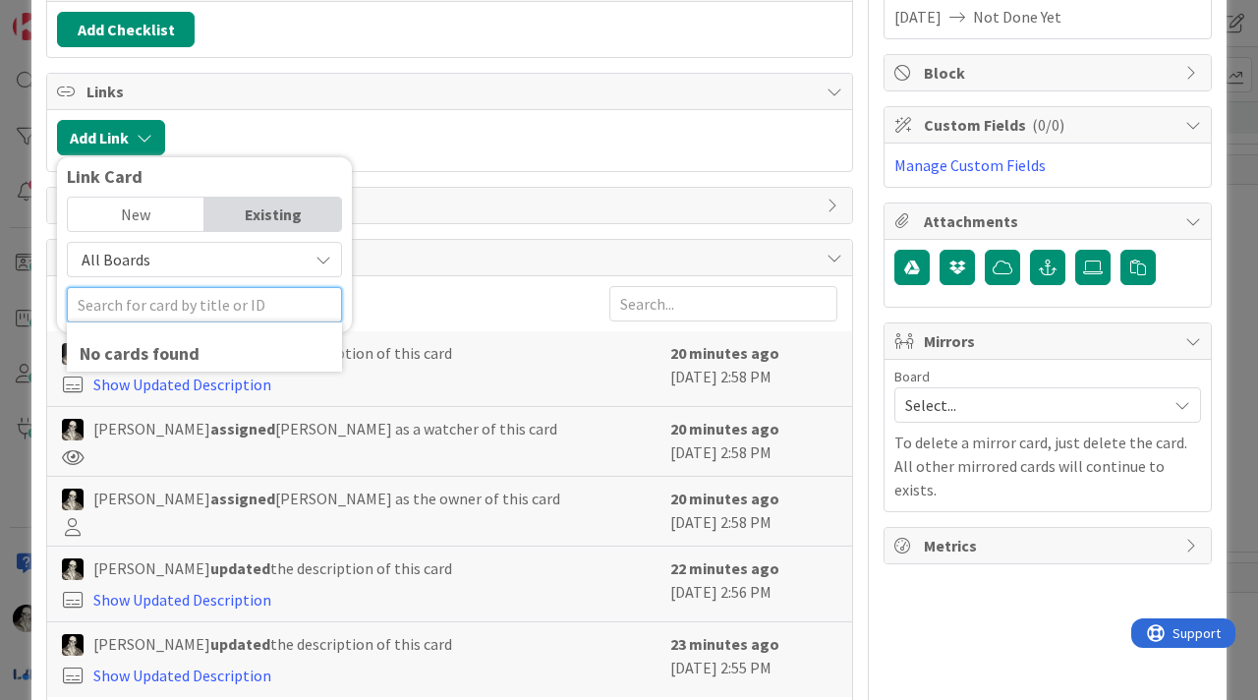
click at [214, 296] on input "text" at bounding box center [204, 304] width 275 height 35
type input "4"
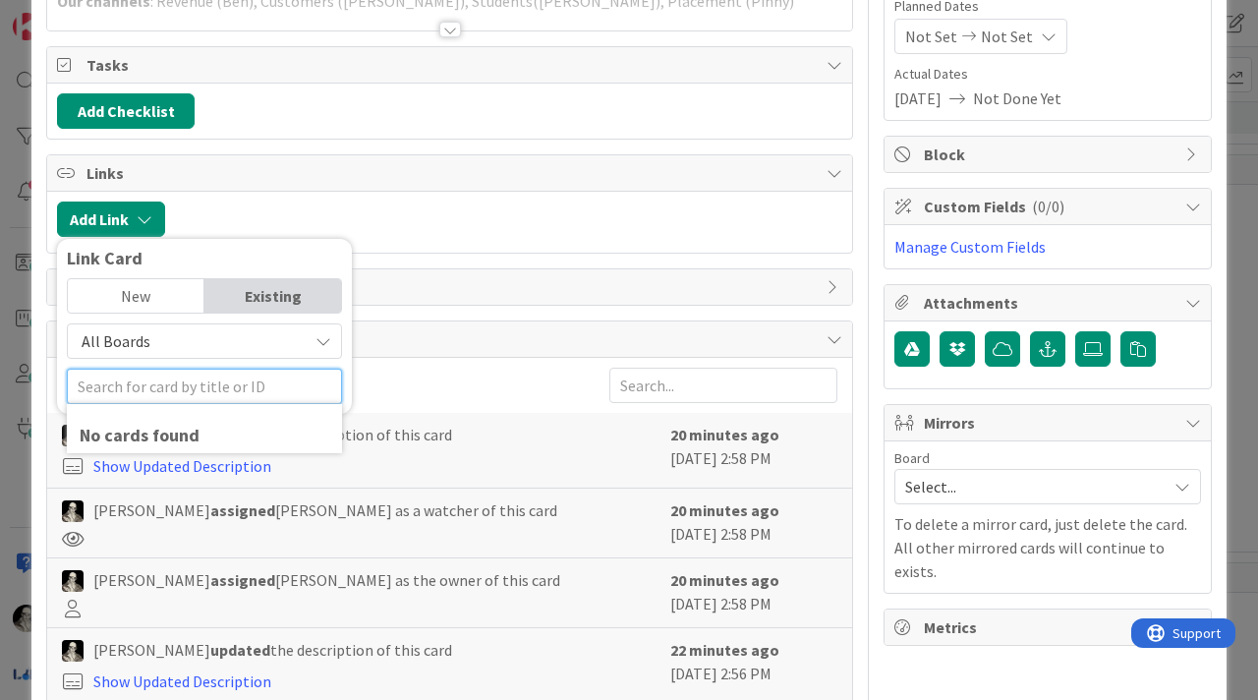
scroll to position [252, 0]
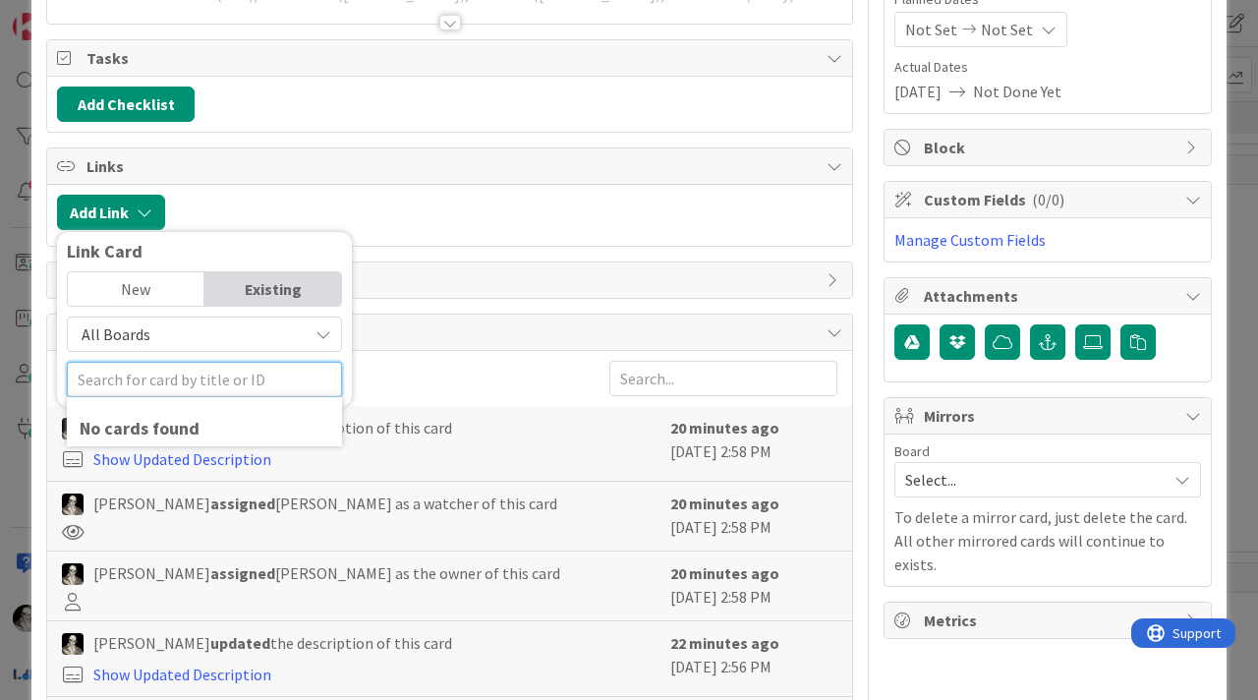
click at [226, 380] on input "text" at bounding box center [204, 379] width 275 height 35
type input "4311"
click at [321, 328] on icon at bounding box center [323, 334] width 16 height 16
click at [325, 332] on icon at bounding box center [323, 334] width 16 height 16
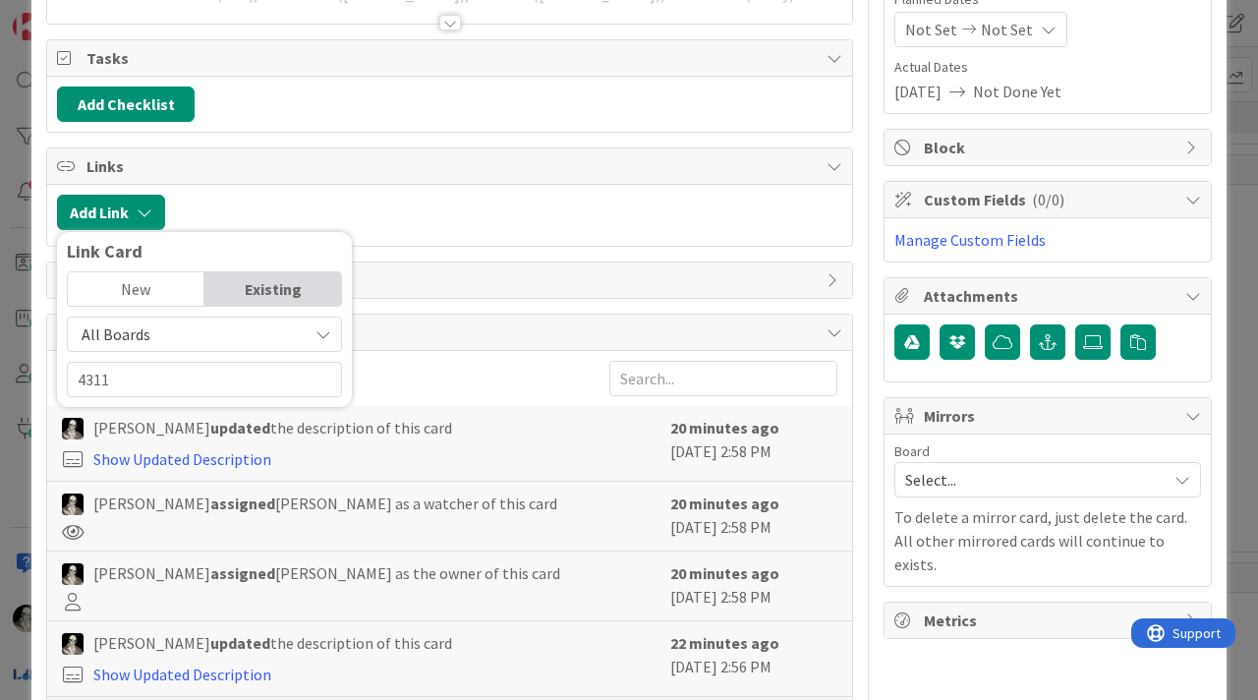
click at [146, 286] on div "New" at bounding box center [136, 288] width 137 height 33
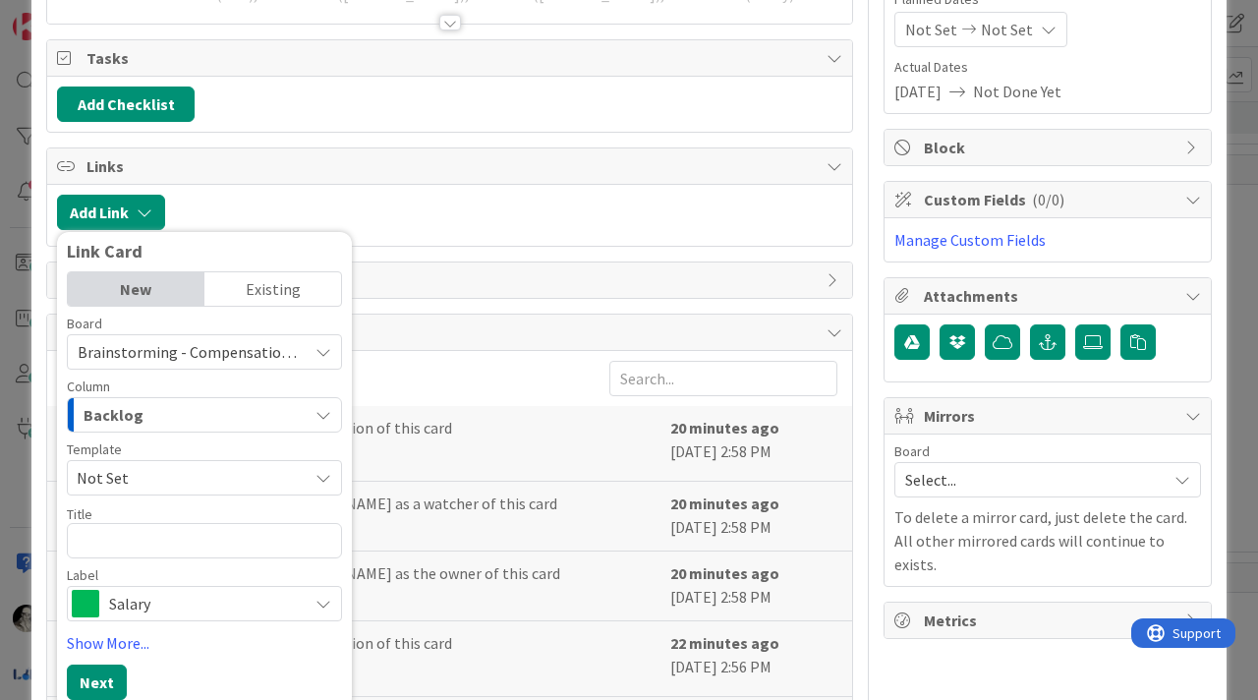
click at [265, 281] on div "Existing" at bounding box center [272, 288] width 137 height 33
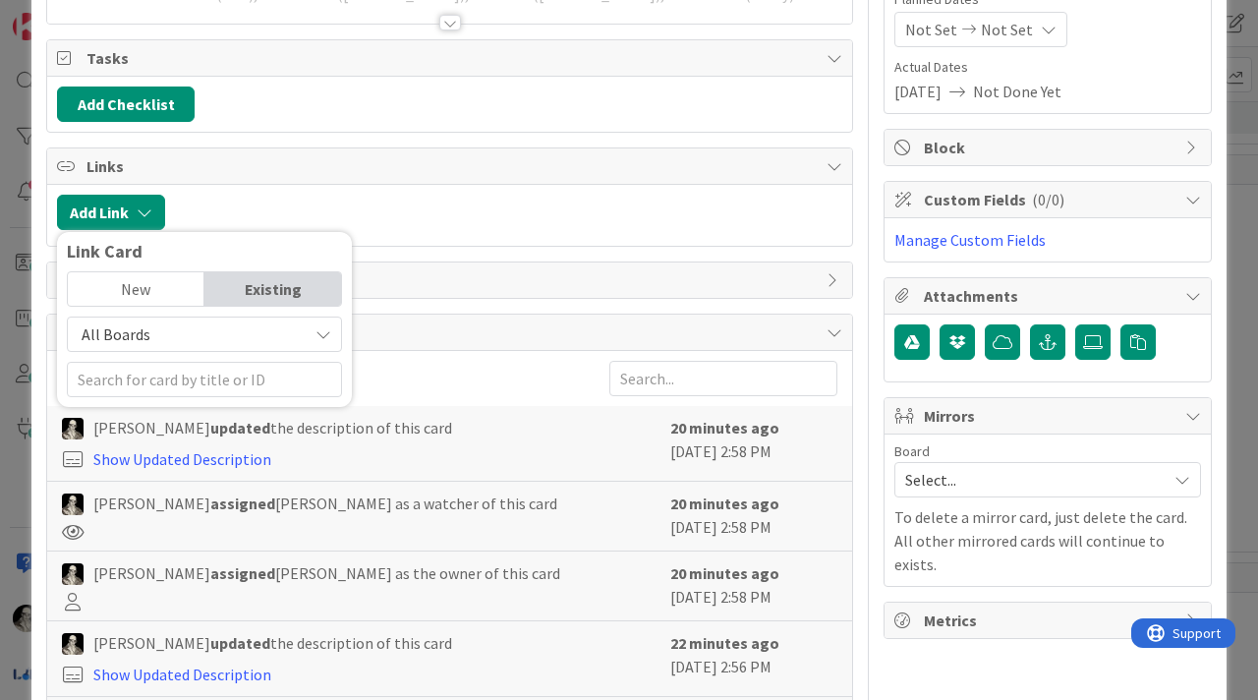
click at [324, 324] on div "All Boards" at bounding box center [204, 333] width 275 height 35
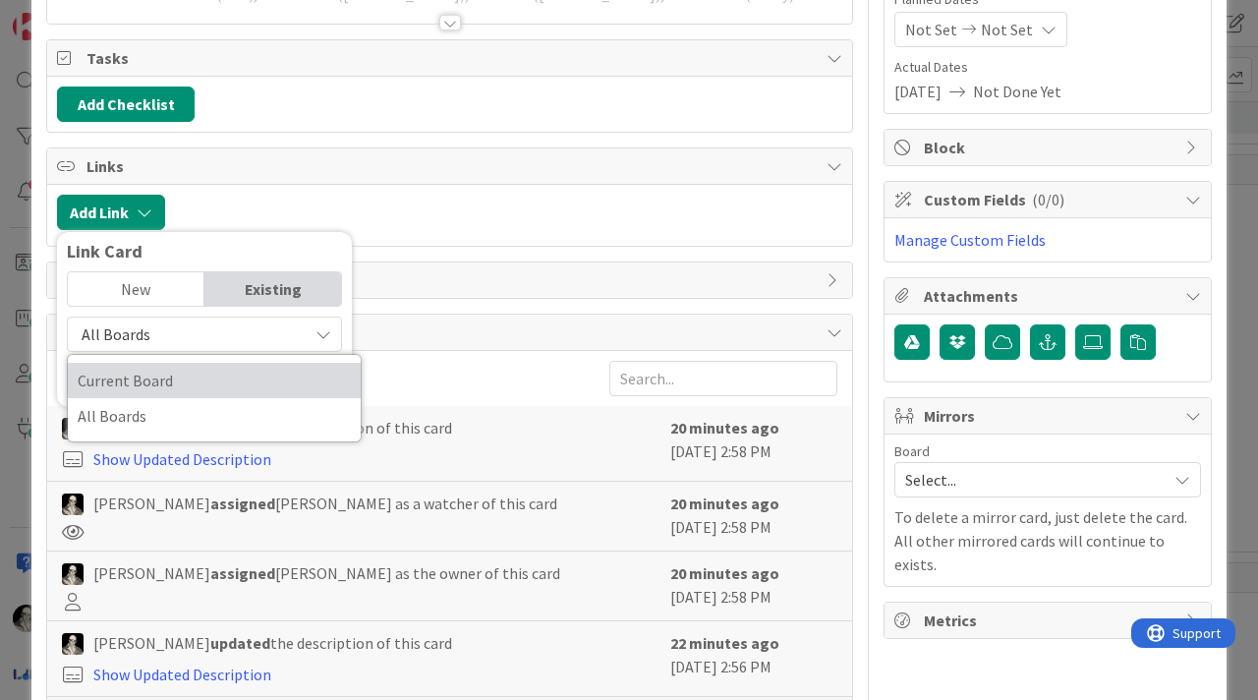
click at [289, 369] on span "Current Board" at bounding box center [214, 380] width 273 height 29
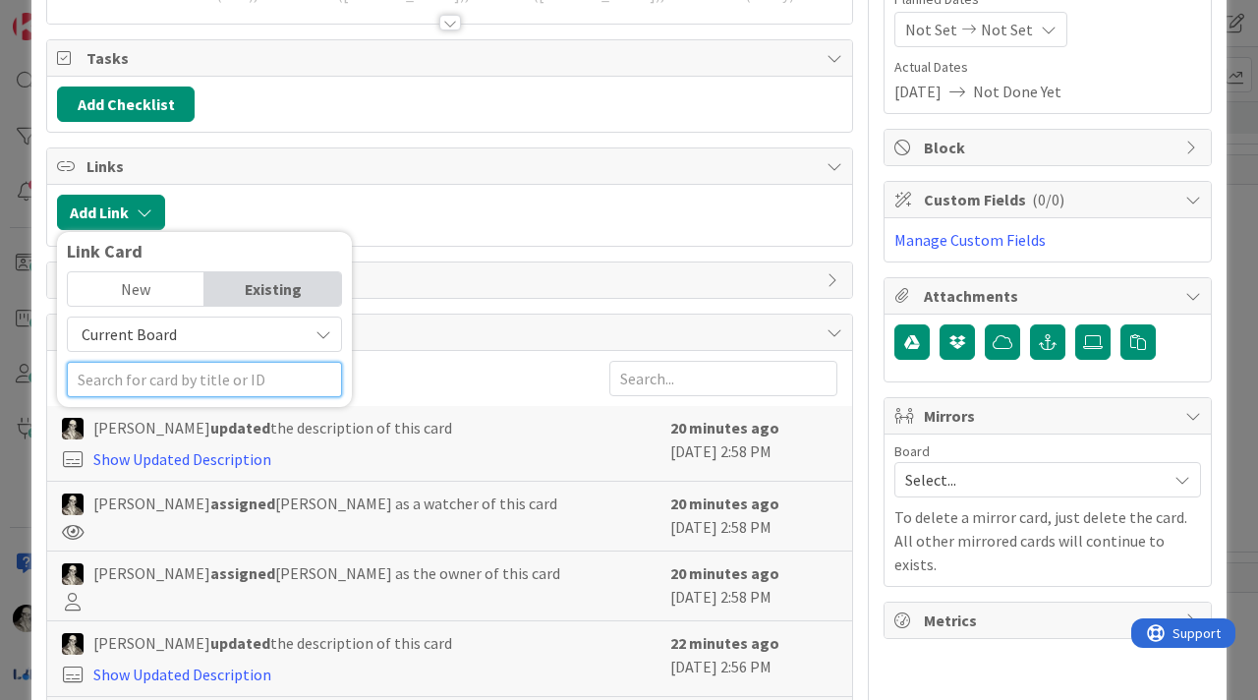
click at [244, 379] on input "text" at bounding box center [204, 379] width 275 height 35
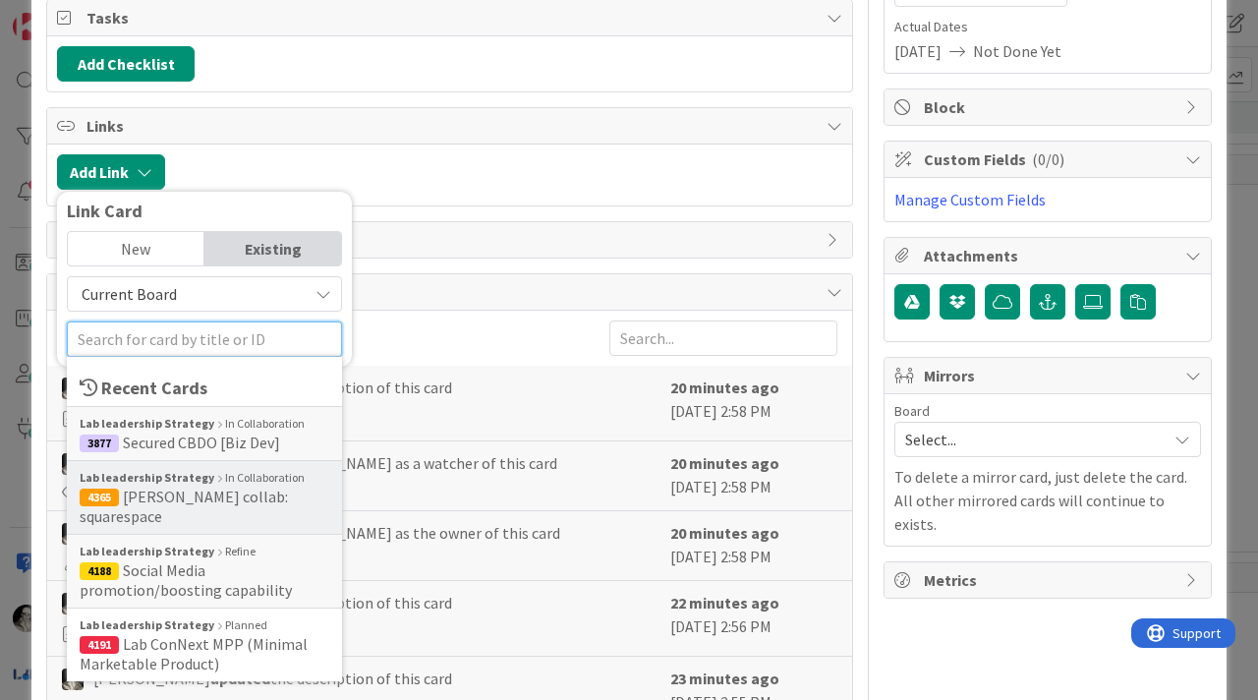
scroll to position [291, 0]
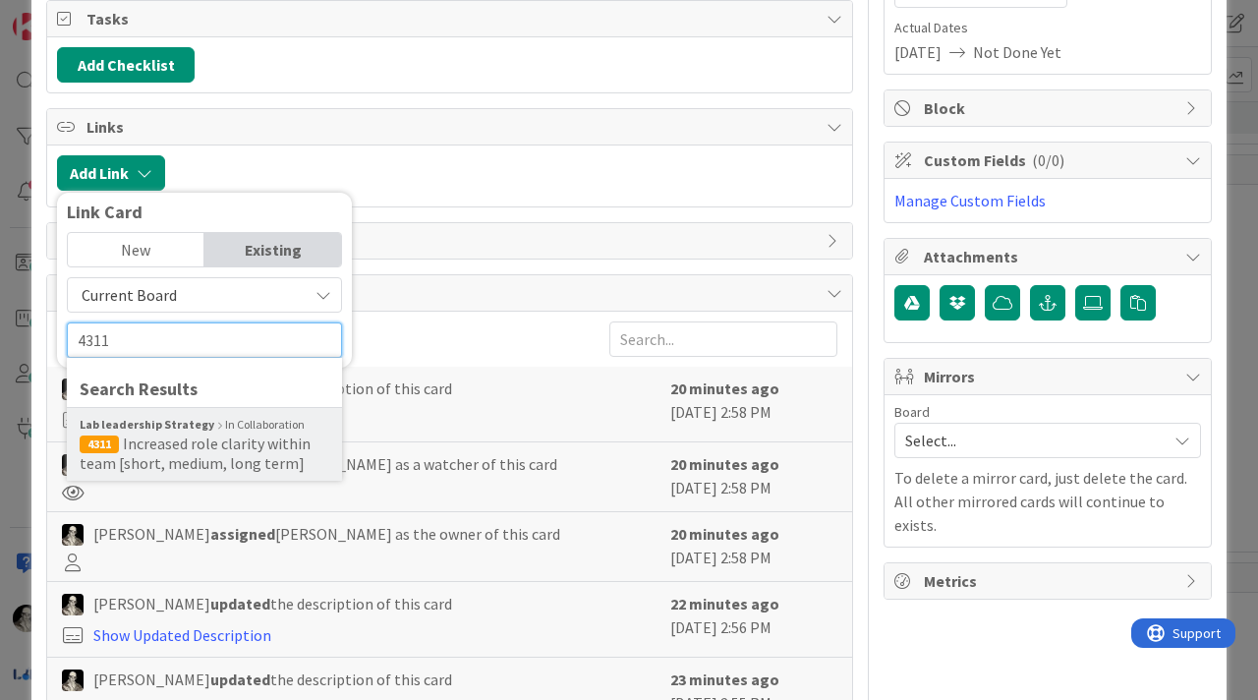
type input "4311"
click at [191, 446] on span "Increased role clarity within team [short, medium, long term]" at bounding box center [195, 452] width 231 height 39
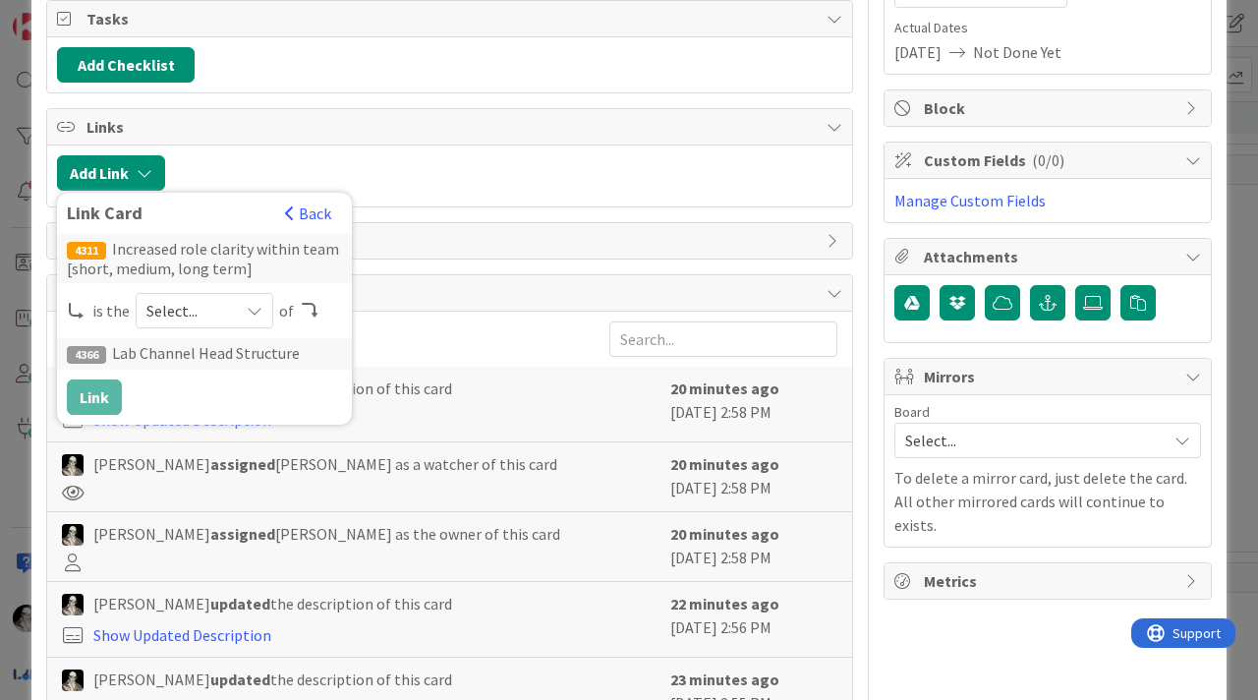
click at [220, 305] on span "Select..." at bounding box center [187, 311] width 83 height 28
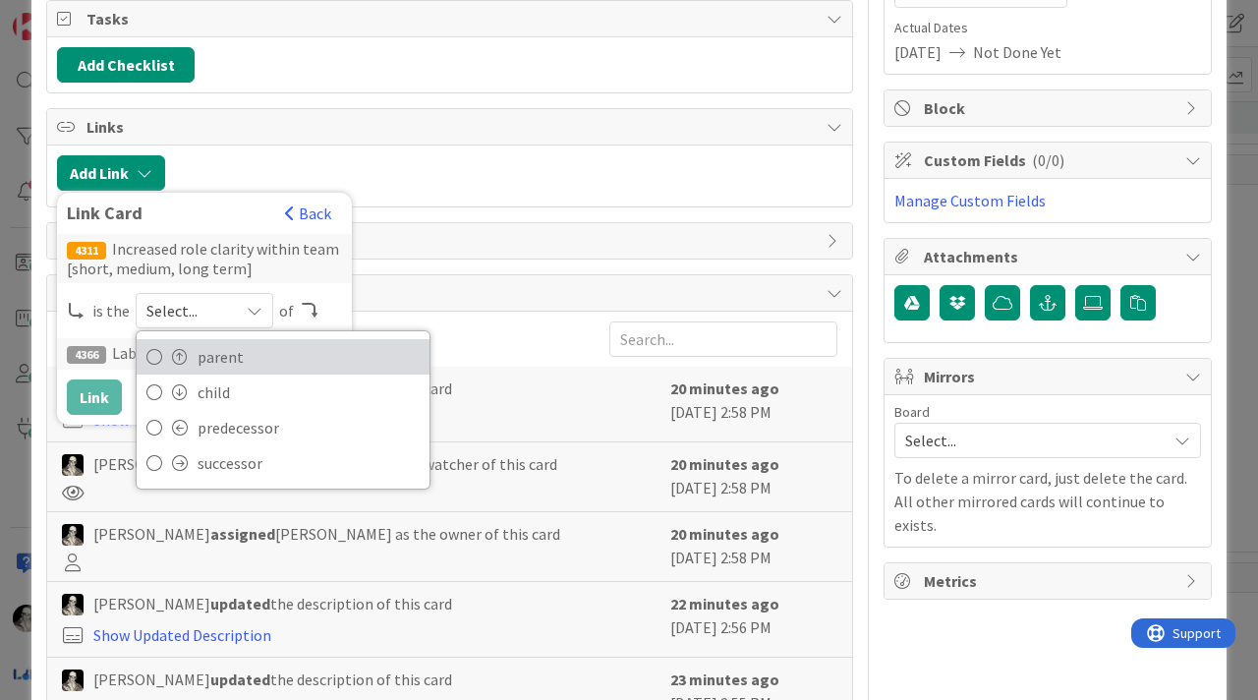
click at [232, 355] on span "parent" at bounding box center [309, 356] width 222 height 29
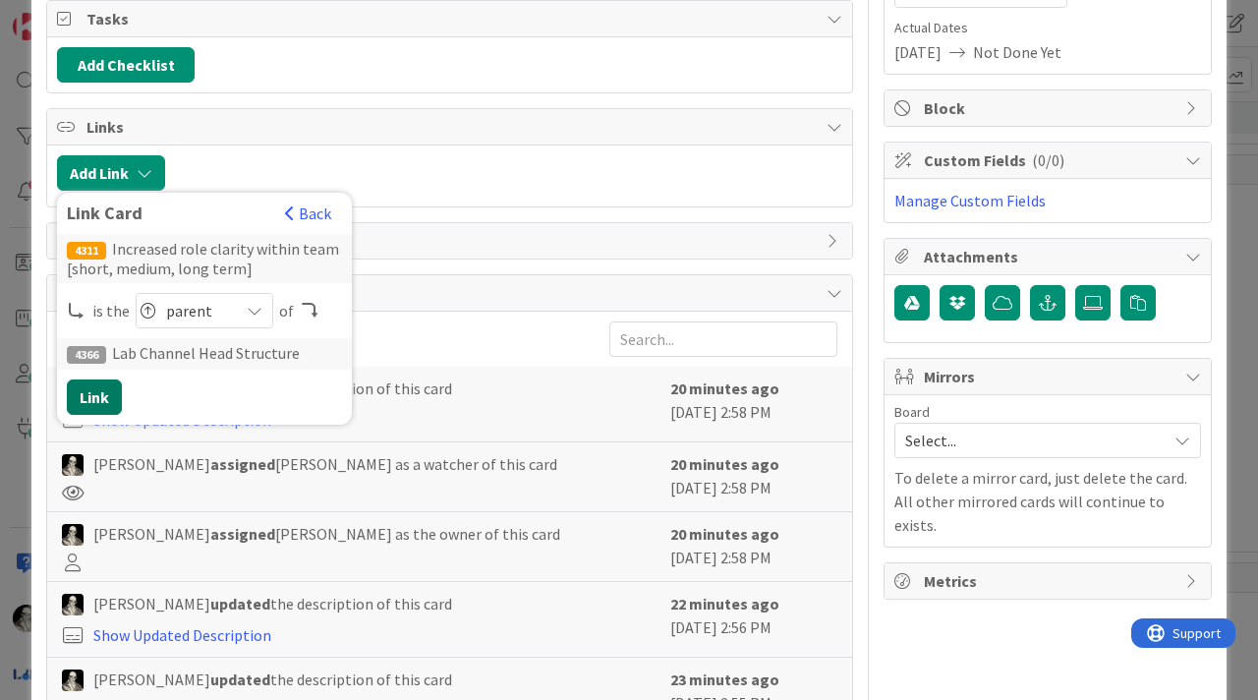
click at [94, 386] on button "Link" at bounding box center [94, 396] width 55 height 35
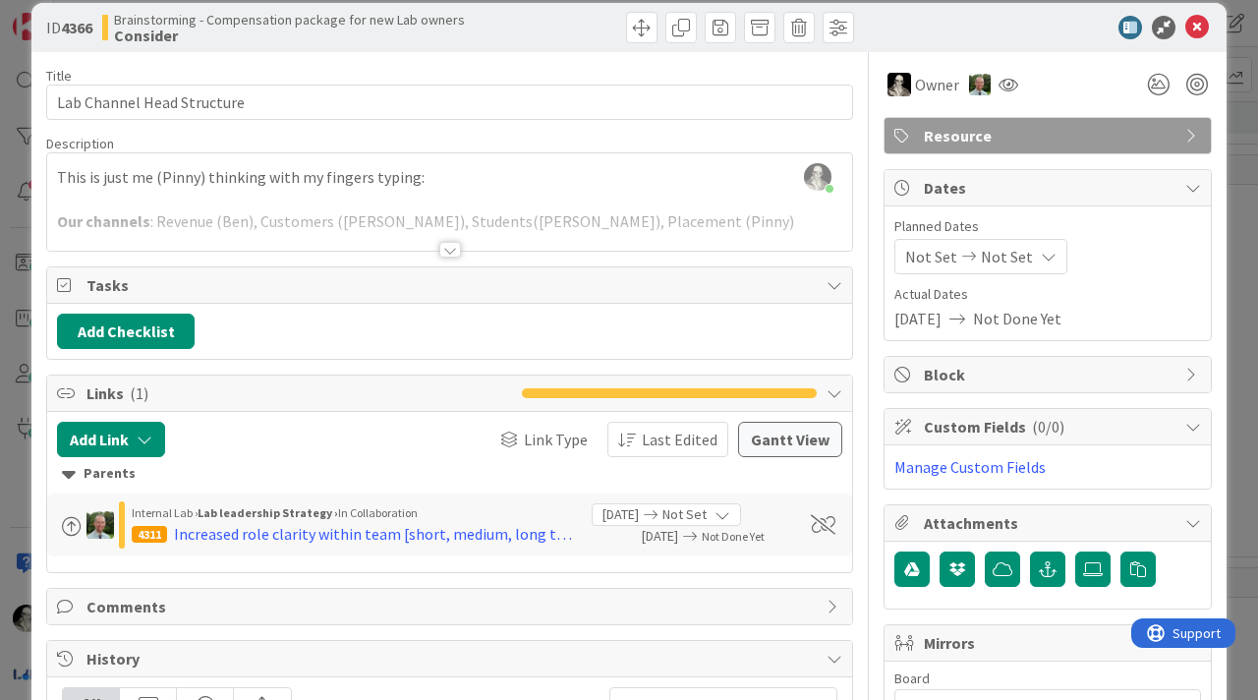
scroll to position [0, 0]
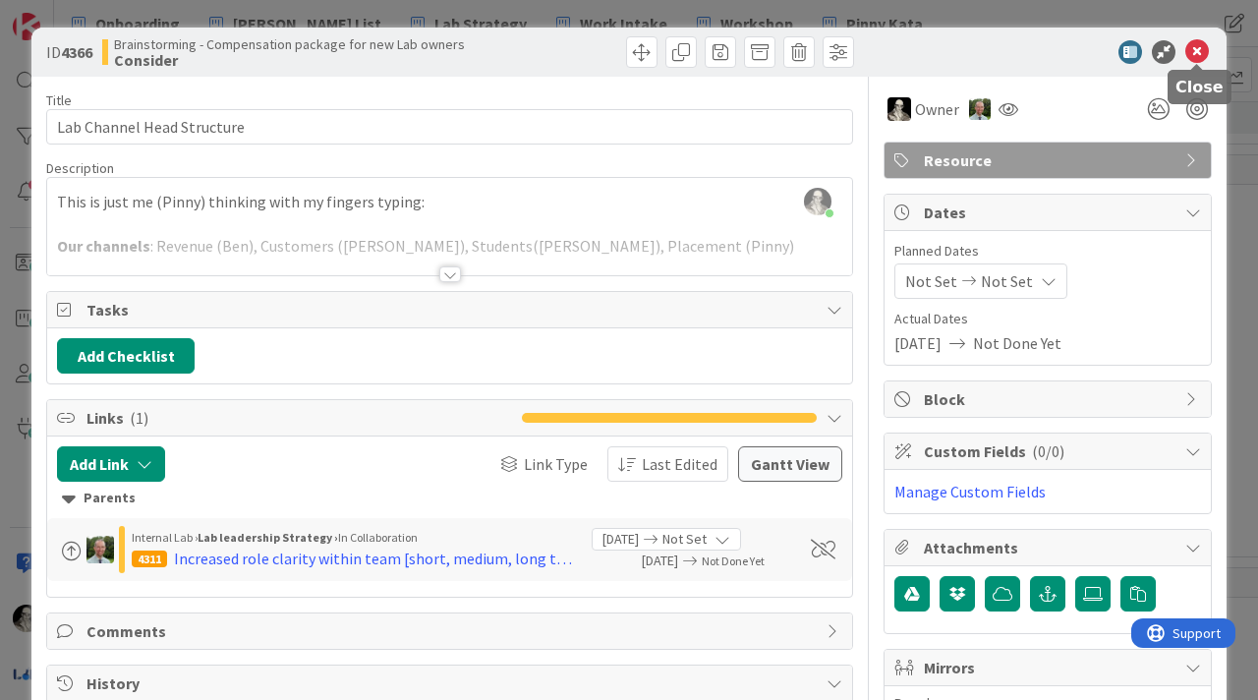
click at [1197, 51] on icon at bounding box center [1197, 52] width 24 height 24
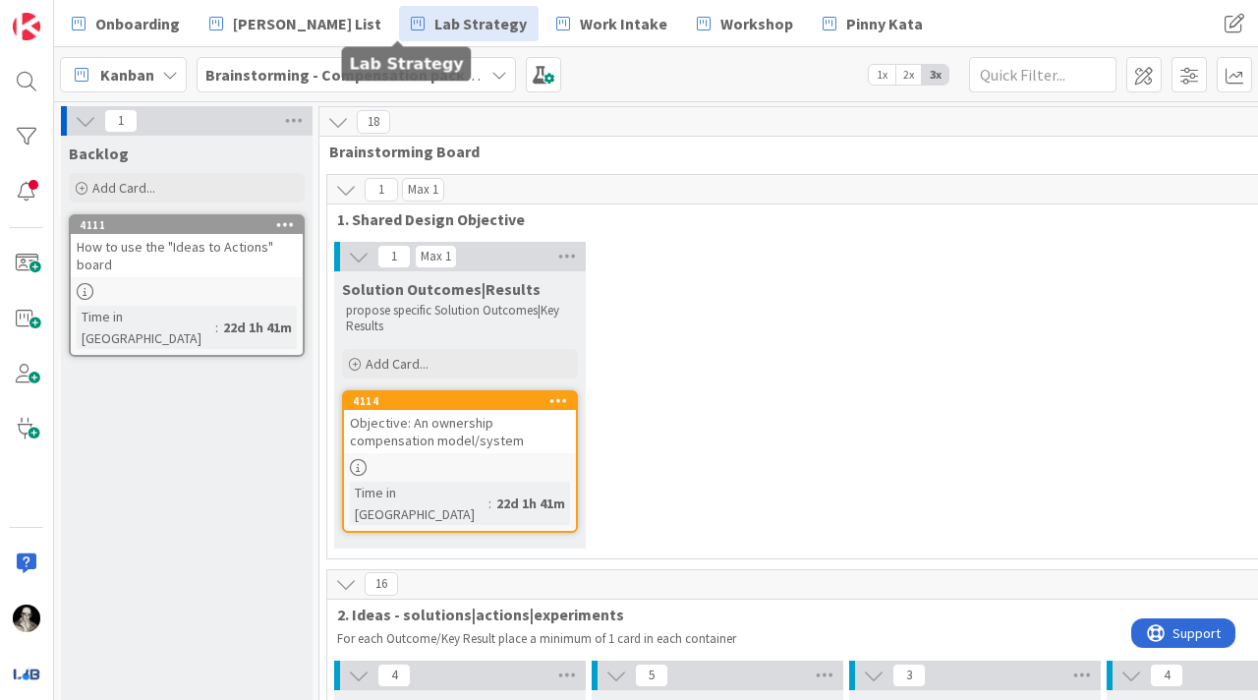
click at [435, 17] on span "Lab Strategy" at bounding box center [480, 24] width 92 height 24
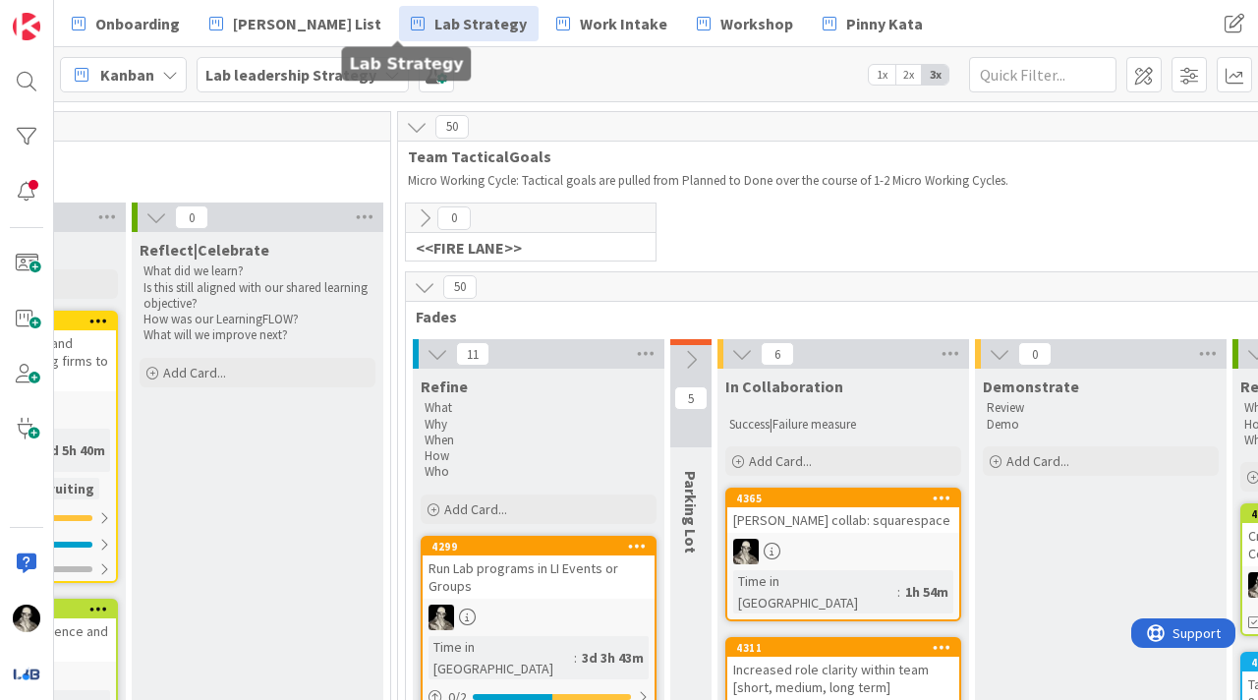
scroll to position [63, 2681]
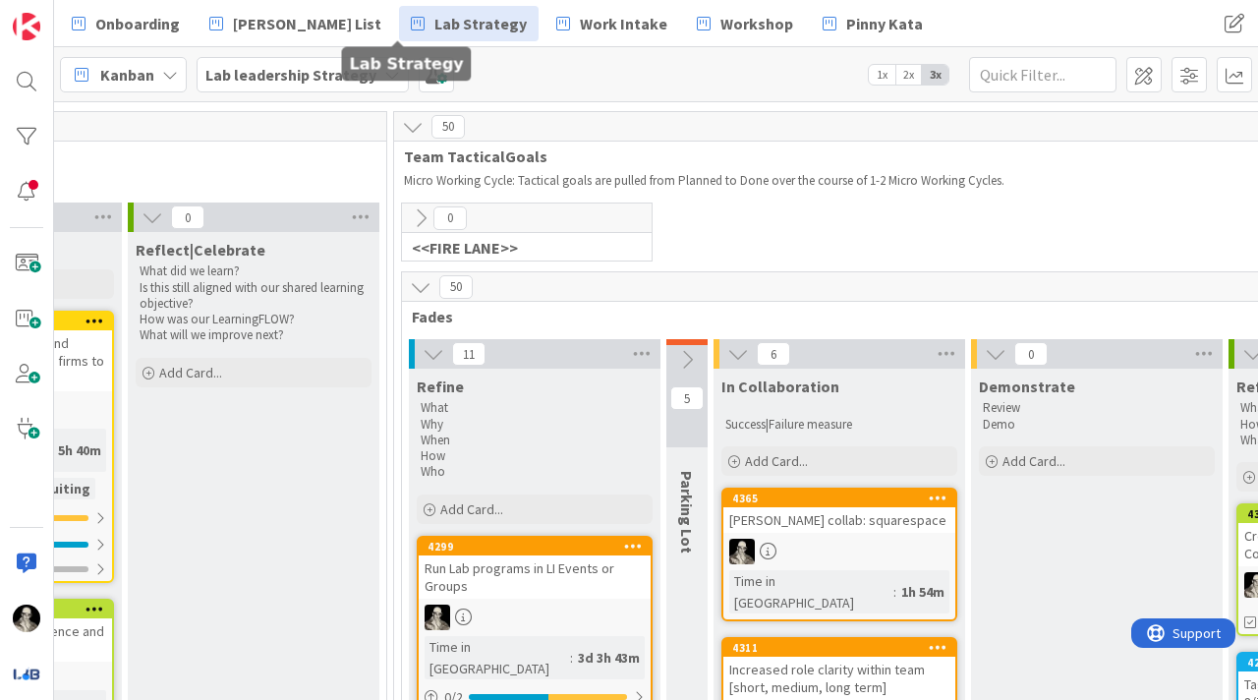
click at [419, 212] on icon at bounding box center [421, 218] width 22 height 22
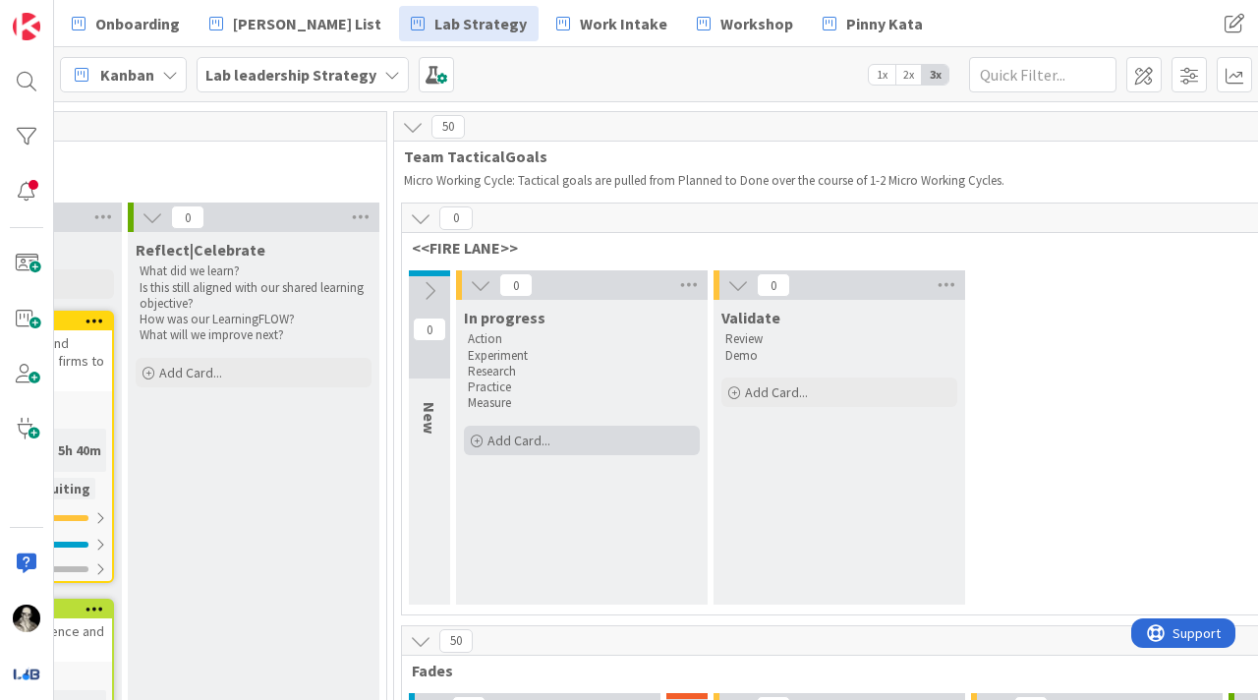
click at [517, 436] on span "Add Card..." at bounding box center [518, 440] width 63 height 18
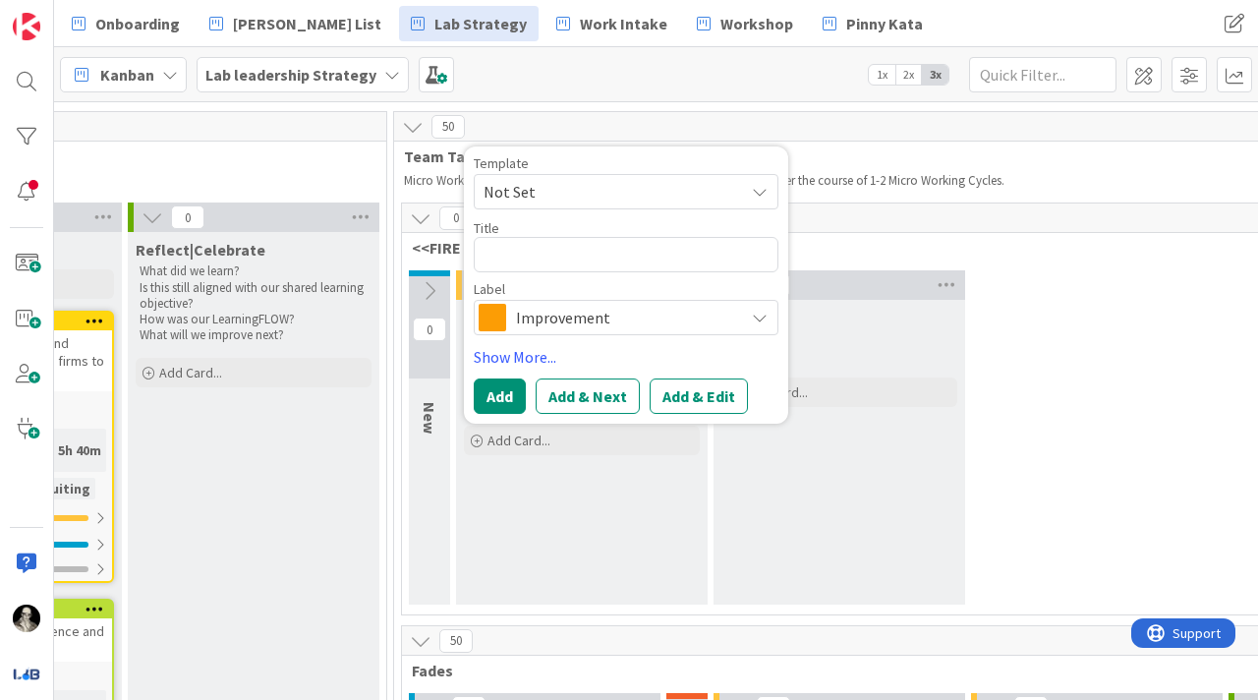
type textarea "x"
type textarea "E"
type textarea "x"
type textarea "Ev"
type textarea "x"
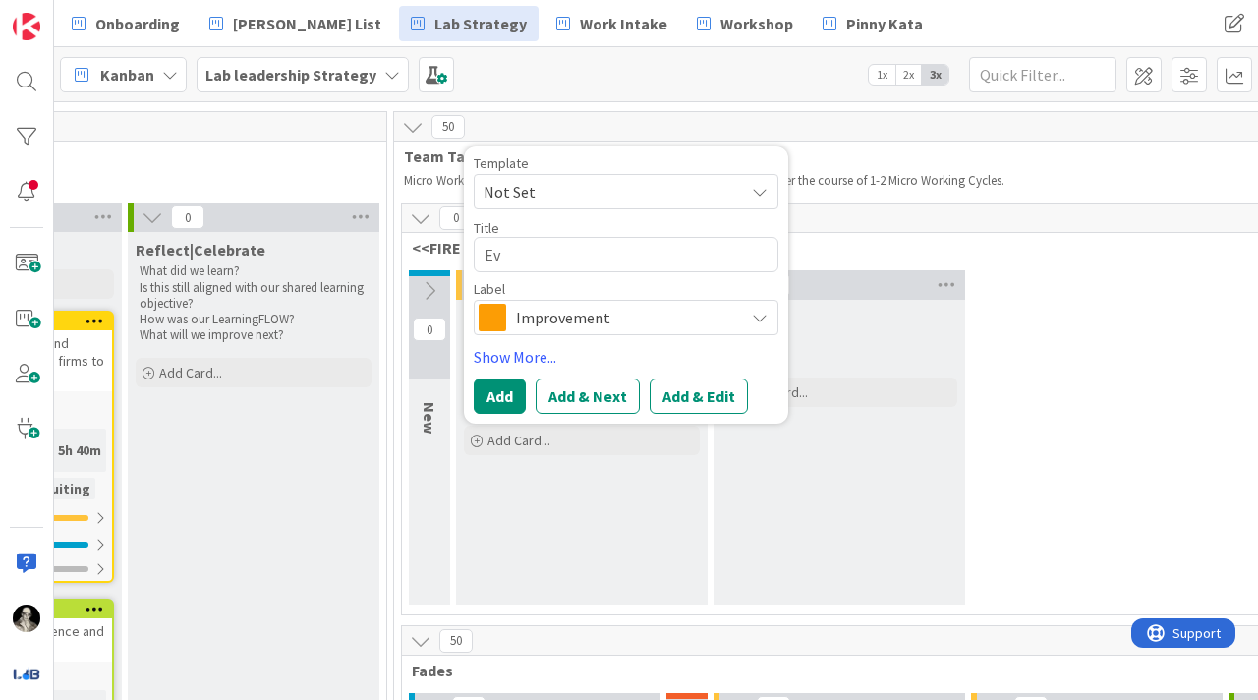
type textarea "Eve"
type textarea "x"
type textarea "Even"
type textarea "x"
type textarea "Event"
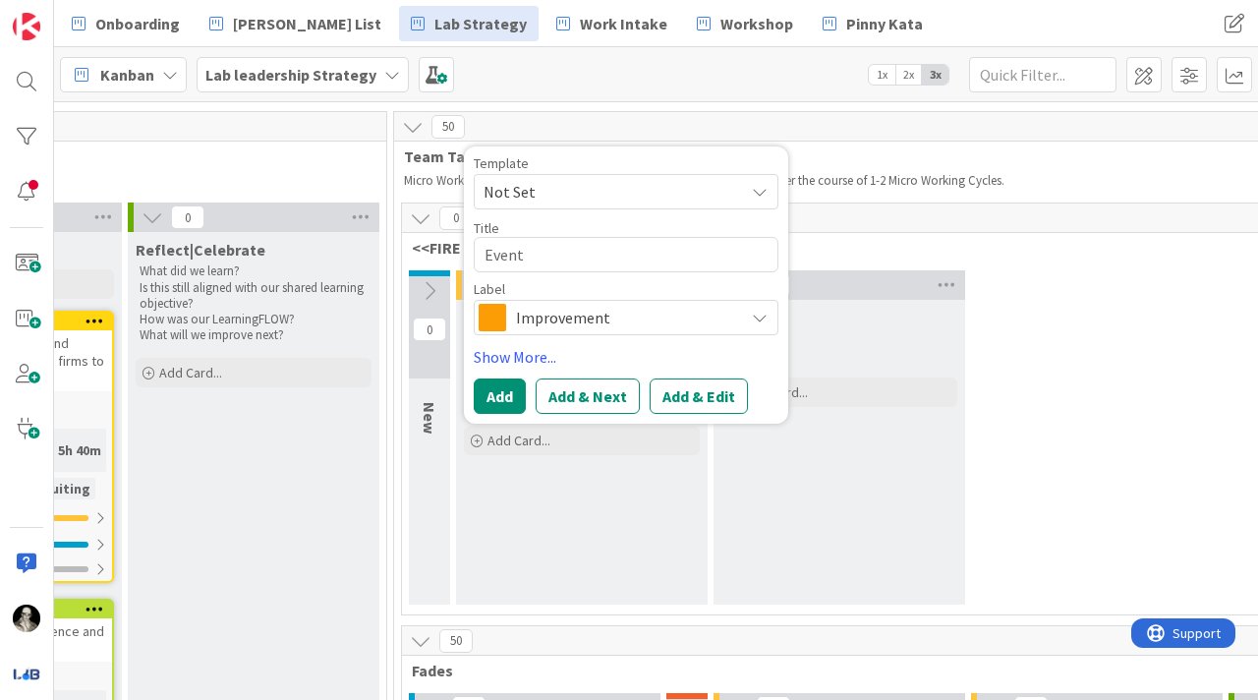
type textarea "x"
type textarea "Events"
click at [763, 314] on icon at bounding box center [760, 318] width 16 height 16
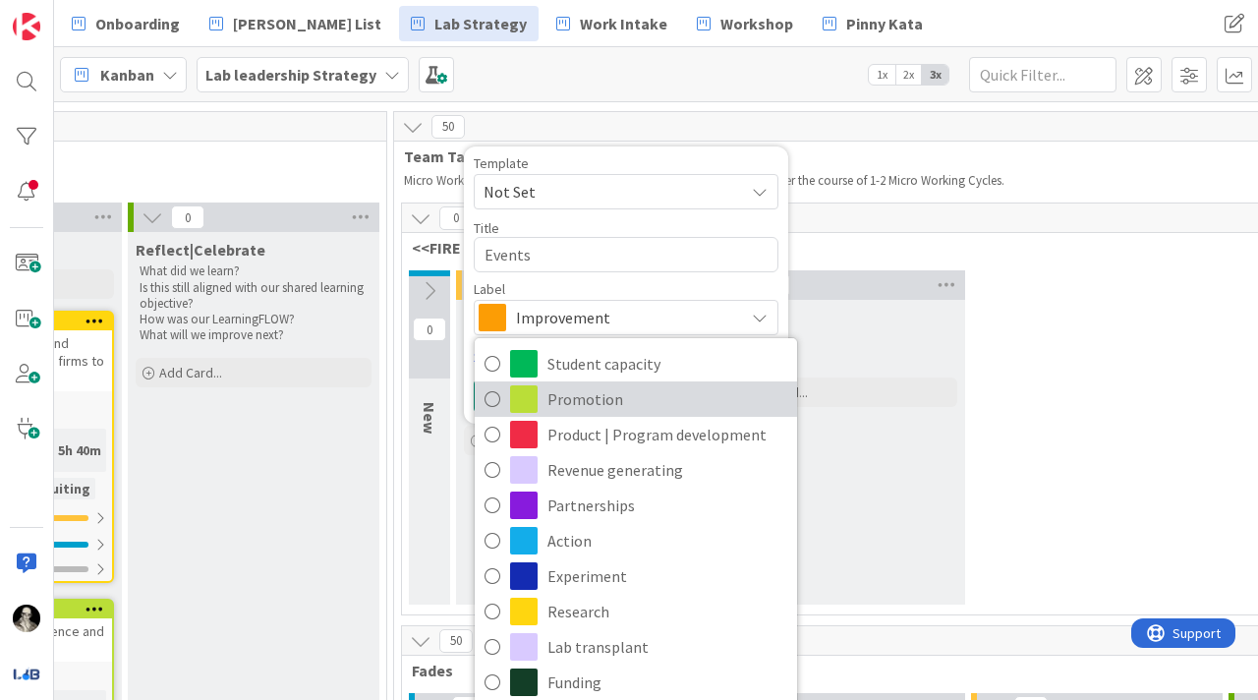
click at [651, 398] on span "Promotion" at bounding box center [667, 398] width 240 height 29
type textarea "x"
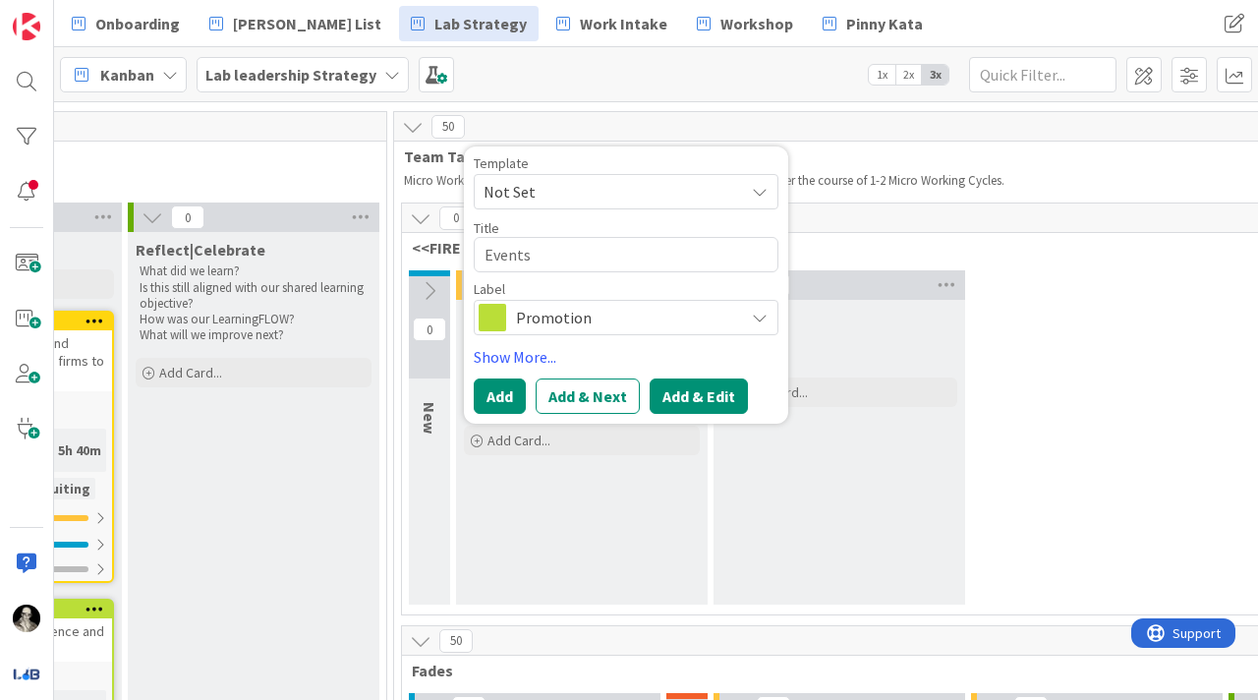
click at [701, 384] on button "Add & Edit" at bounding box center [699, 395] width 98 height 35
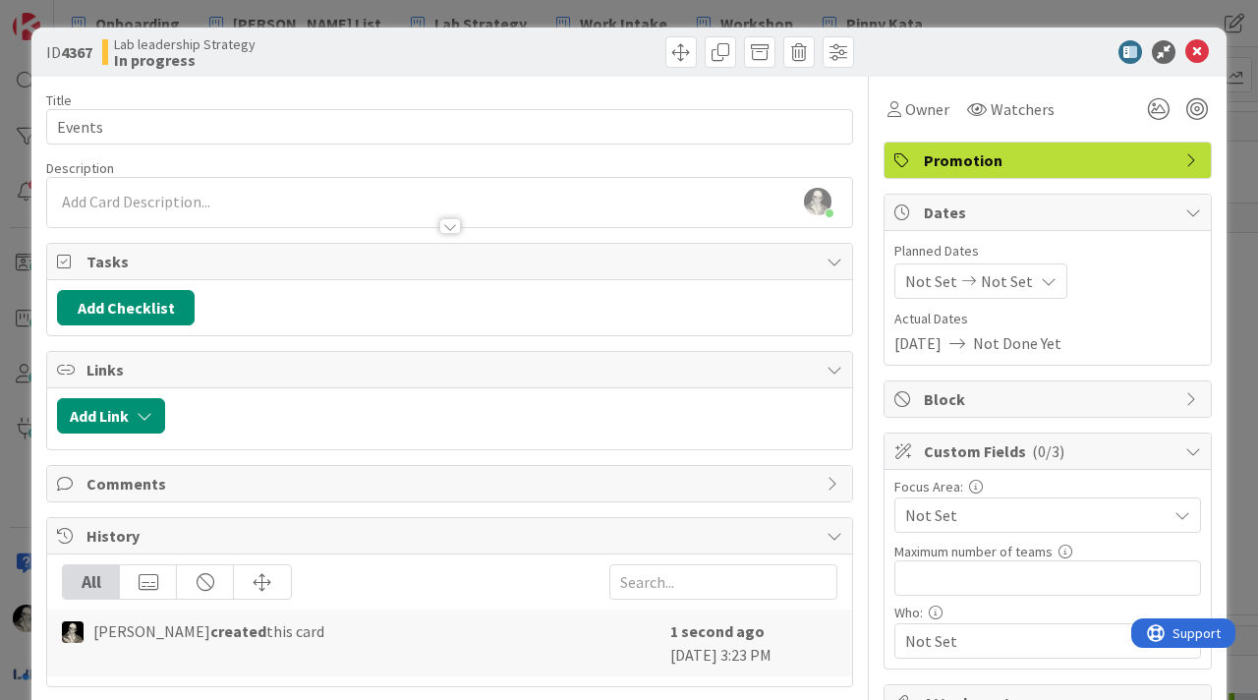
click at [165, 195] on div "Wes Sutkin just joined" at bounding box center [449, 202] width 805 height 49
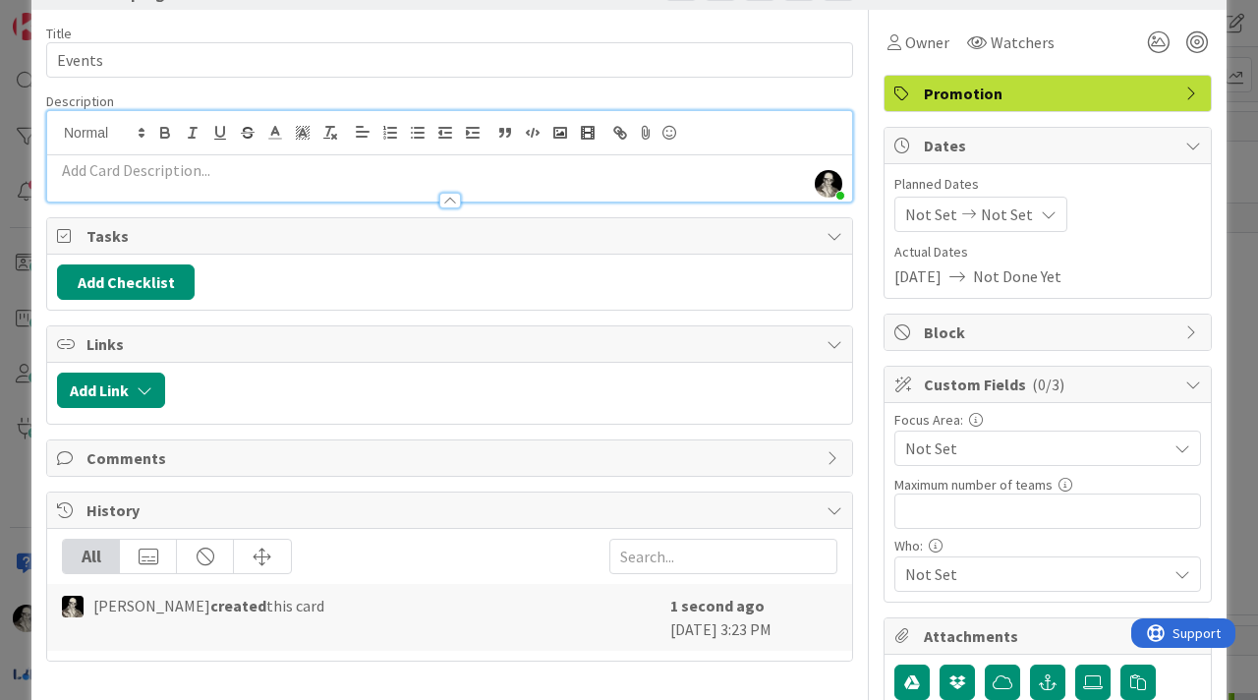
scroll to position [82, 0]
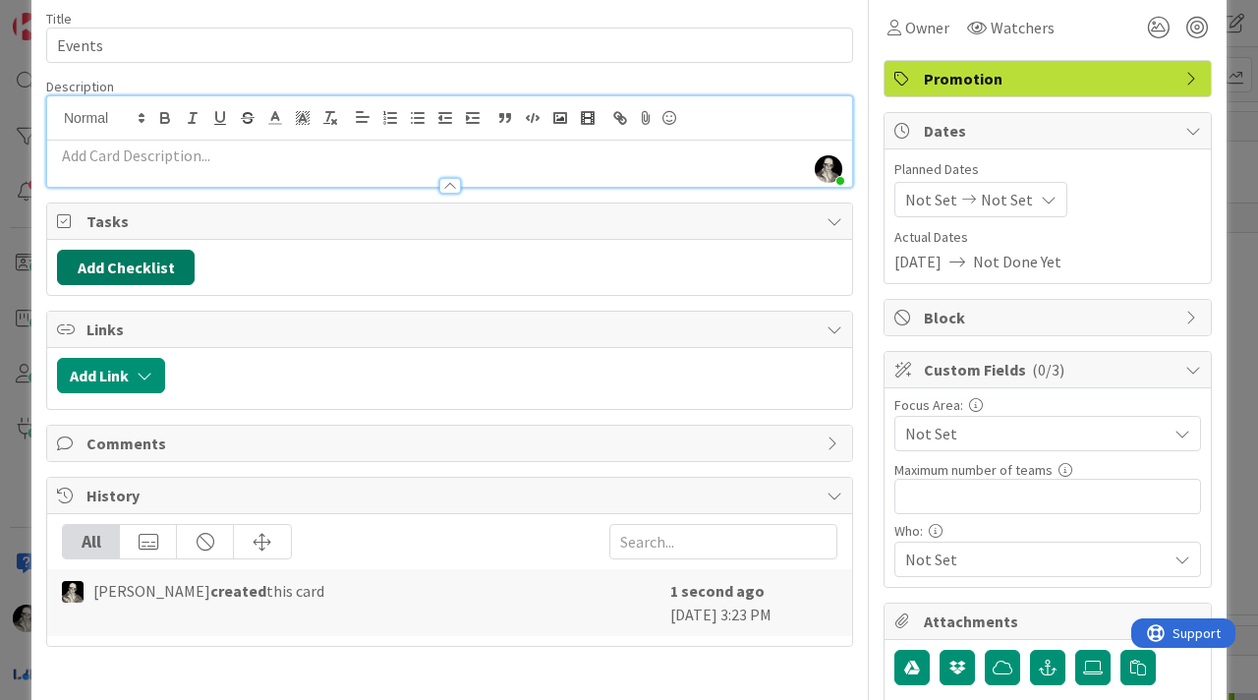
click at [161, 260] on button "Add Checklist" at bounding box center [126, 267] width 138 height 35
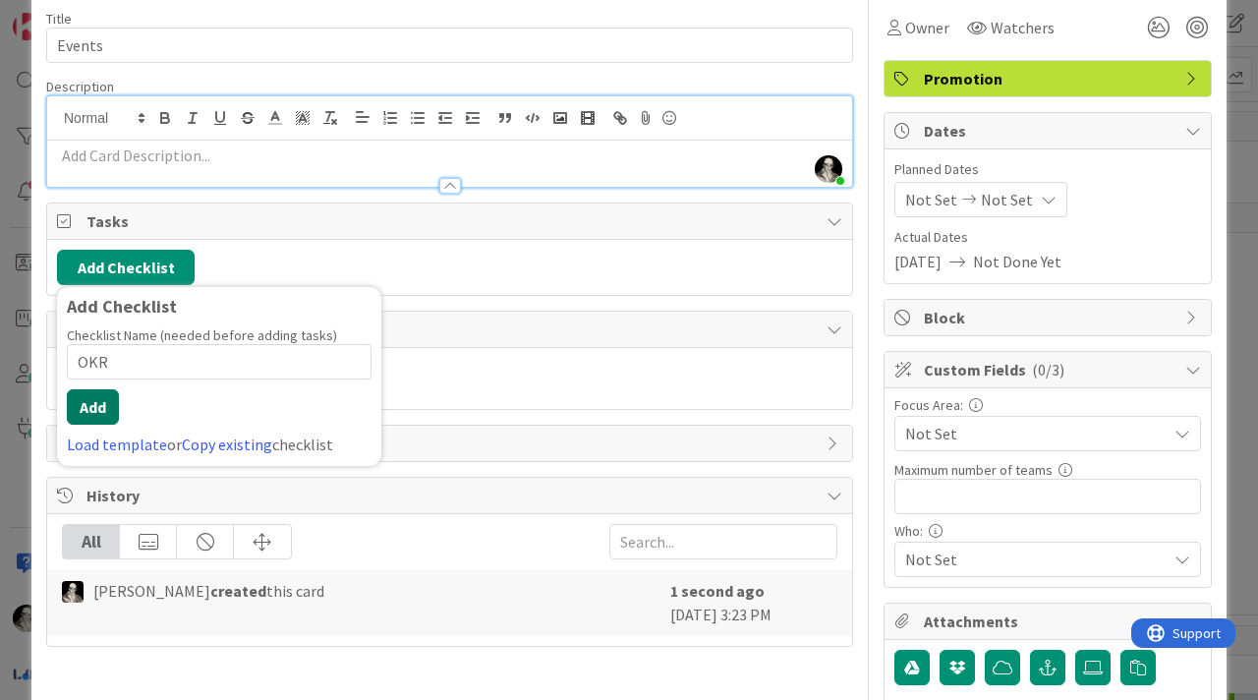
type input "OKR"
click at [97, 407] on button "Add" at bounding box center [93, 406] width 52 height 35
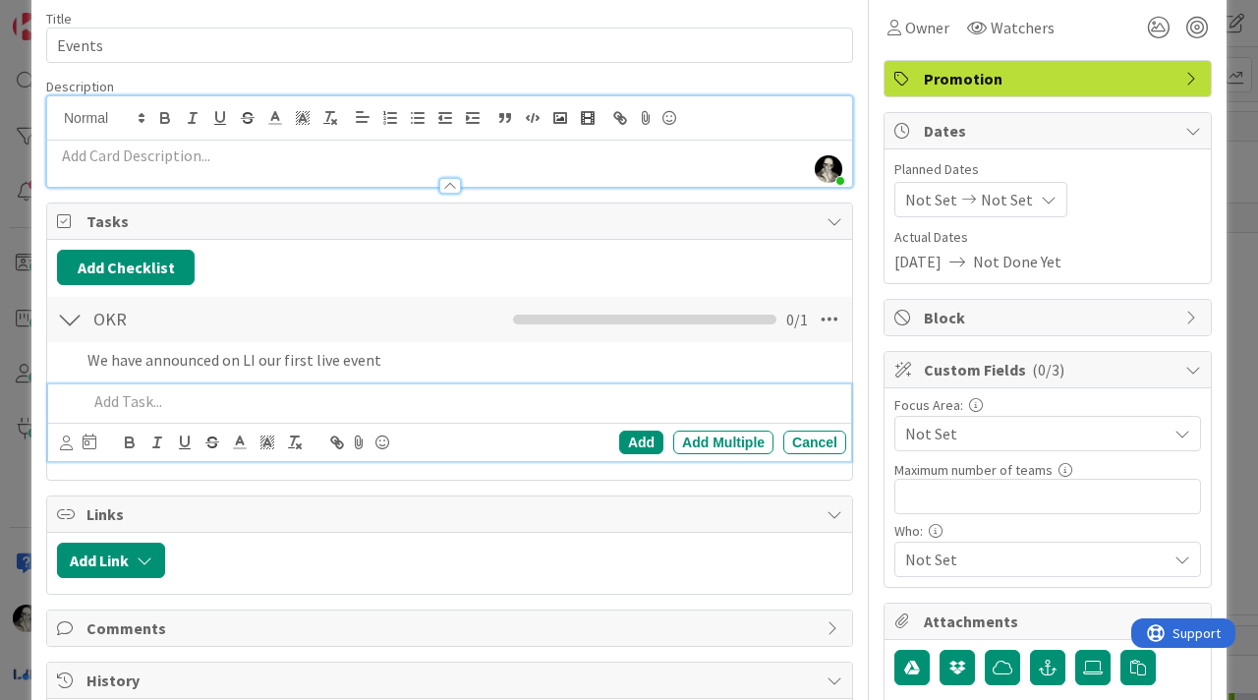
scroll to position [123, 0]
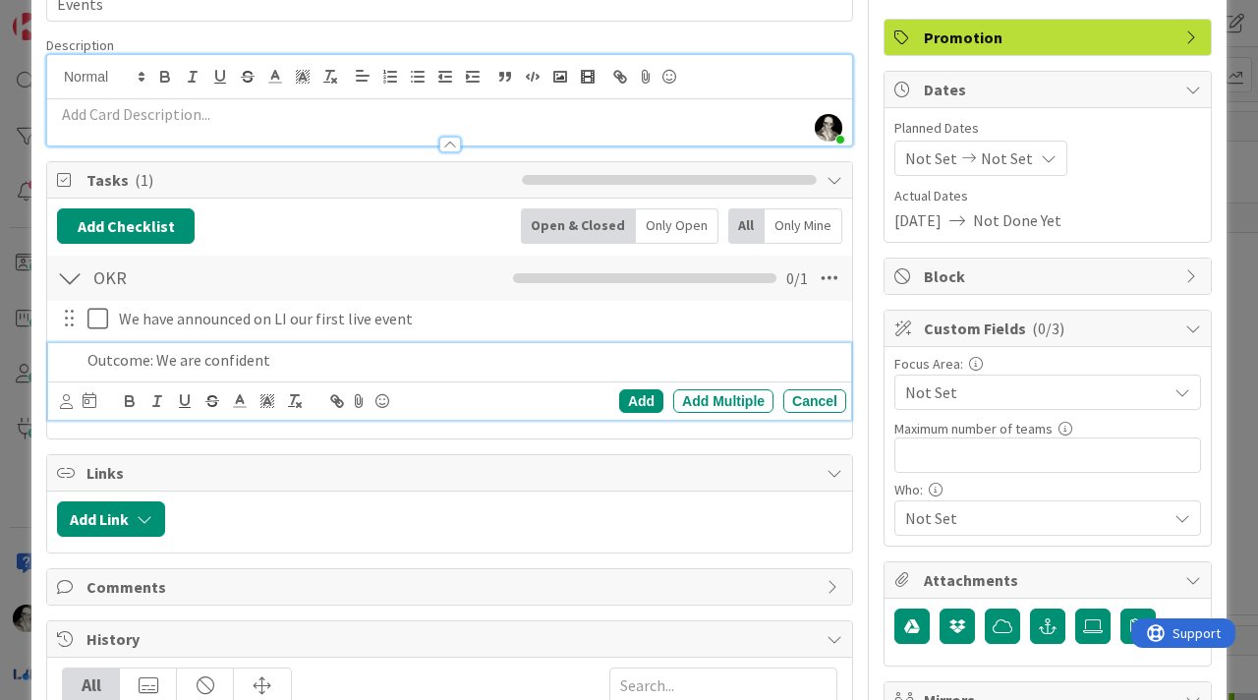
click at [330, 351] on p "Outcome: We are confident" at bounding box center [462, 360] width 751 height 23
click at [563, 354] on p "Outcome: We are confident our agenda and overall preparation is ready" at bounding box center [462, 360] width 751 height 23
click at [571, 356] on p "Outcome: We are confident our agenda and overall preparation is ready" at bounding box center [462, 360] width 751 height 23
click at [632, 401] on div "Add" at bounding box center [641, 401] width 44 height 24
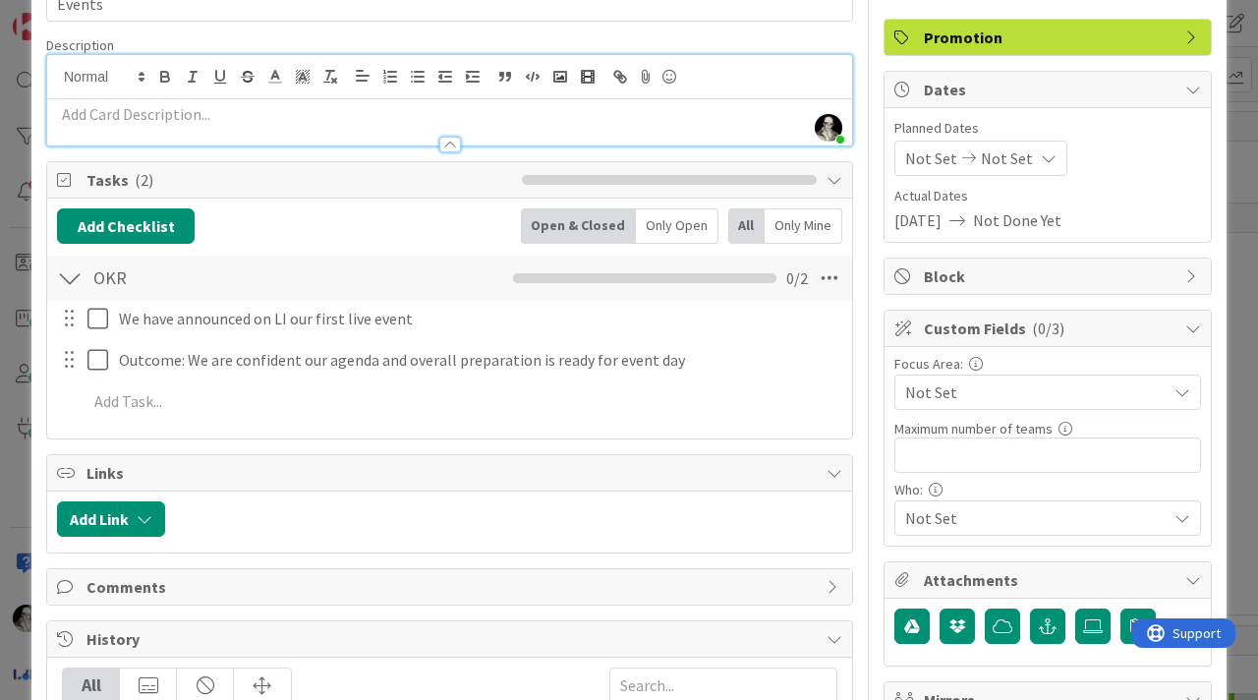
scroll to position [0, 0]
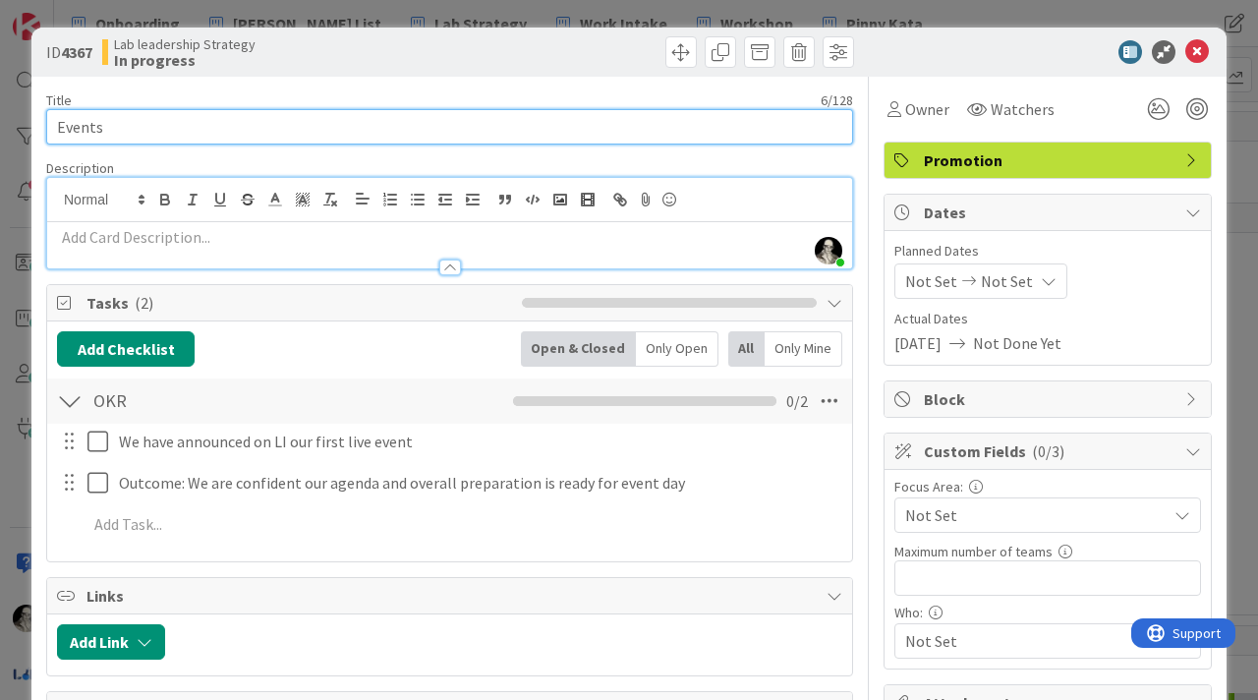
drag, startPoint x: 112, startPoint y: 129, endPoint x: 43, endPoint y: 136, distance: 69.1
click at [43, 134] on div "ID 4367 Lab leadership Strategy In progress Title 6 / 128 Events Description We…" at bounding box center [628, 544] width 1195 height 1033
type input "First live event is scheduled"
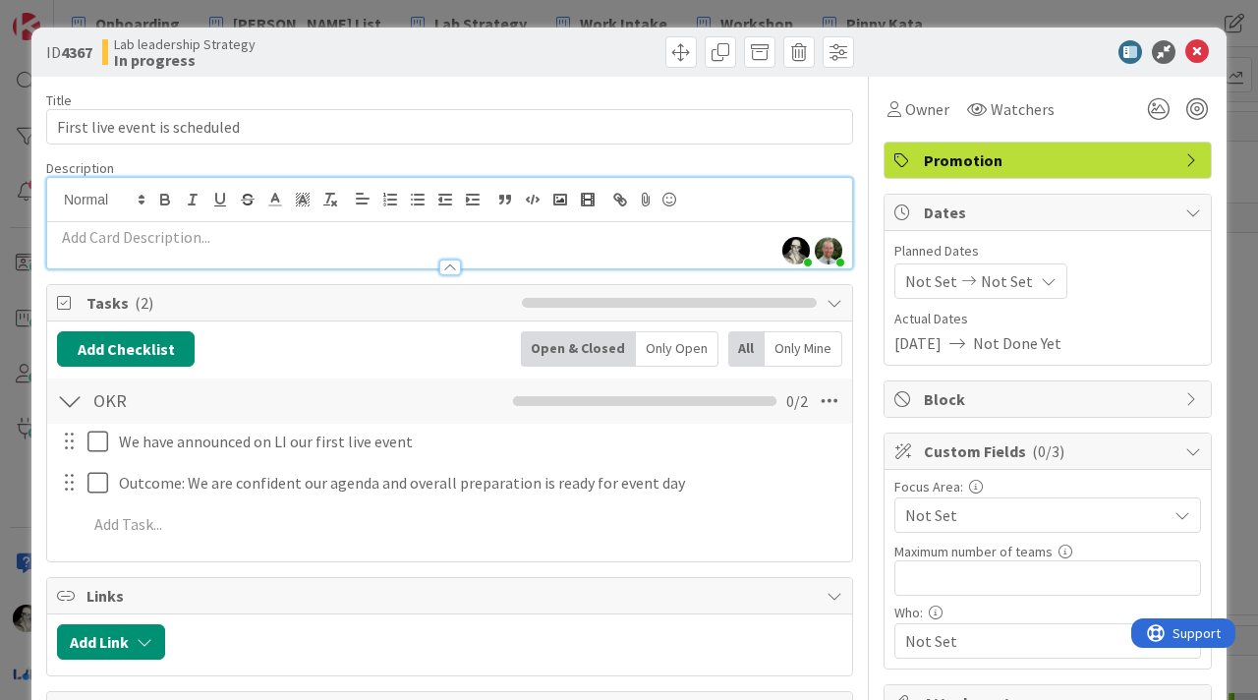
click at [249, 239] on p at bounding box center [449, 237] width 785 height 23
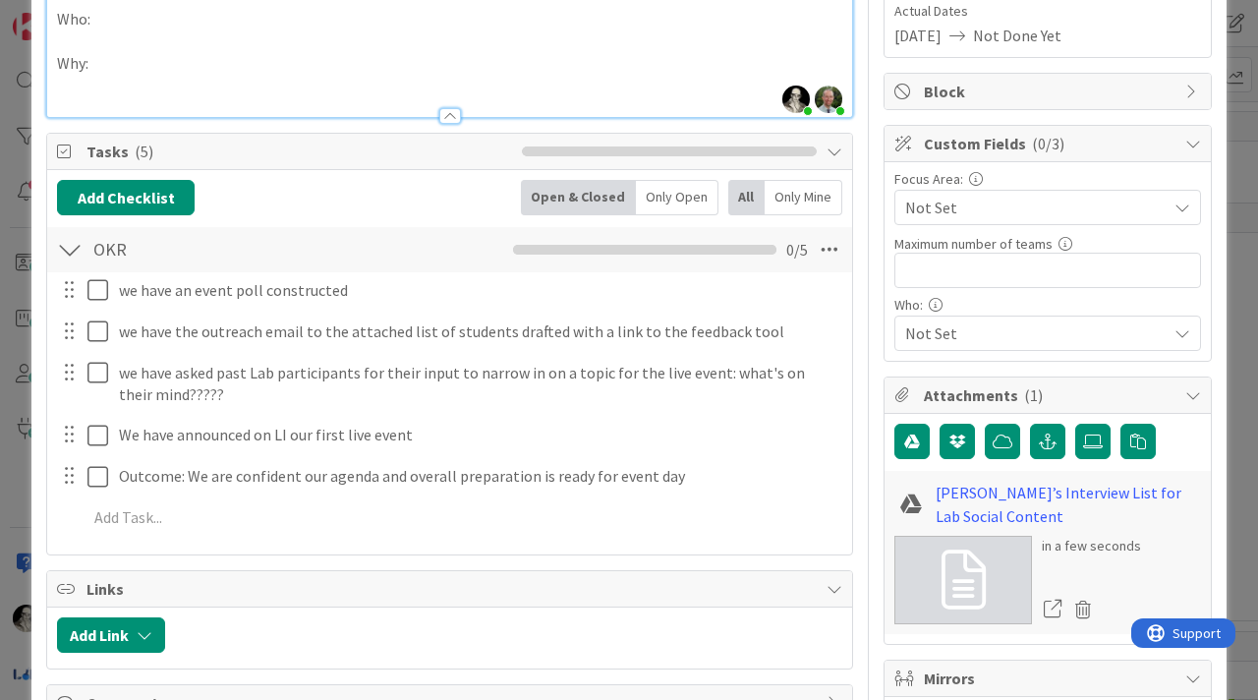
scroll to position [301, 0]
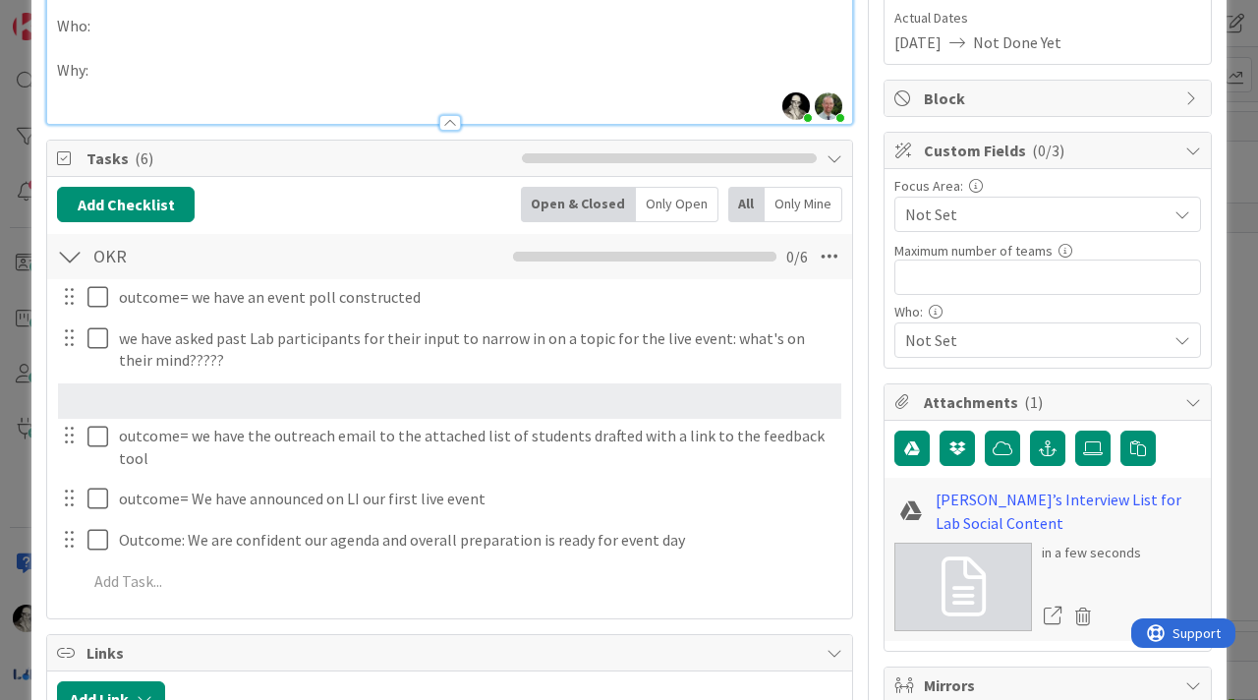
drag, startPoint x: 70, startPoint y: 532, endPoint x: 54, endPoint y: 395, distance: 137.5
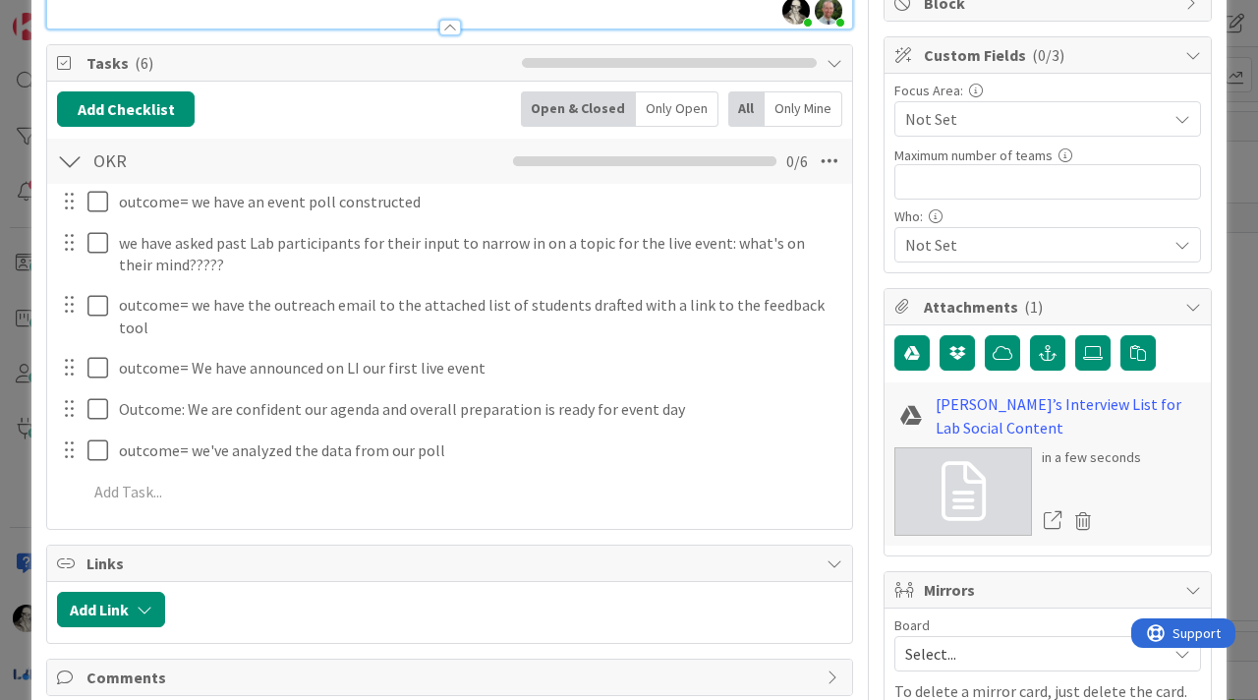
scroll to position [398, 0]
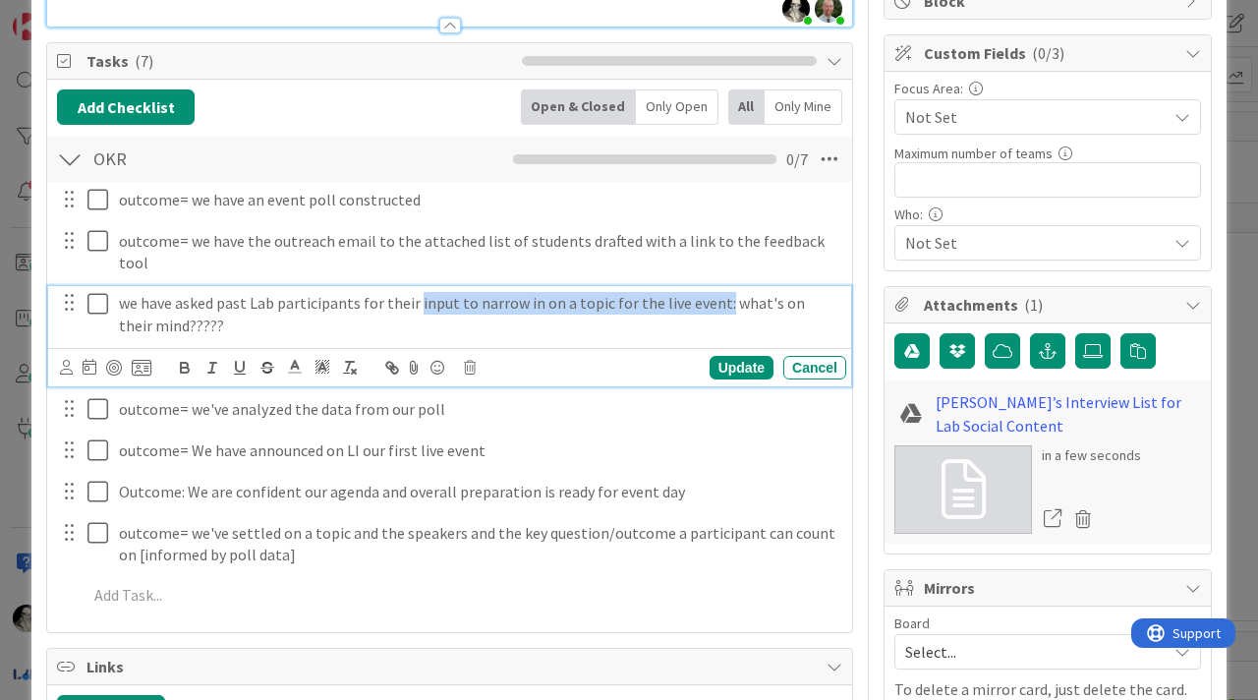
drag, startPoint x: 416, startPoint y: 289, endPoint x: 694, endPoint y: 291, distance: 278.1
click at [714, 292] on p "we have asked past Lab participants for their input to narrow in on a topic for…" at bounding box center [478, 314] width 719 height 44
click at [217, 309] on p "we have asked past Lab participants for their input to narrow in on a topic for…" at bounding box center [478, 314] width 719 height 44
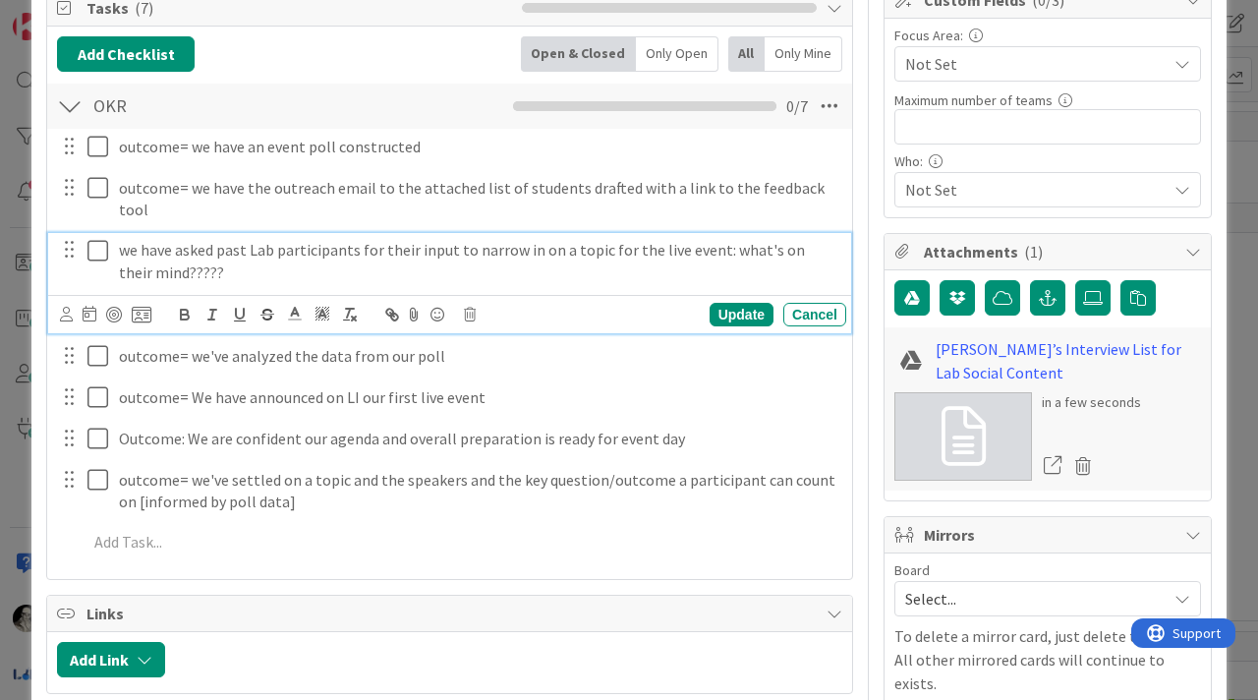
scroll to position [471, 0]
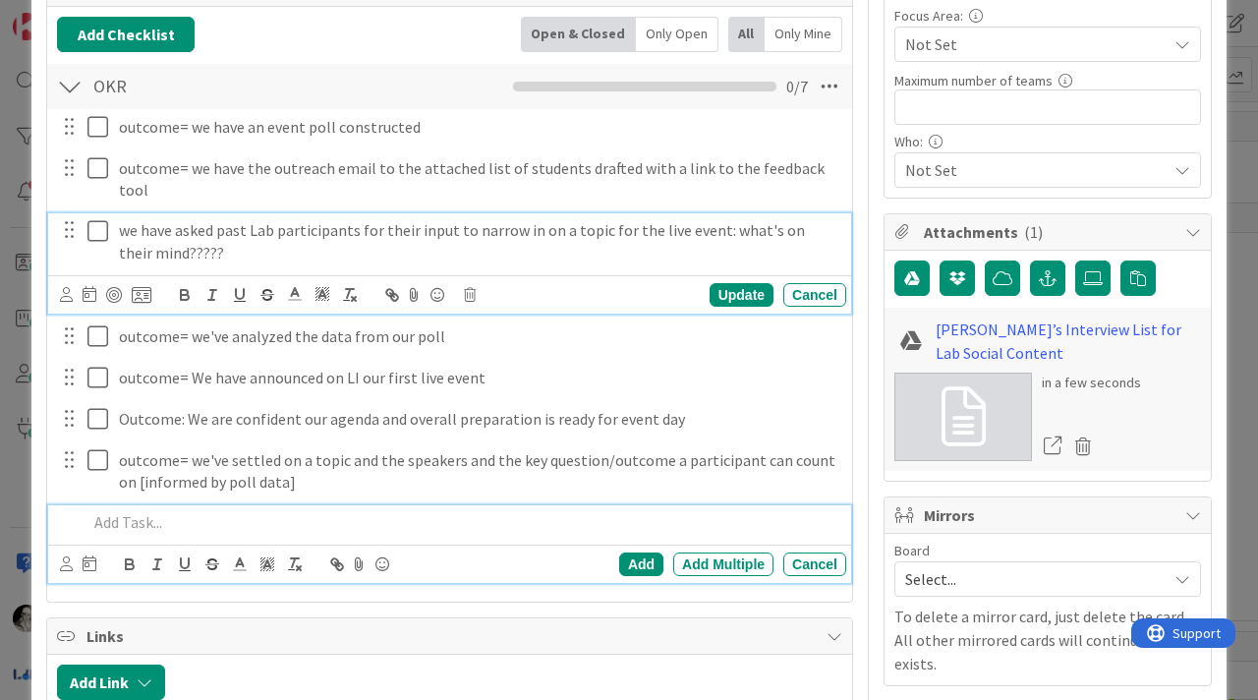
click at [153, 511] on p at bounding box center [462, 522] width 751 height 23
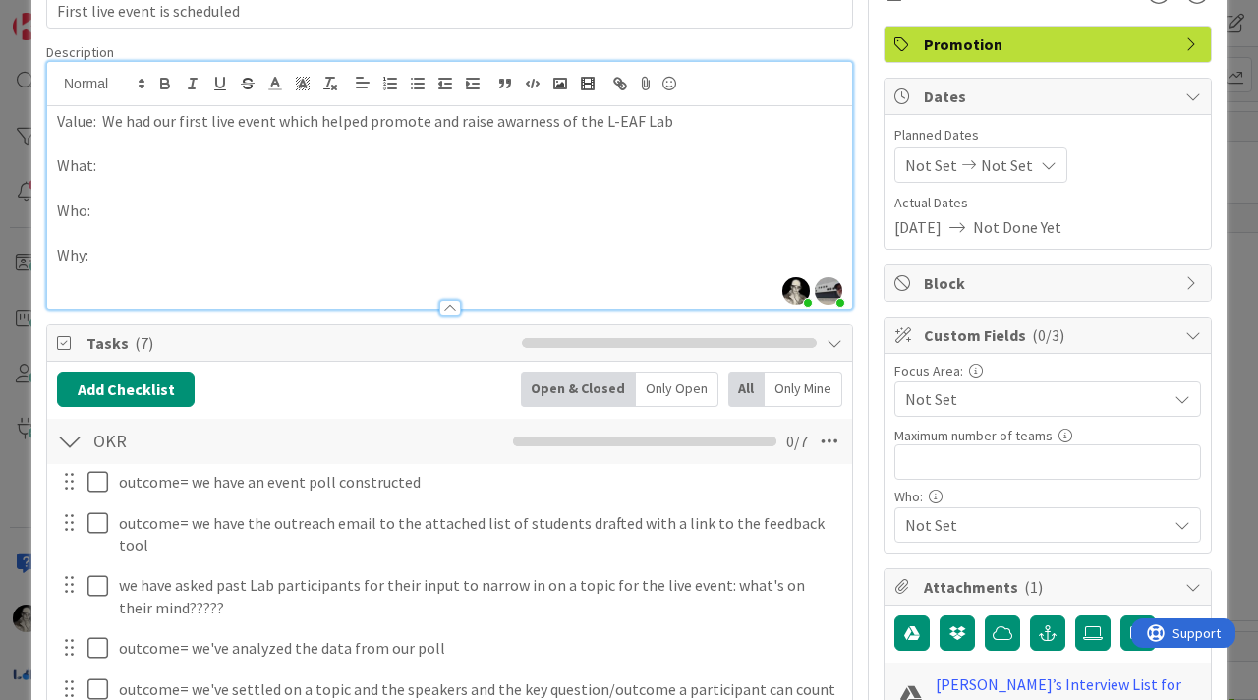
scroll to position [119, 0]
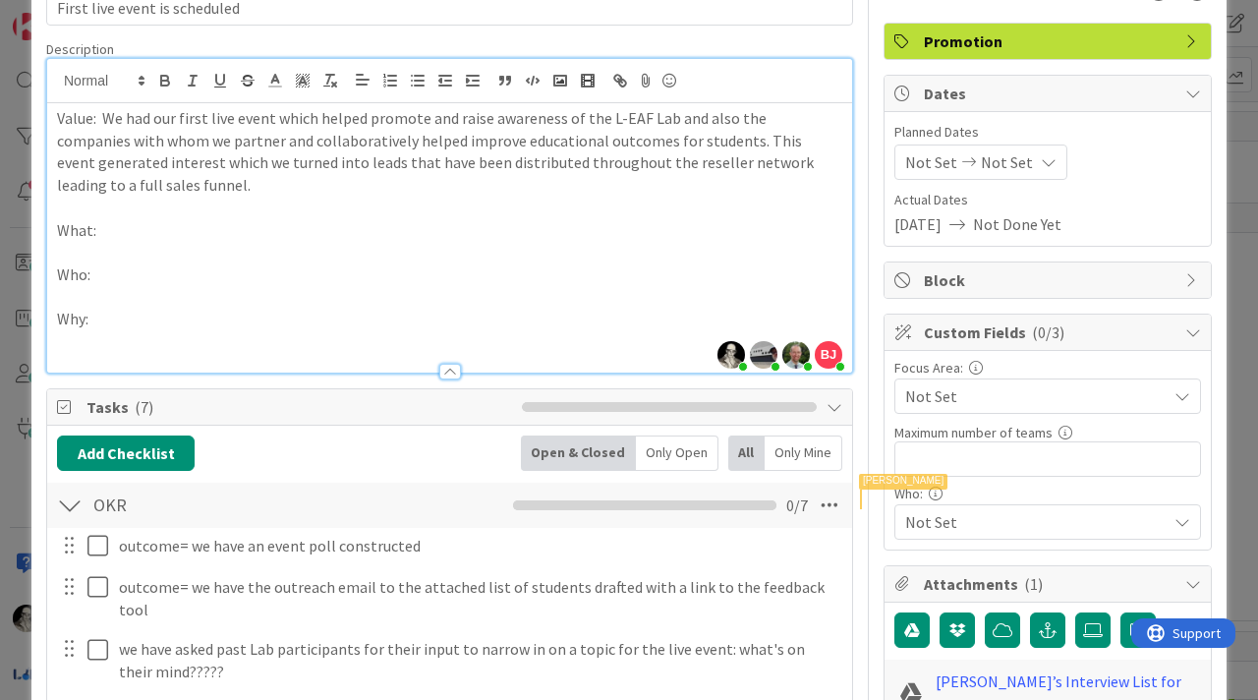
click at [74, 122] on p "Value: We had our first live event which helped promote and raise awareness of …" at bounding box center [449, 151] width 785 height 89
click at [165, 83] on icon "button" at bounding box center [165, 81] width 18 height 18
click at [234, 192] on p "Value : We had our first live event which helped promote and raise awareness of…" at bounding box center [449, 151] width 785 height 89
click at [146, 317] on p "Why:" at bounding box center [449, 319] width 785 height 23
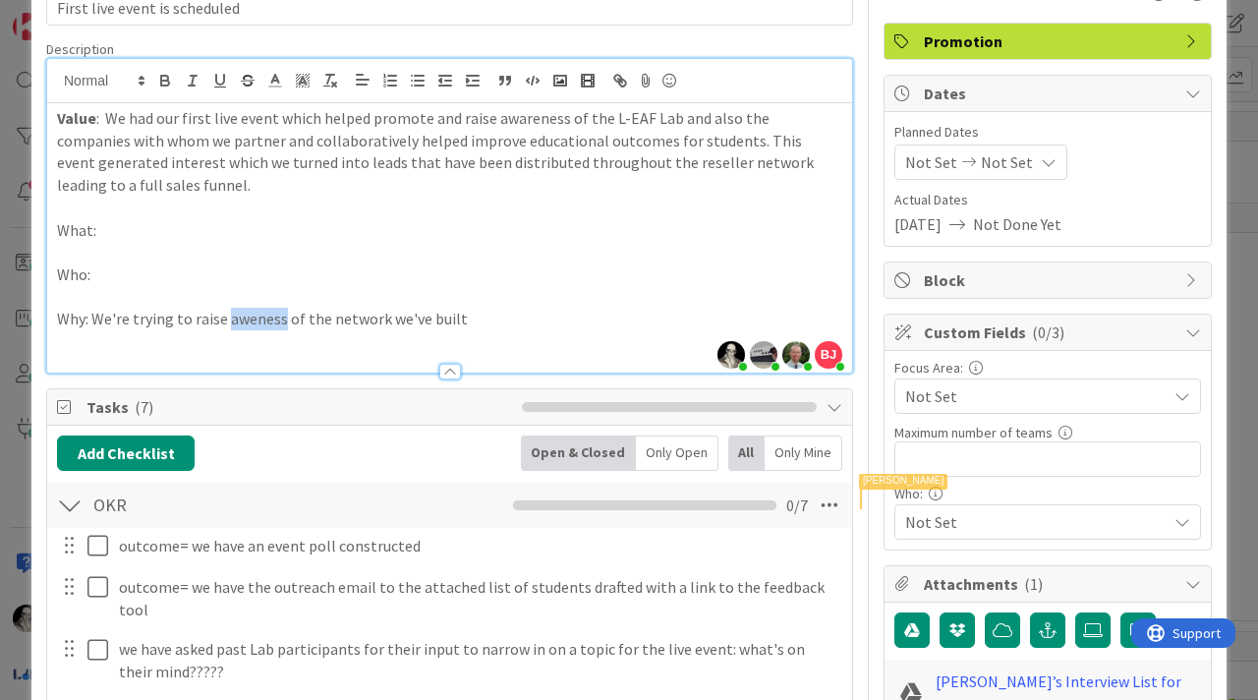
click at [247, 321] on p "Why: We're trying to raise aweness of the network we've built" at bounding box center [449, 319] width 785 height 23
click at [494, 321] on p "Why: We're trying to raise awareness of the network we've built" at bounding box center [449, 319] width 785 height 23
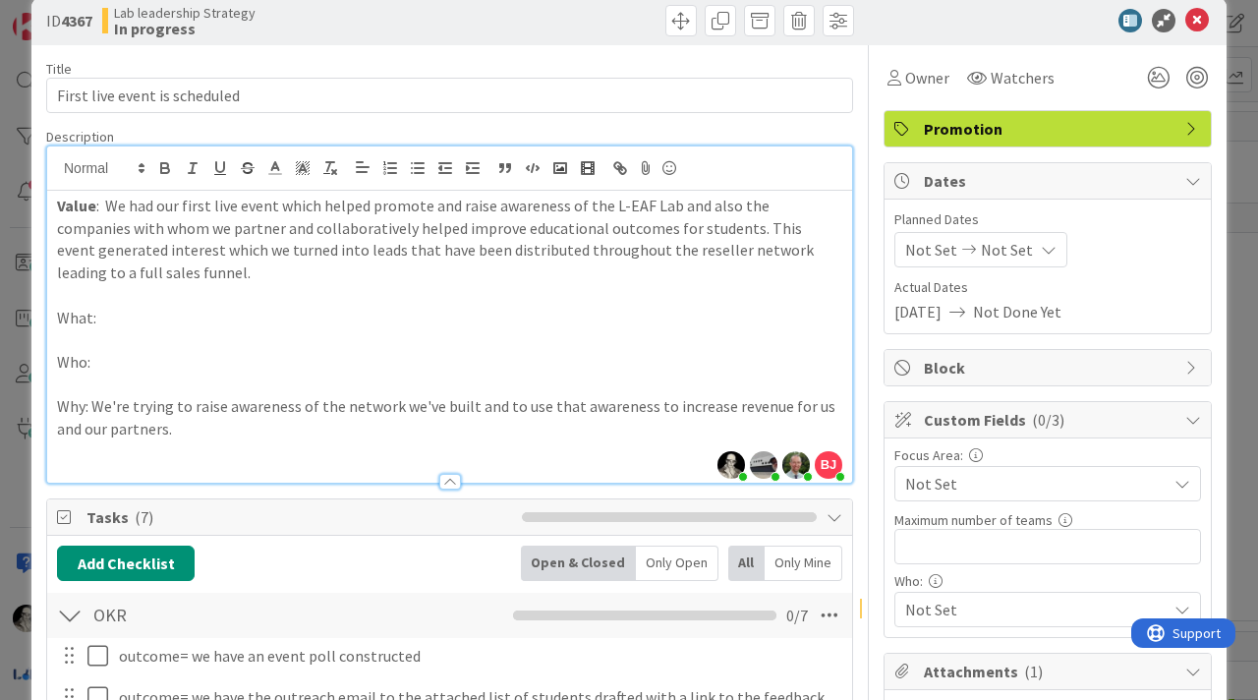
scroll to position [26, 0]
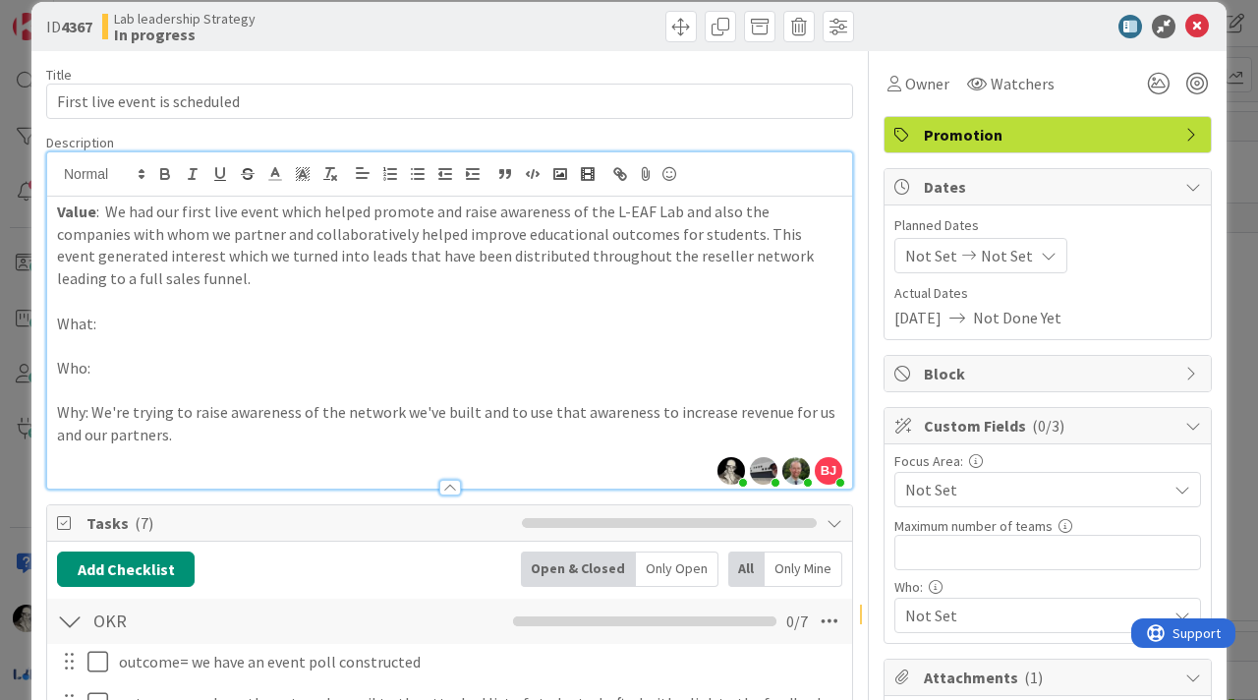
click at [67, 414] on p "Why: We're trying to raise awareness of the network we've built and to use that…" at bounding box center [449, 423] width 785 height 44
click at [156, 174] on icon "button" at bounding box center [165, 174] width 18 height 18
click at [272, 314] on p "What:" at bounding box center [449, 324] width 785 height 23
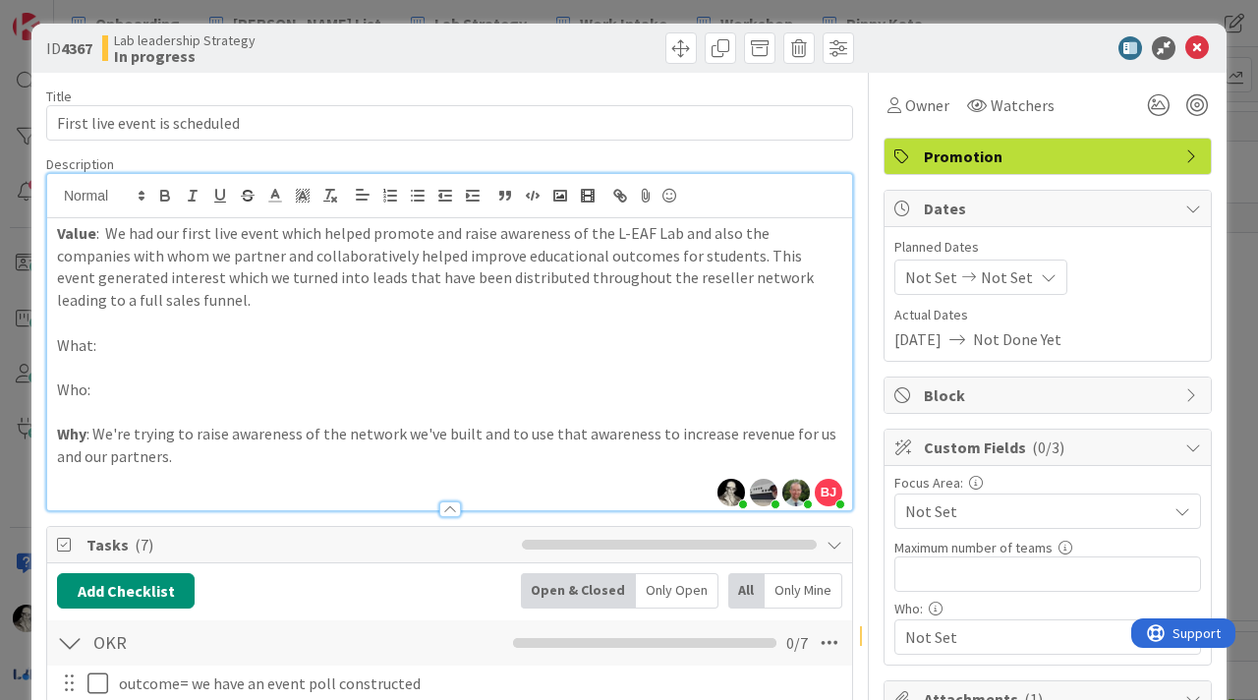
scroll to position [0, 0]
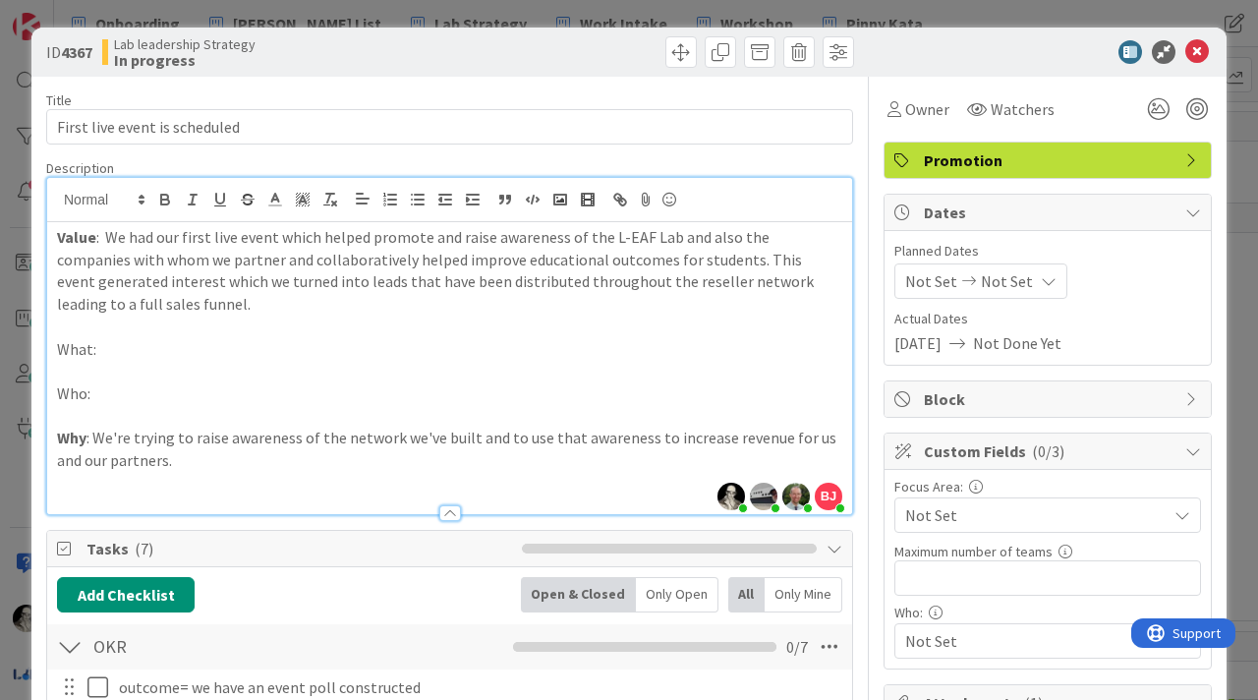
click at [108, 397] on p "Who:" at bounding box center [449, 393] width 785 height 23
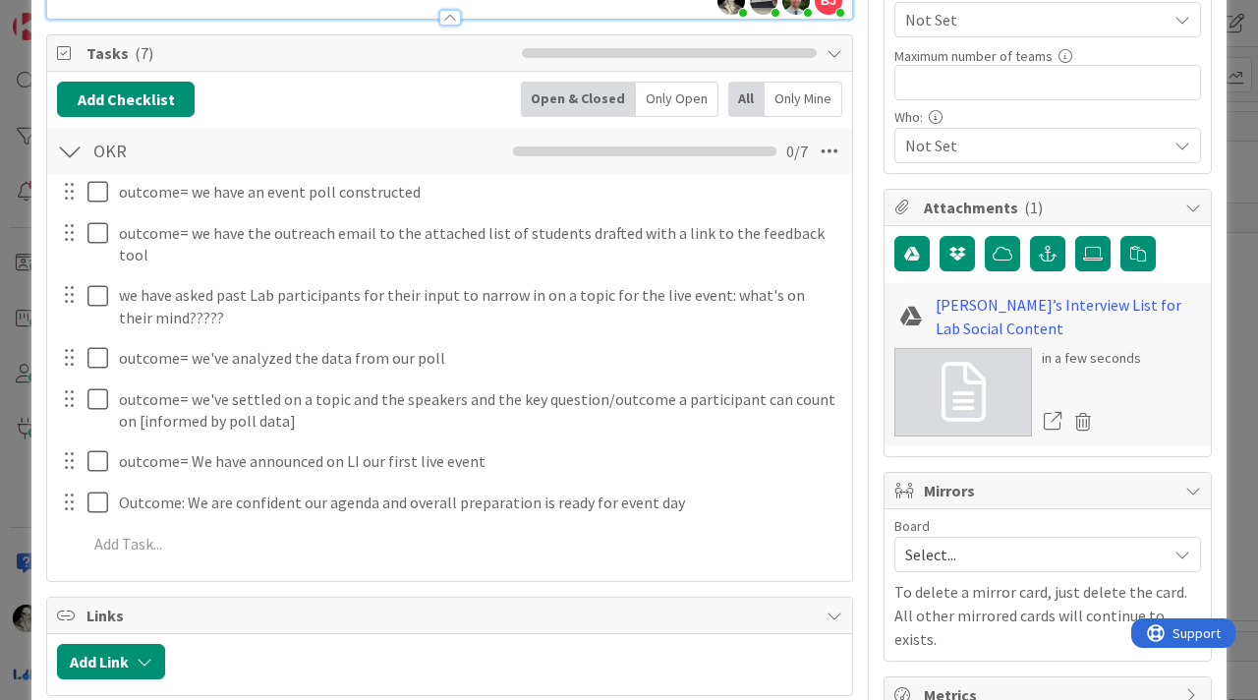
scroll to position [498, 0]
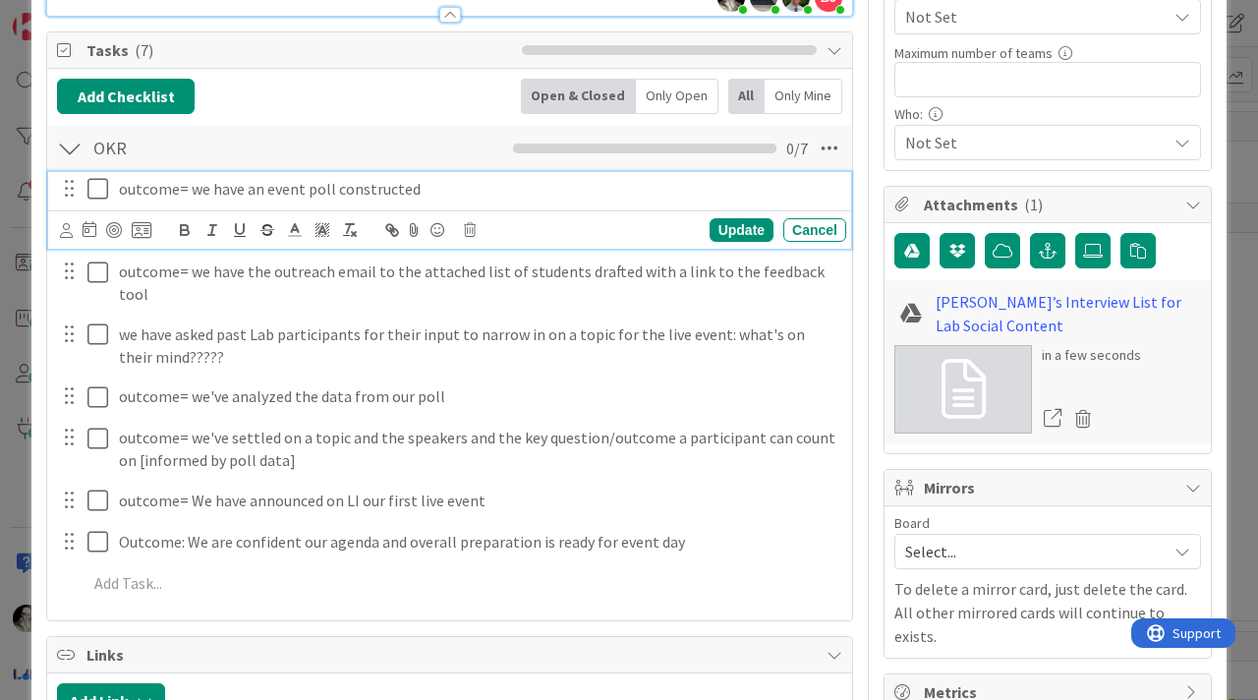
click at [436, 194] on p "outcome= we have an event poll constructed" at bounding box center [478, 189] width 719 height 23
click at [729, 225] on div "Update" at bounding box center [742, 230] width 64 height 24
click at [143, 192] on p "outcome= we have an event poll constructed to get insights for topics" at bounding box center [478, 189] width 719 height 23
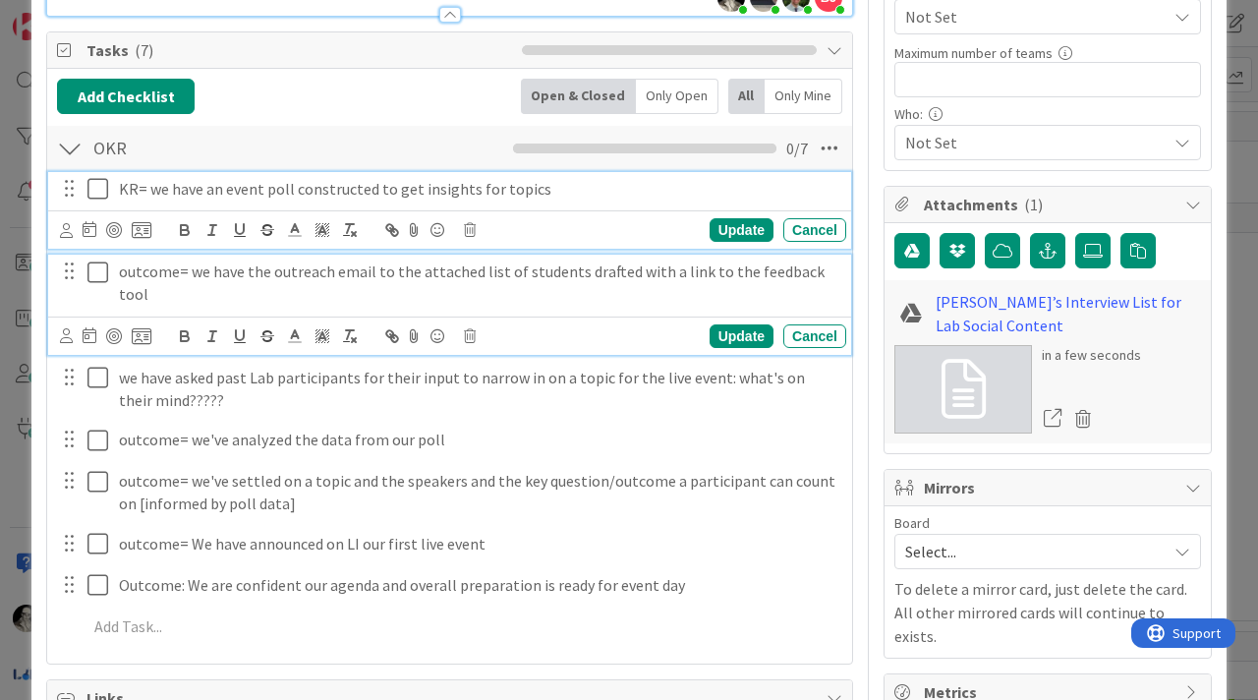
click at [144, 272] on p "outcome= we have the outreach email to the attached list of students drafted wi…" at bounding box center [478, 282] width 719 height 44
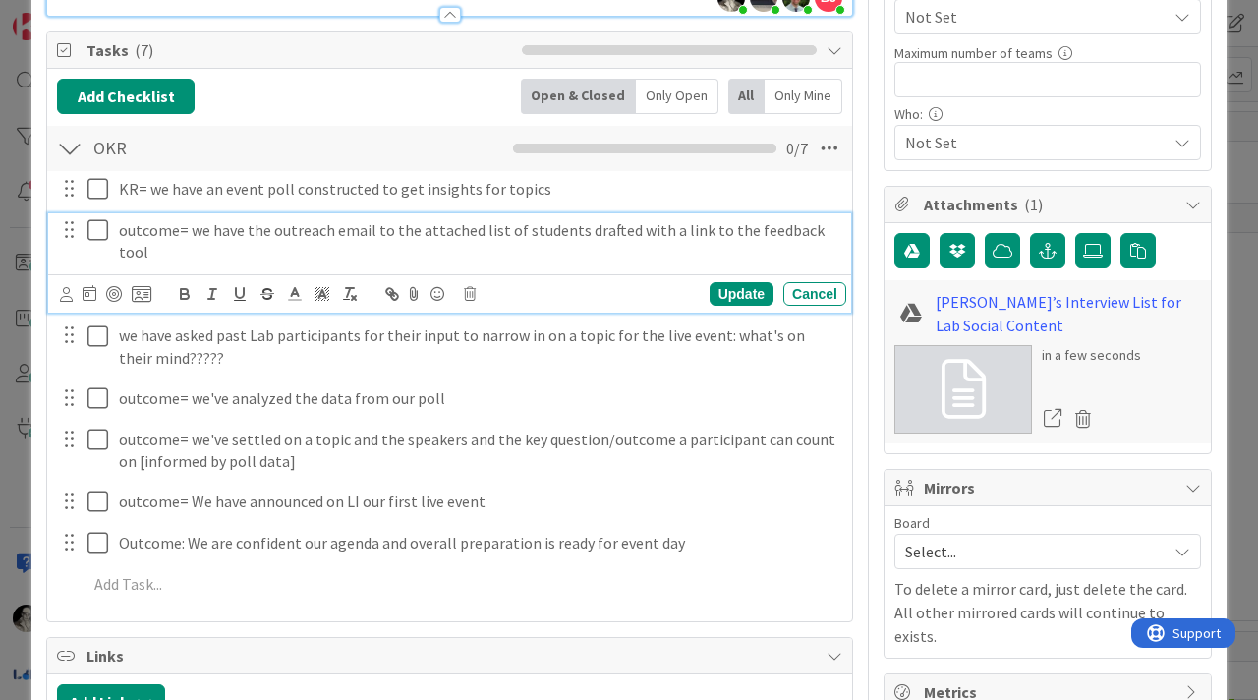
scroll to position [456, 0]
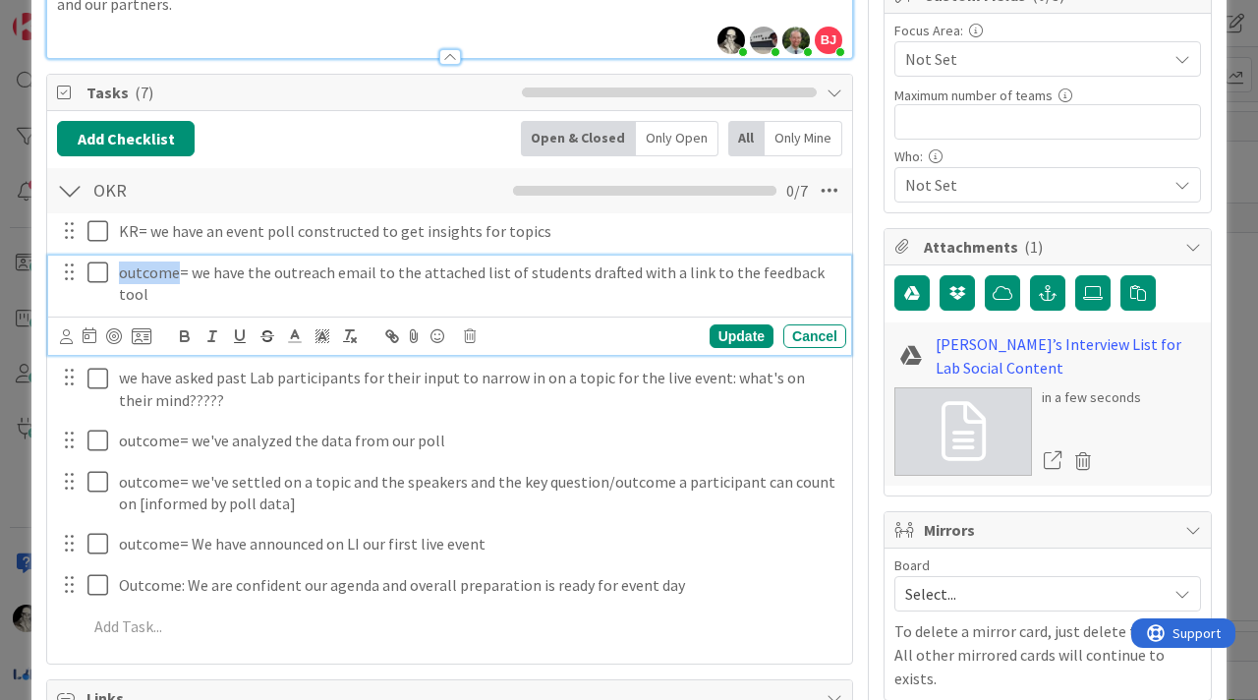
click at [144, 272] on p "outcome= we have the outreach email to the attached list of students drafted wi…" at bounding box center [478, 283] width 719 height 44
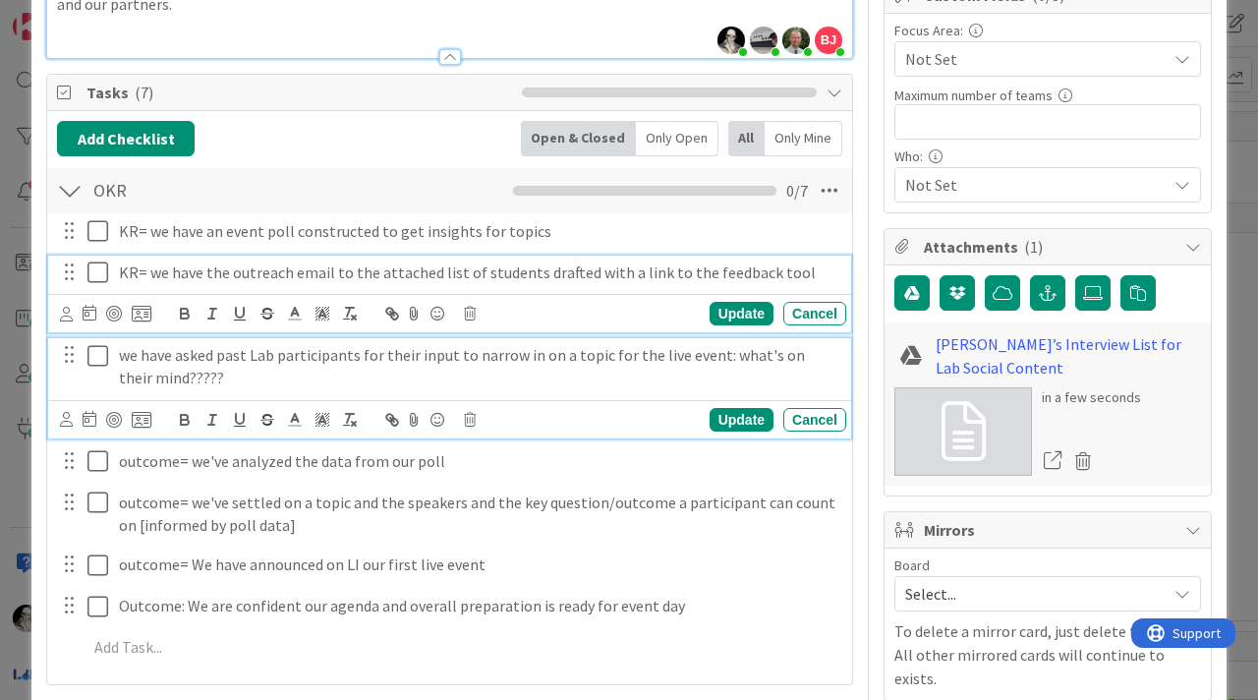
click at [251, 379] on p "we have asked past Lab participants for their input to narrow in on a topic for…" at bounding box center [478, 366] width 719 height 44
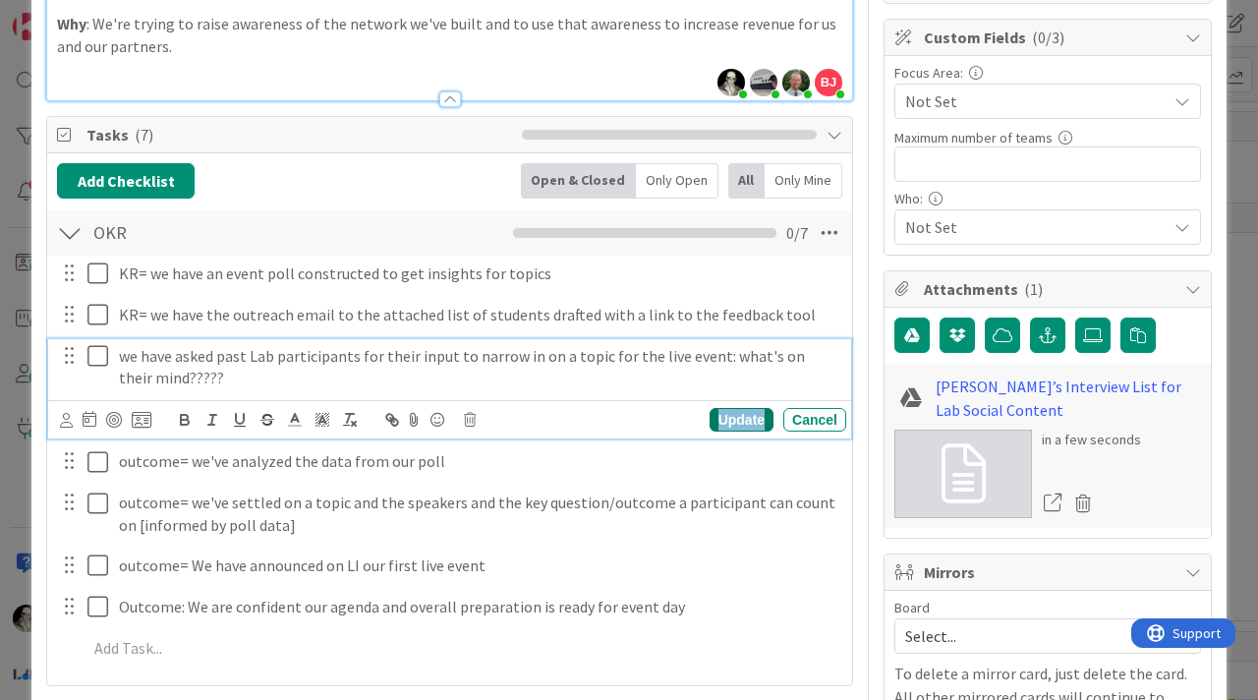
click at [738, 415] on div "Update" at bounding box center [742, 420] width 64 height 24
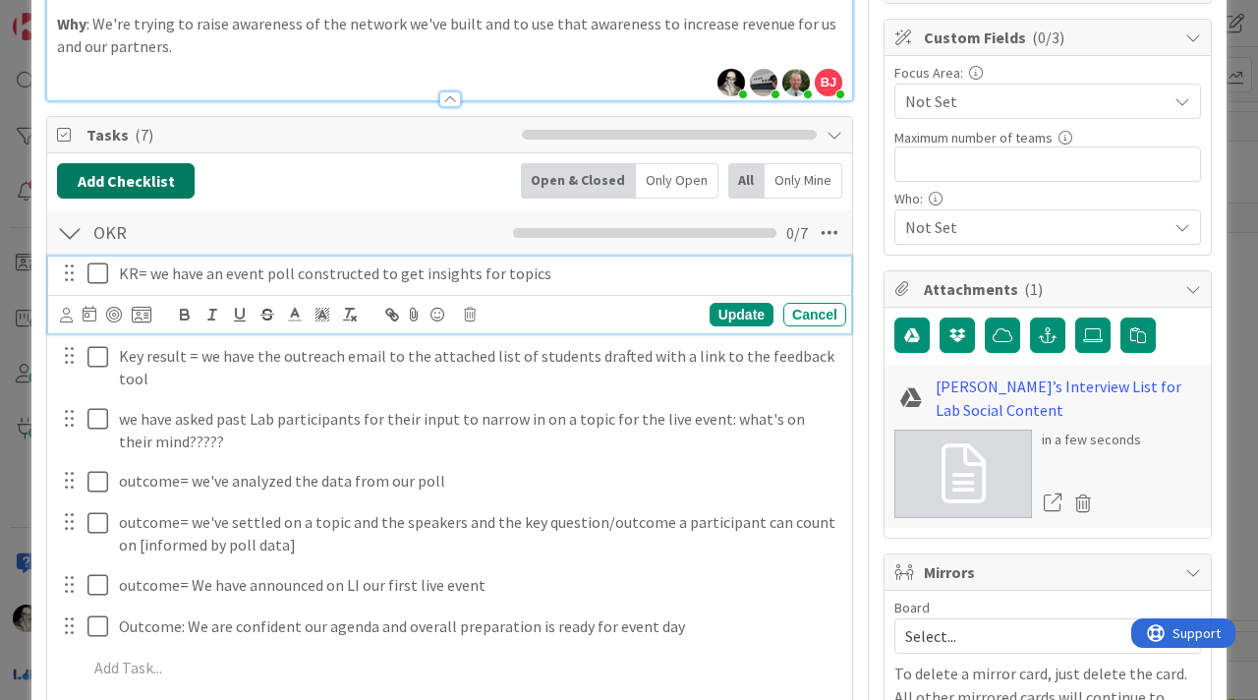
drag, startPoint x: 132, startPoint y: 271, endPoint x: 149, endPoint y: 191, distance: 82.5
click at [132, 270] on p "KR= we have an event poll constructed to get insights for topics" at bounding box center [478, 273] width 719 height 23
click at [754, 310] on div "Update" at bounding box center [742, 315] width 64 height 24
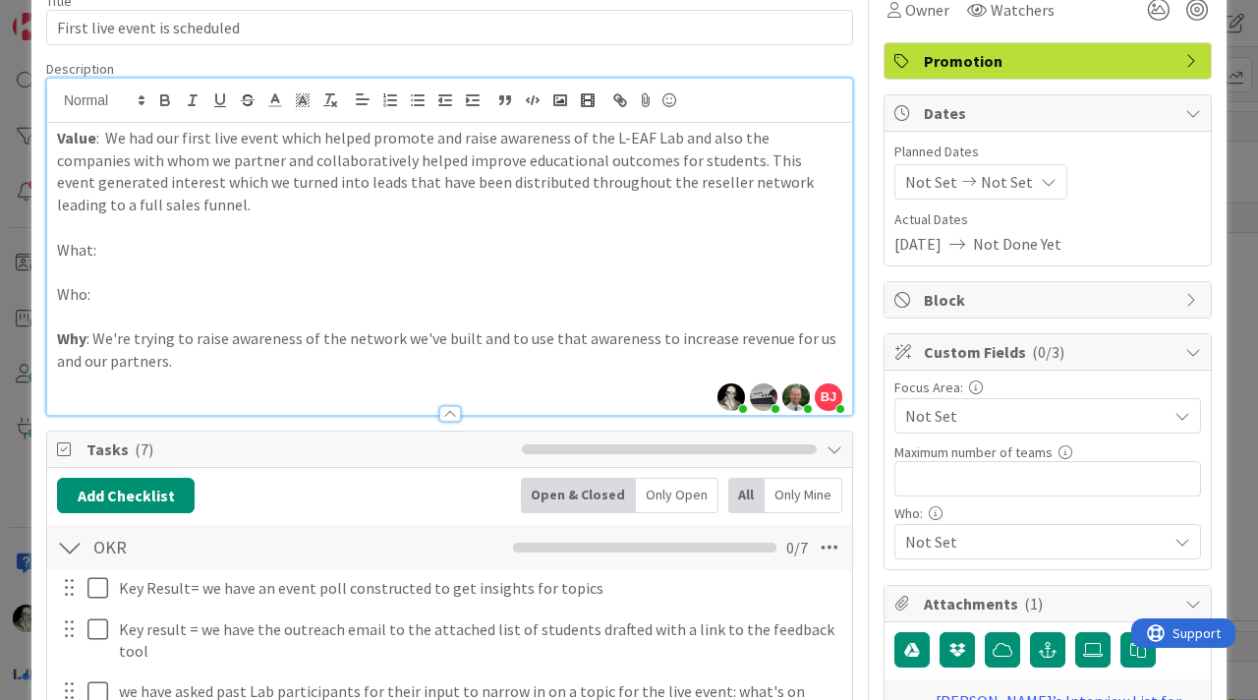
scroll to position [101, 0]
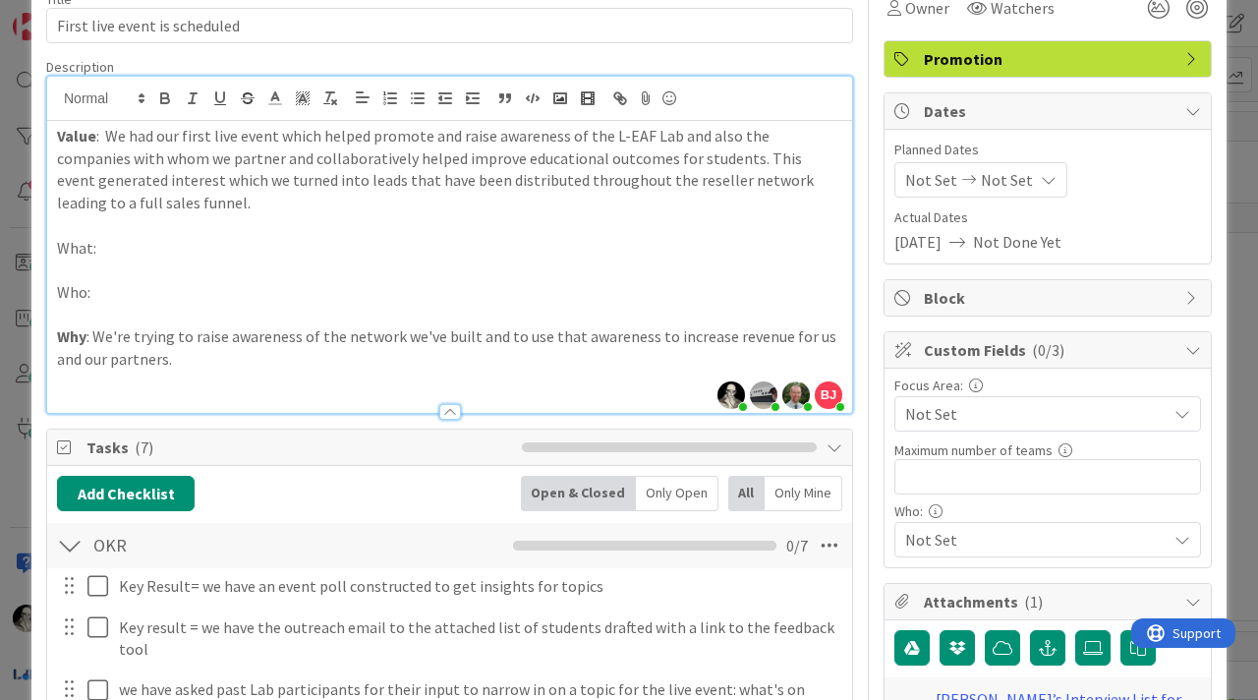
click at [134, 204] on p "Value : We had our first live event which helped promote and raise awareness of…" at bounding box center [449, 169] width 785 height 89
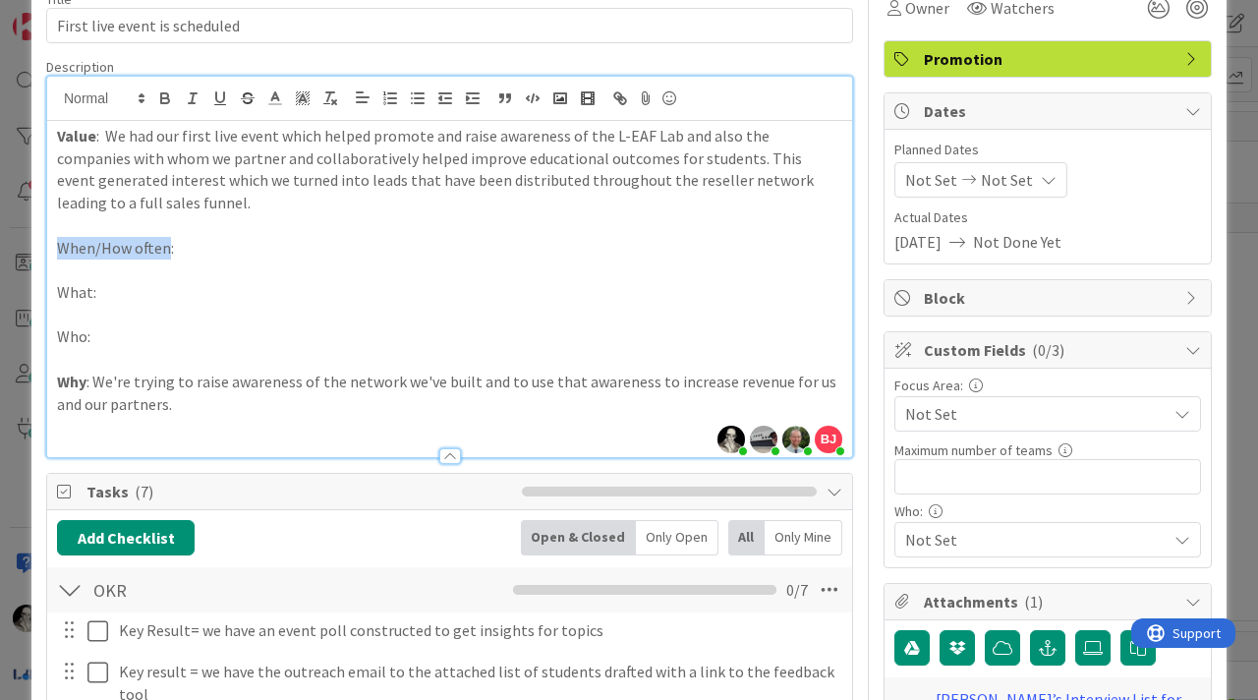
drag, startPoint x: 166, startPoint y: 251, endPoint x: 56, endPoint y: 241, distance: 110.5
click at [56, 241] on div "Value : We had our first live event which helped promote and raise awareness of…" at bounding box center [449, 289] width 805 height 336
click at [170, 94] on icon "button" at bounding box center [165, 98] width 18 height 18
click at [205, 254] on p "When/How often :" at bounding box center [449, 248] width 785 height 23
click at [372, 239] on p "When/How often : Wednesday, Sept 17th" at bounding box center [449, 248] width 785 height 23
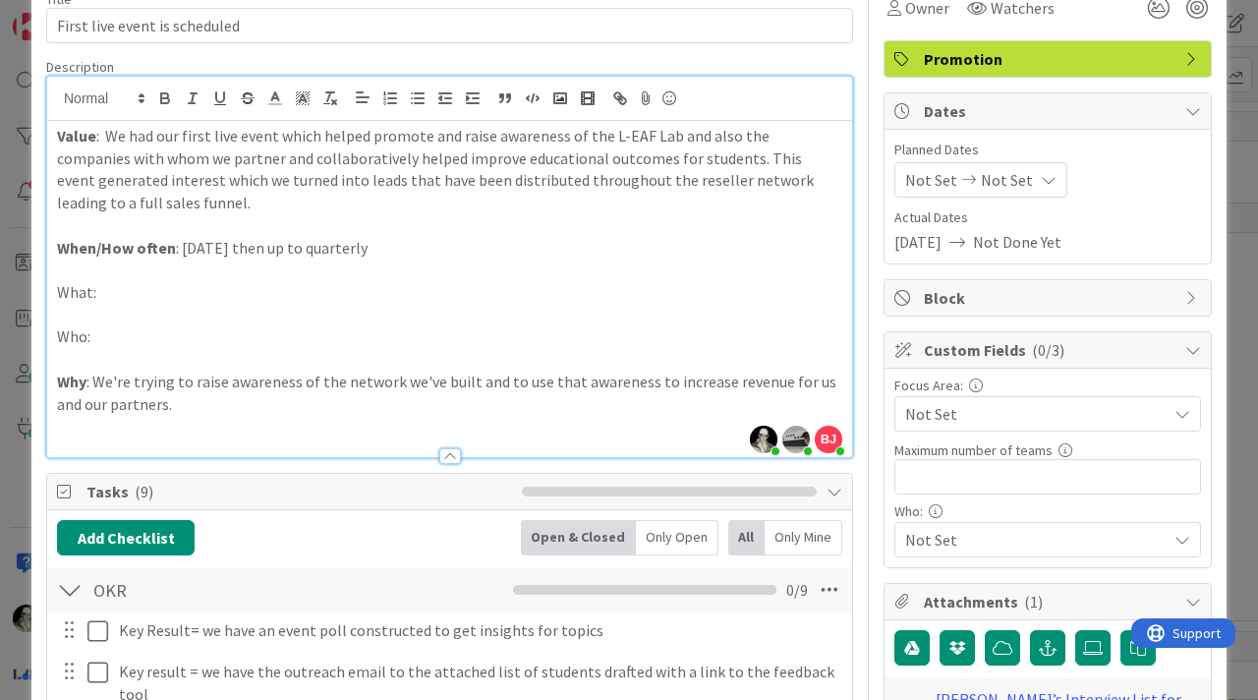
click at [138, 295] on p "What:" at bounding box center [449, 292] width 785 height 23
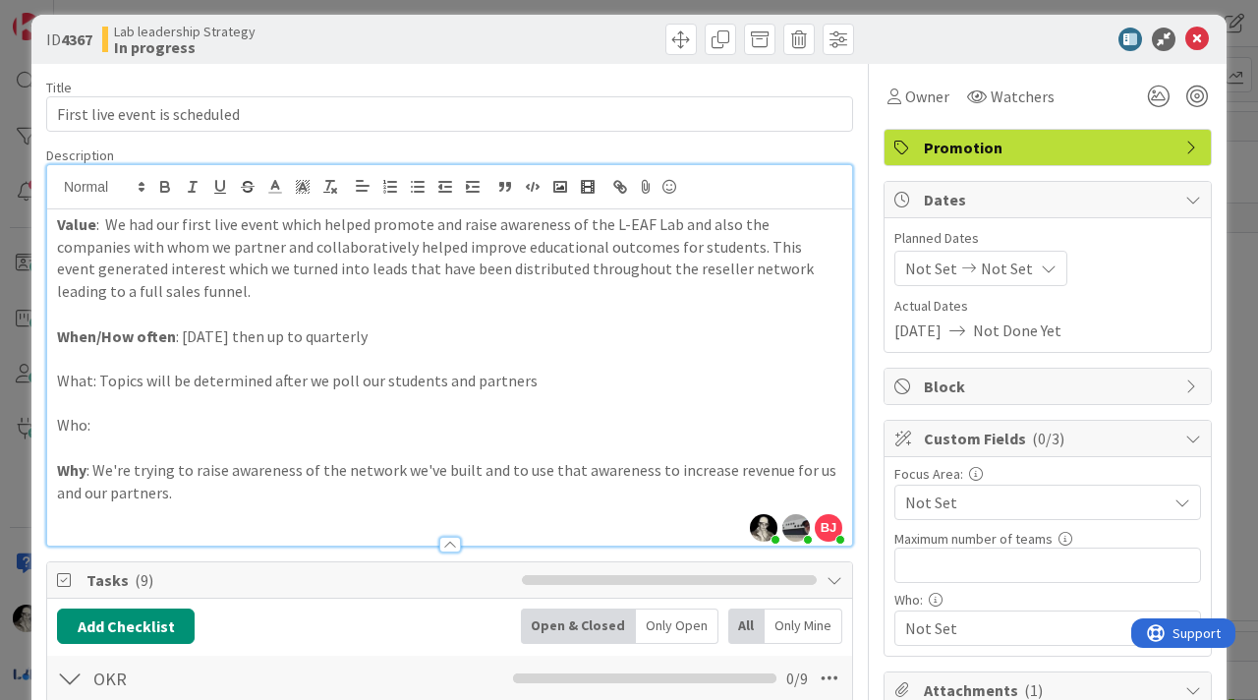
scroll to position [0, 0]
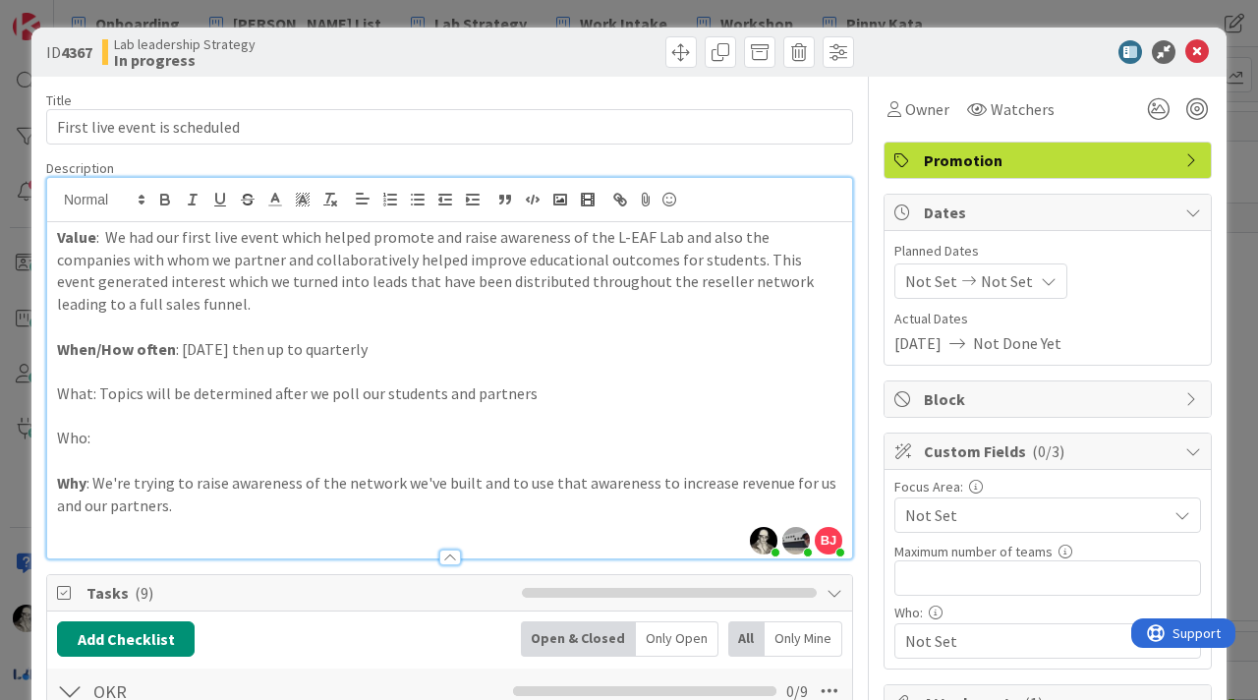
click at [72, 390] on p "What: Topics will be determined after we poll our students and partners" at bounding box center [449, 393] width 785 height 23
click at [161, 202] on icon "button" at bounding box center [165, 202] width 8 height 5
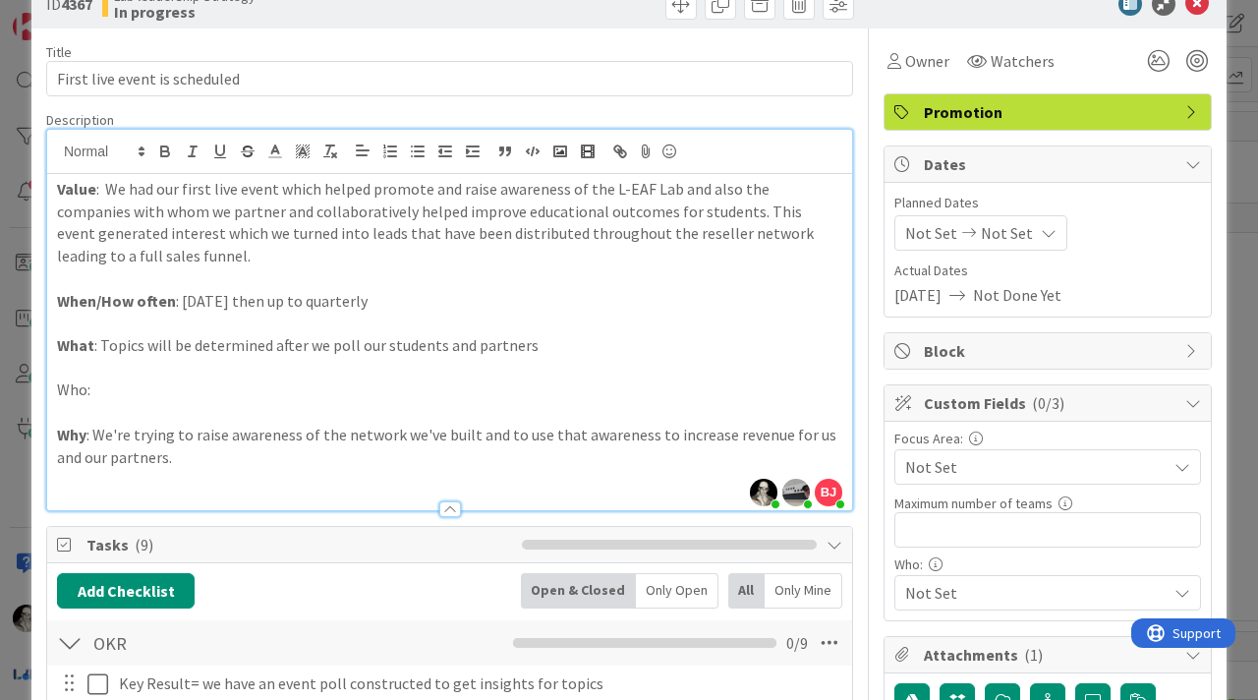
scroll to position [66, 0]
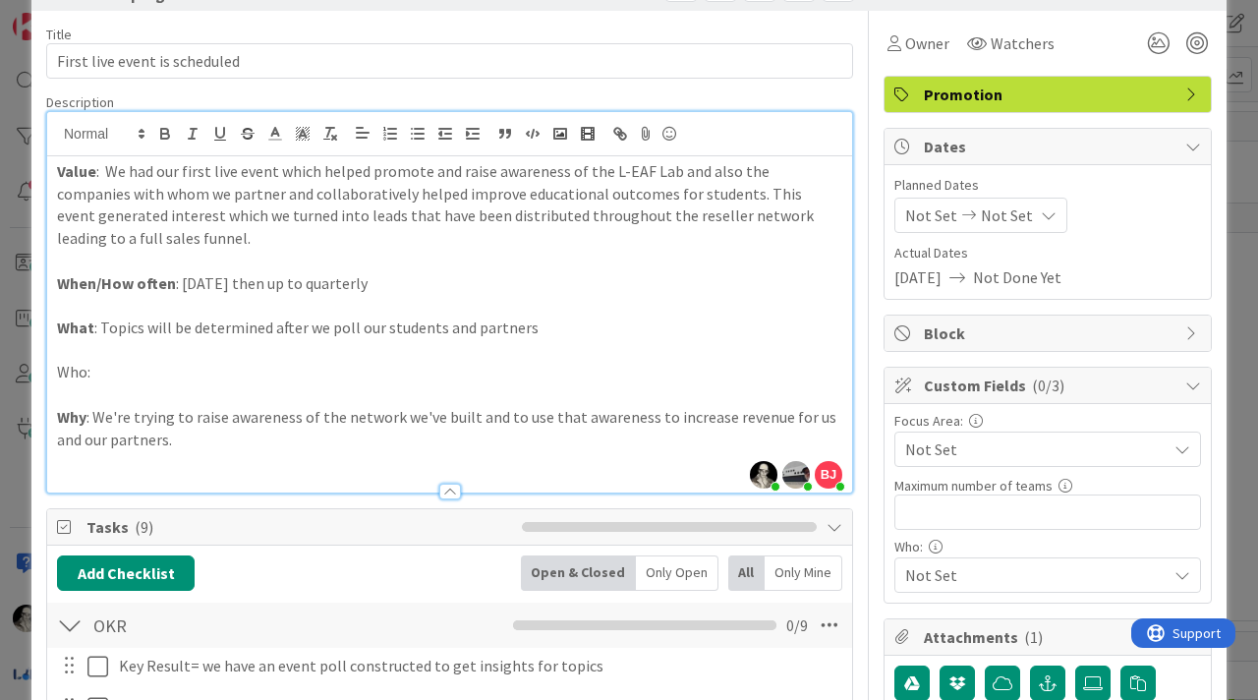
click at [128, 371] on p "Who:" at bounding box center [449, 372] width 785 height 23
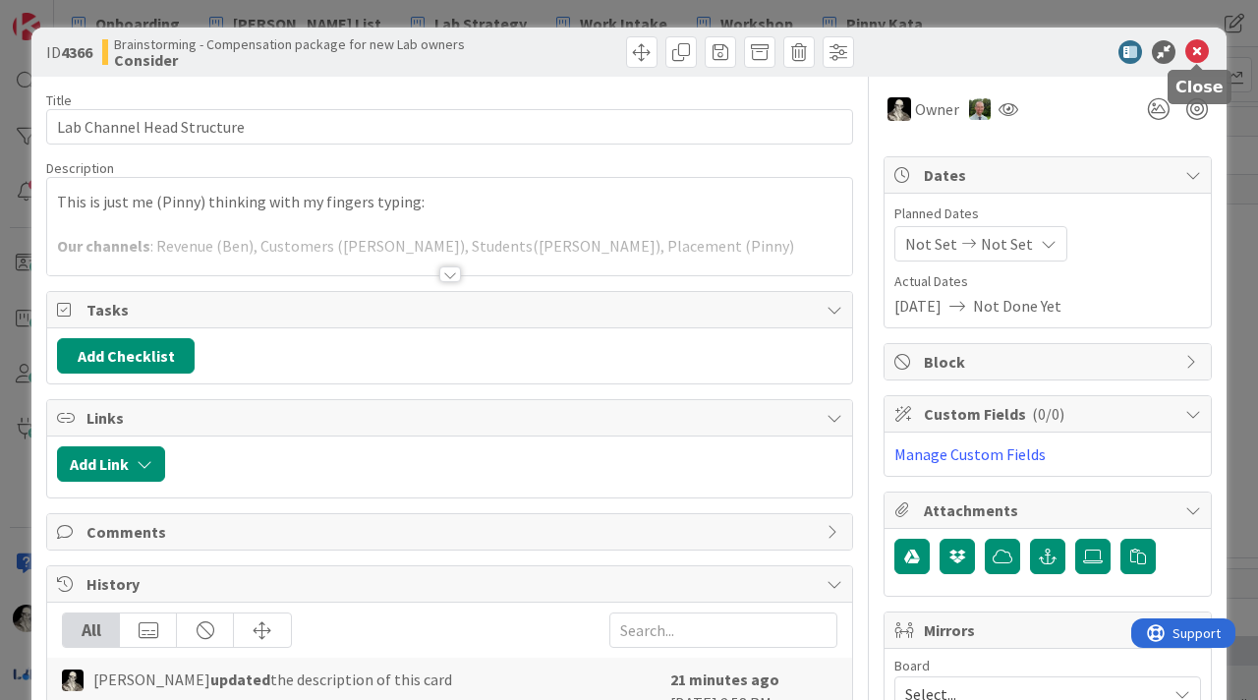
click at [1201, 47] on icon at bounding box center [1197, 52] width 24 height 24
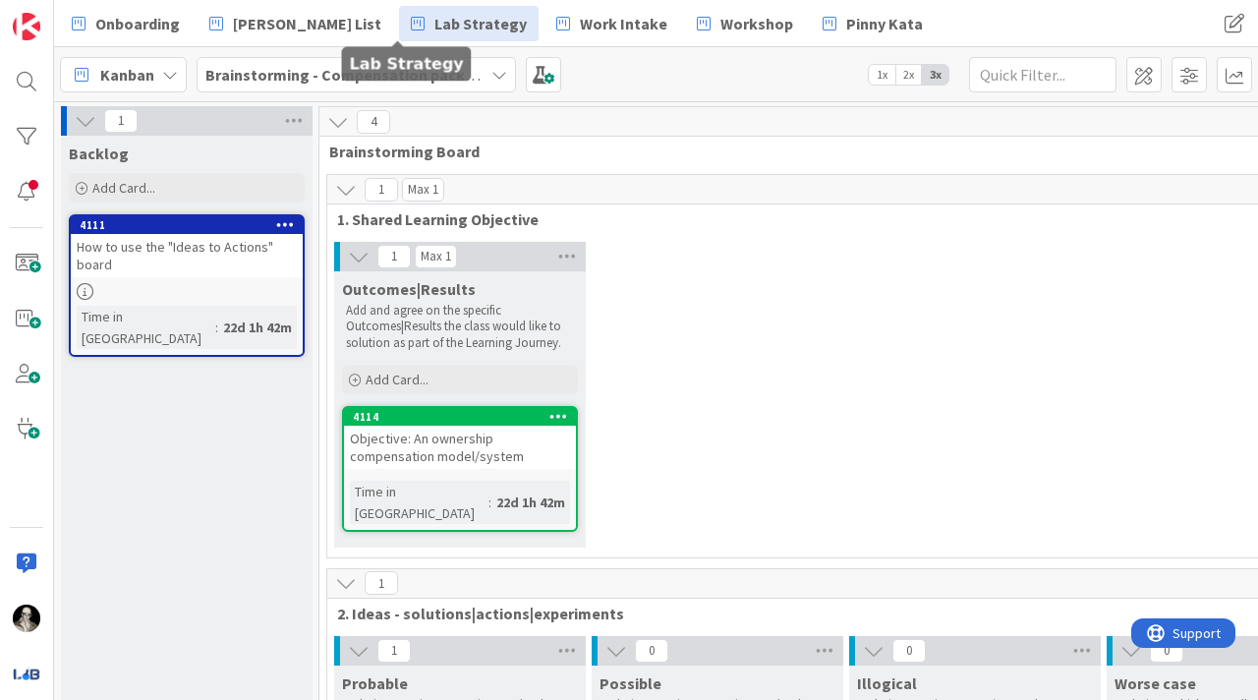
click at [422, 34] on link "Lab Strategy" at bounding box center [469, 23] width 140 height 35
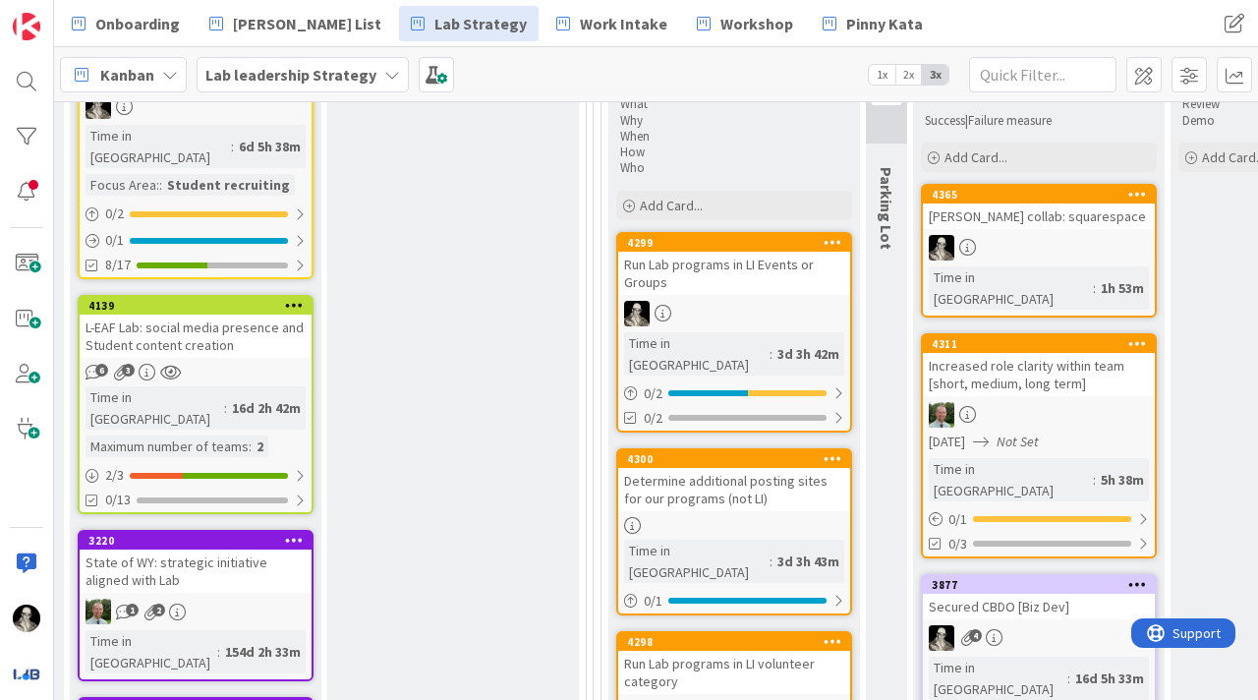
scroll to position [366, 2481]
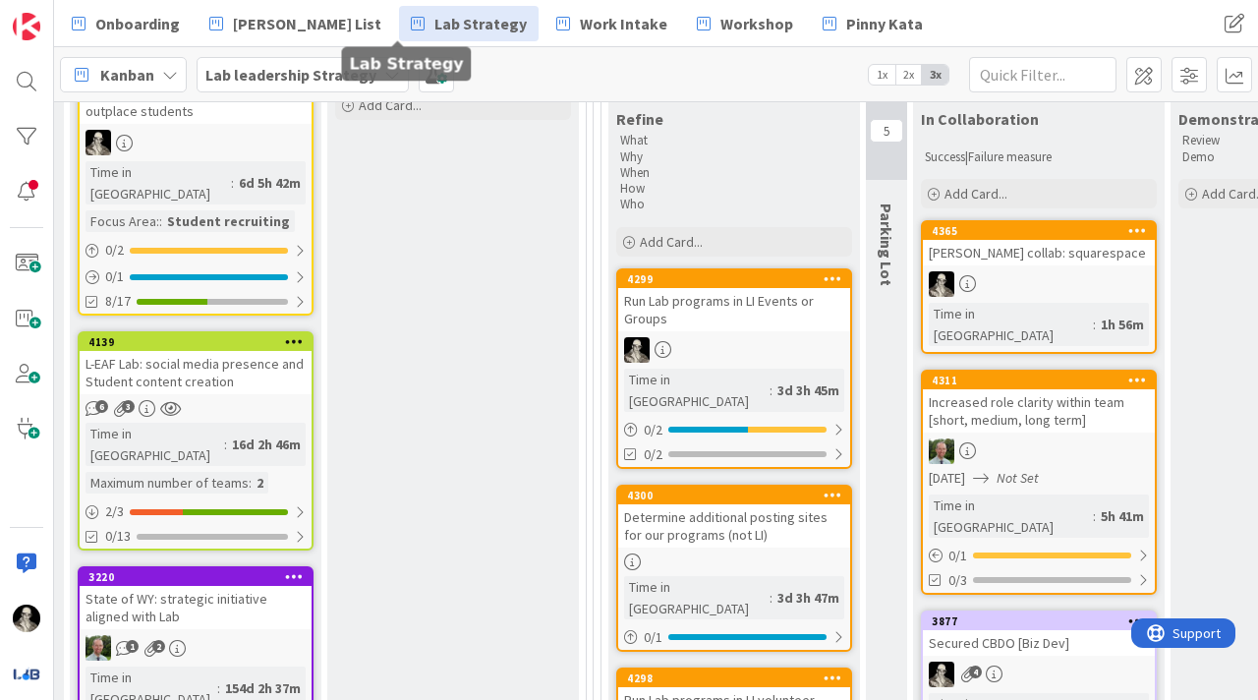
scroll to position [336, 2481]
